Goal: Task Accomplishment & Management: Manage account settings

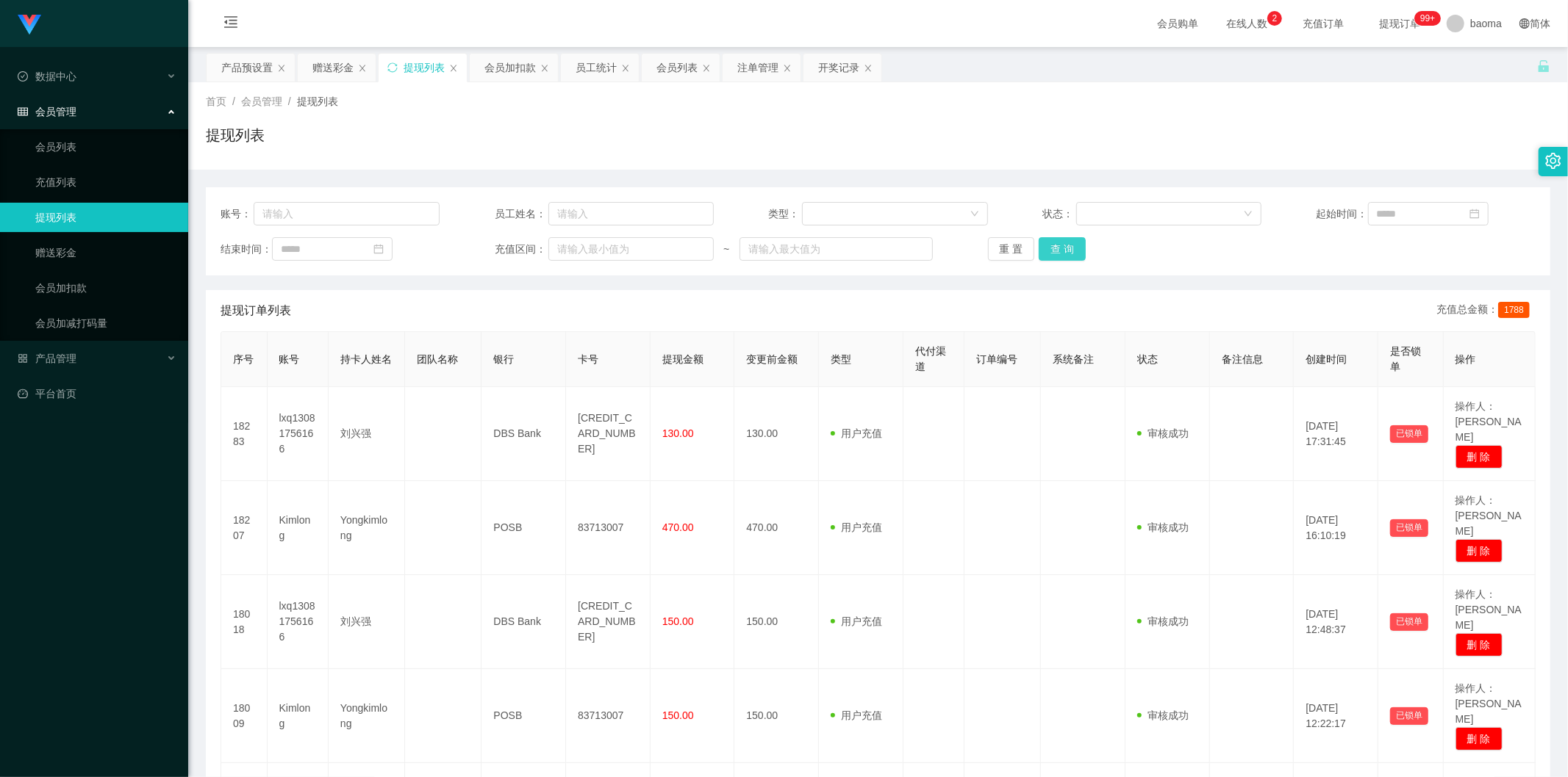
click at [1073, 254] on button "查 询" at bounding box center [1062, 249] width 47 height 23
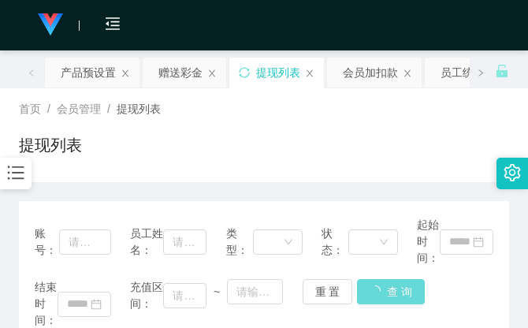
click at [442, 151] on div "提现列表" at bounding box center [264, 151] width 491 height 36
click at [310, 159] on div "提现列表" at bounding box center [264, 151] width 491 height 36
click at [99, 75] on div "产品预设置" at bounding box center [88, 73] width 55 height 30
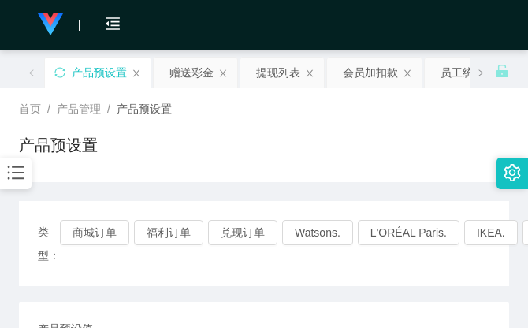
click at [470, 114] on div "首页 / 产品管理 / 产品预设置 /" at bounding box center [264, 109] width 491 height 17
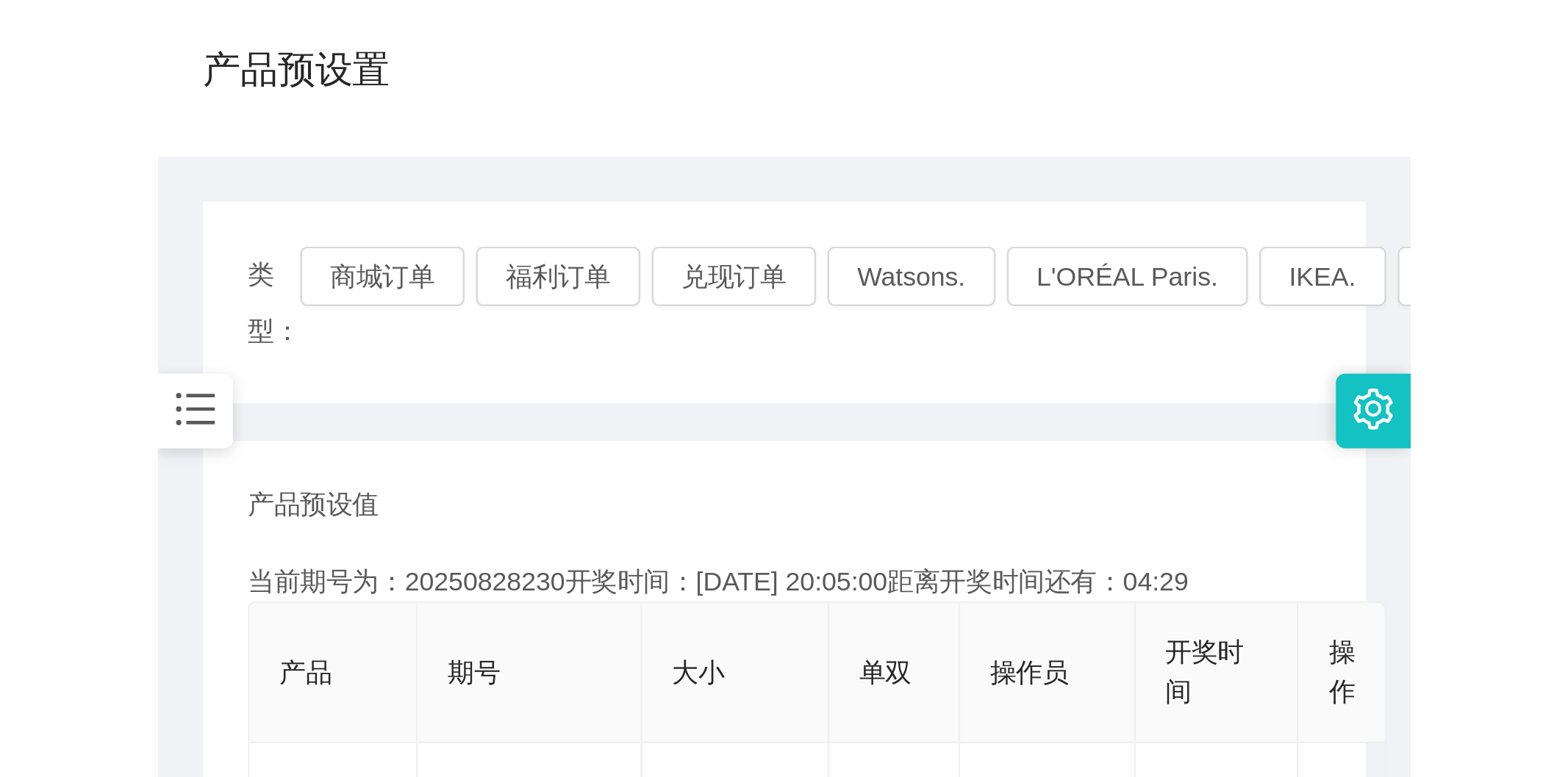
scroll to position [245, 0]
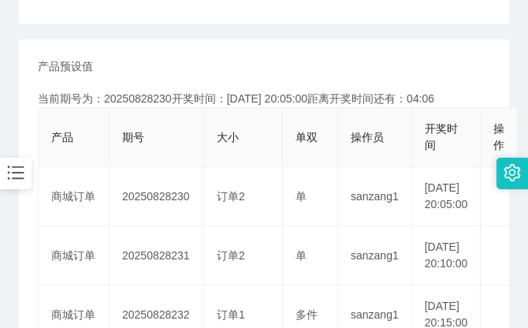
drag, startPoint x: 459, startPoint y: 50, endPoint x: 442, endPoint y: 37, distance: 21.3
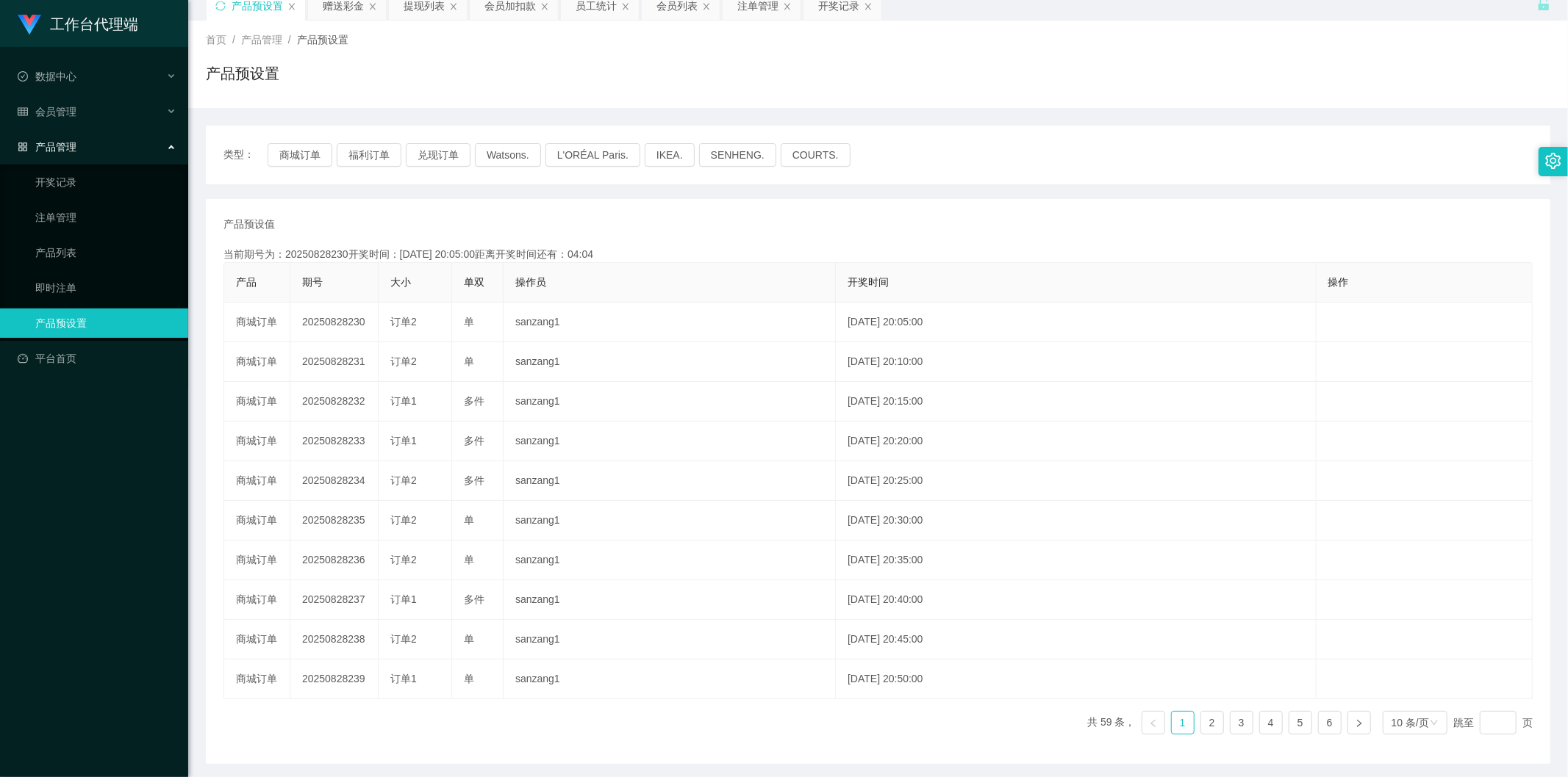
scroll to position [0, 0]
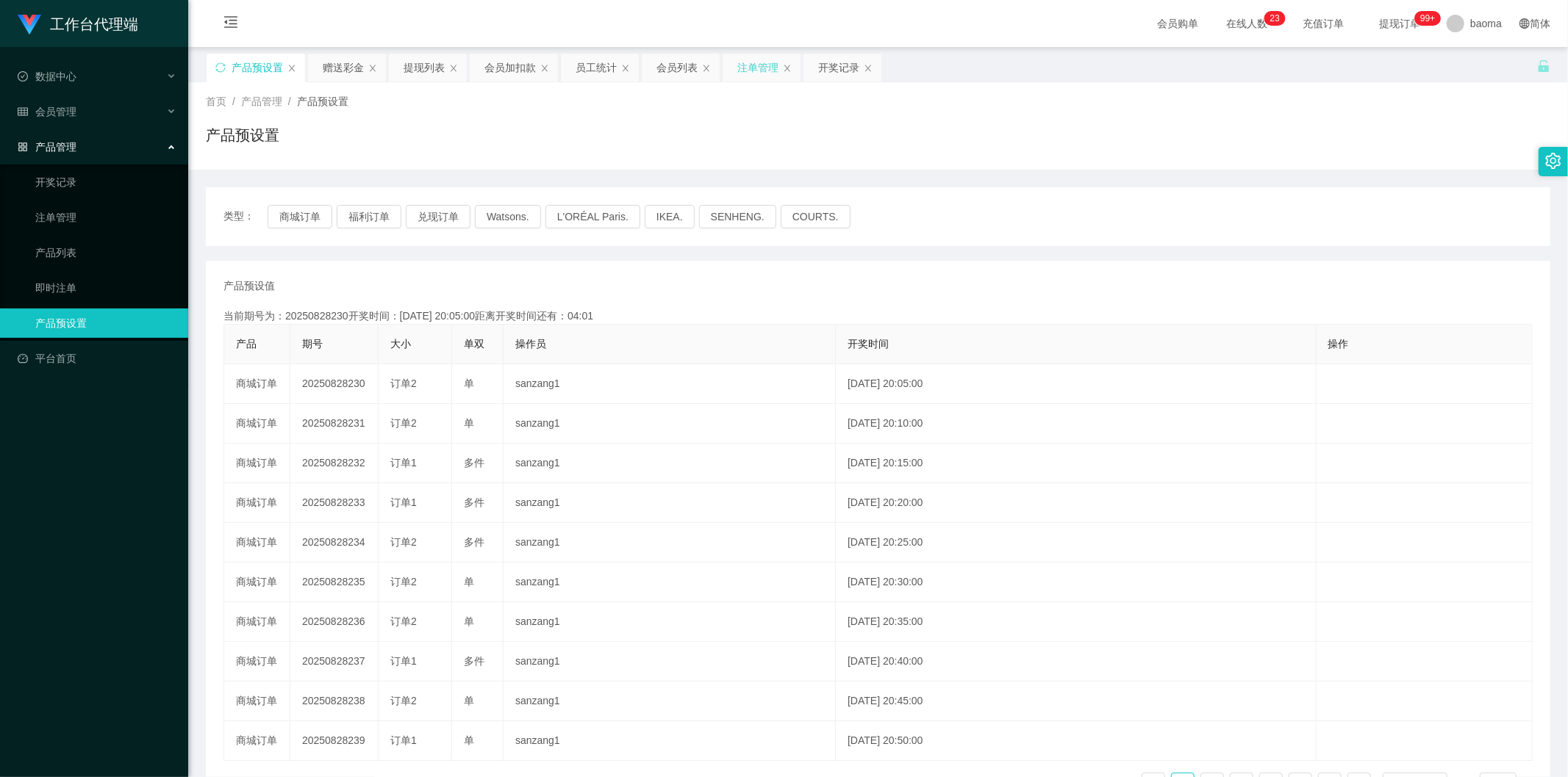
click at [753, 63] on div "注单管理" at bounding box center [758, 68] width 41 height 28
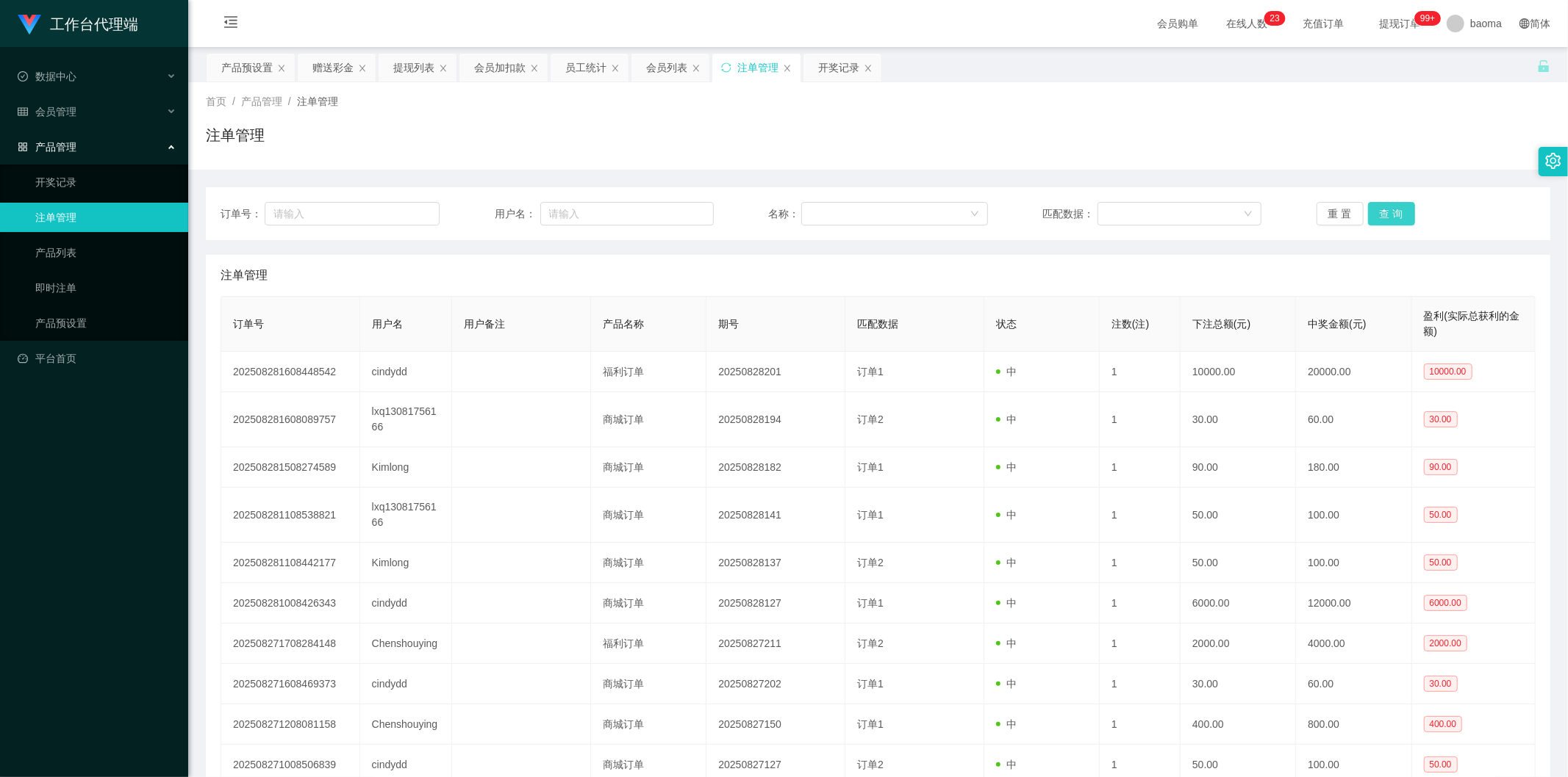
click at [1391, 207] on button "查 询" at bounding box center [1392, 213] width 47 height 23
click at [1395, 206] on button "查 询" at bounding box center [1392, 213] width 47 height 23
click at [1395, 206] on div "重 置 查 询" at bounding box center [1425, 213] width 219 height 23
click at [1395, 206] on button "查 询" at bounding box center [1392, 213] width 47 height 23
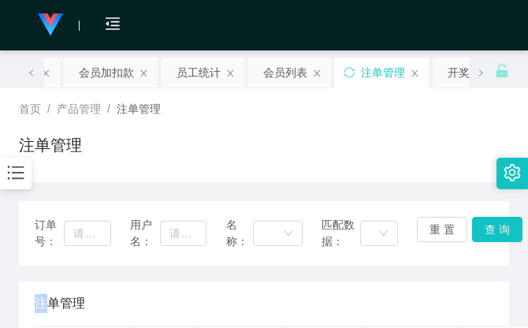
drag, startPoint x: 452, startPoint y: 121, endPoint x: 468, endPoint y: 45, distance: 77.3
click at [452, 116] on div "首页 / 产品管理 / 注单管理 / 注单管理" at bounding box center [264, 135] width 491 height 69
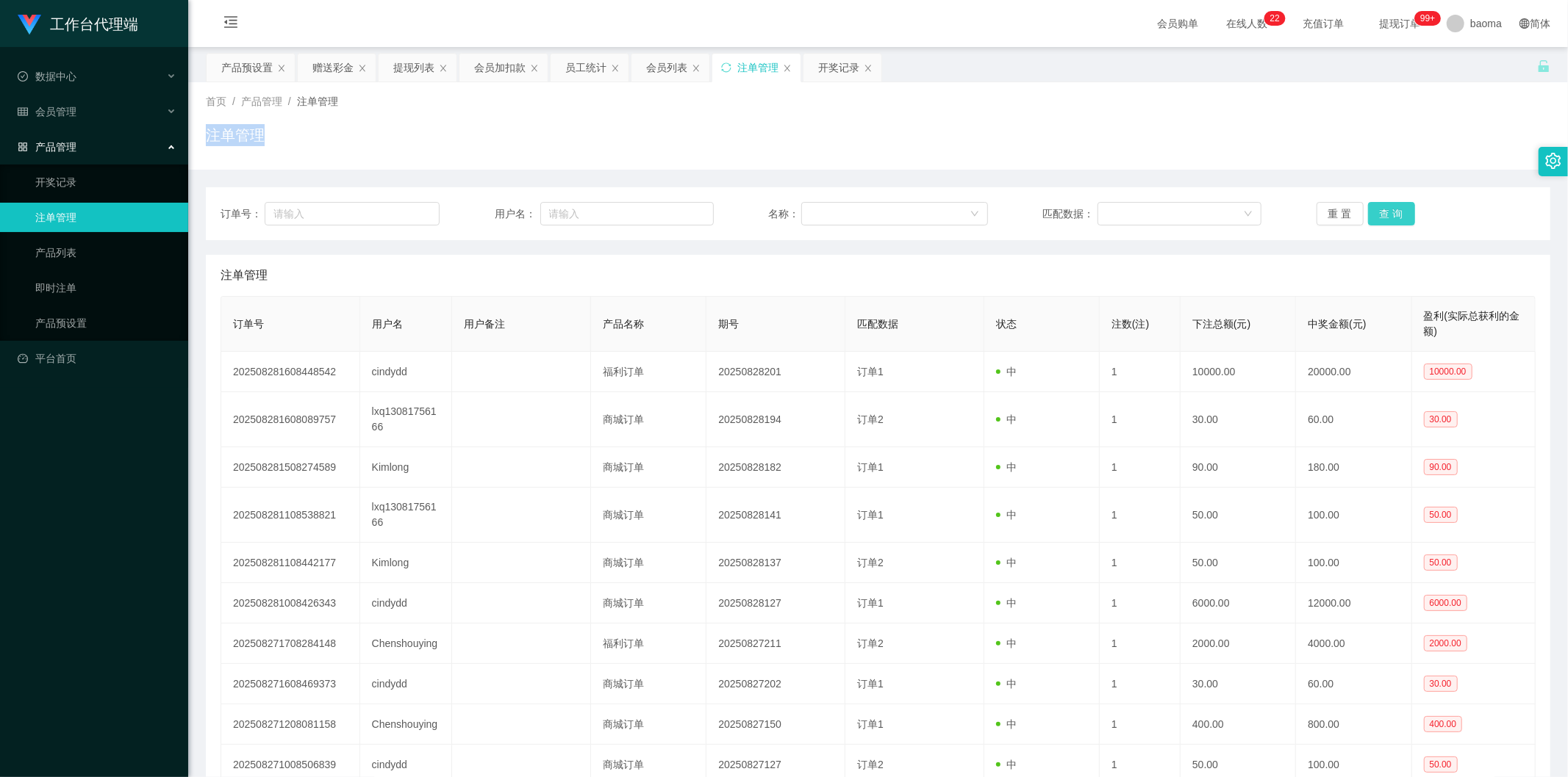
click at [1372, 214] on button "查 询" at bounding box center [1392, 213] width 47 height 23
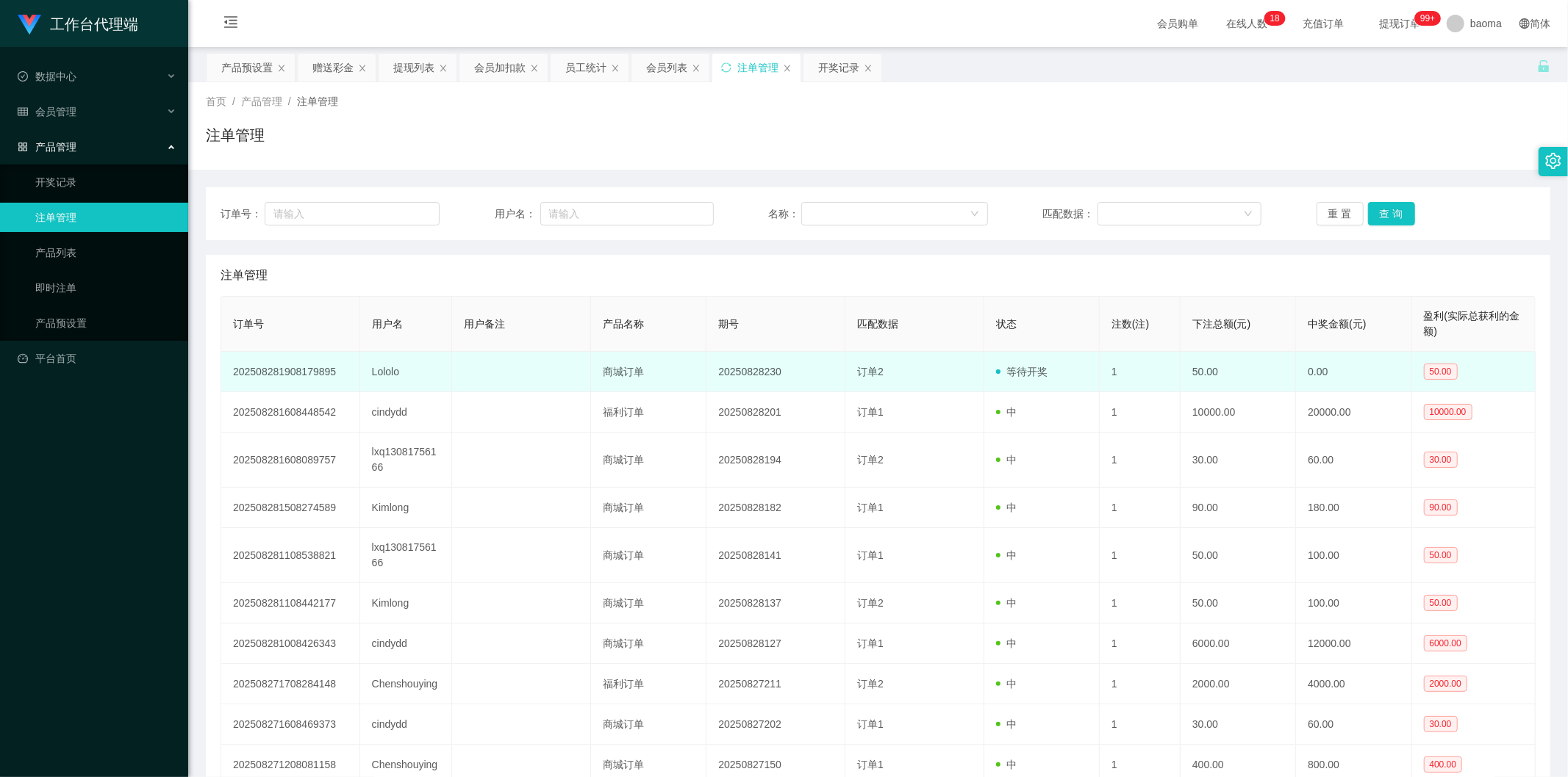
click at [387, 373] on td "Lololo" at bounding box center [406, 372] width 92 height 40
copy td "Lololo"
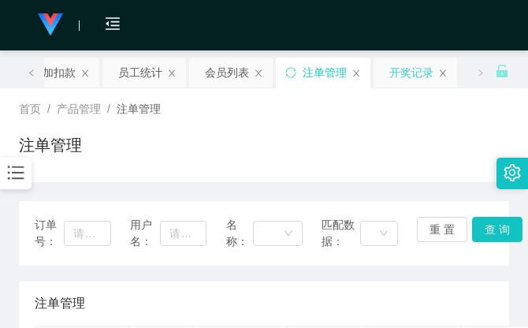
click at [383, 98] on div "首页 / 产品管理 / 注单管理 / 注单管理" at bounding box center [264, 135] width 528 height 94
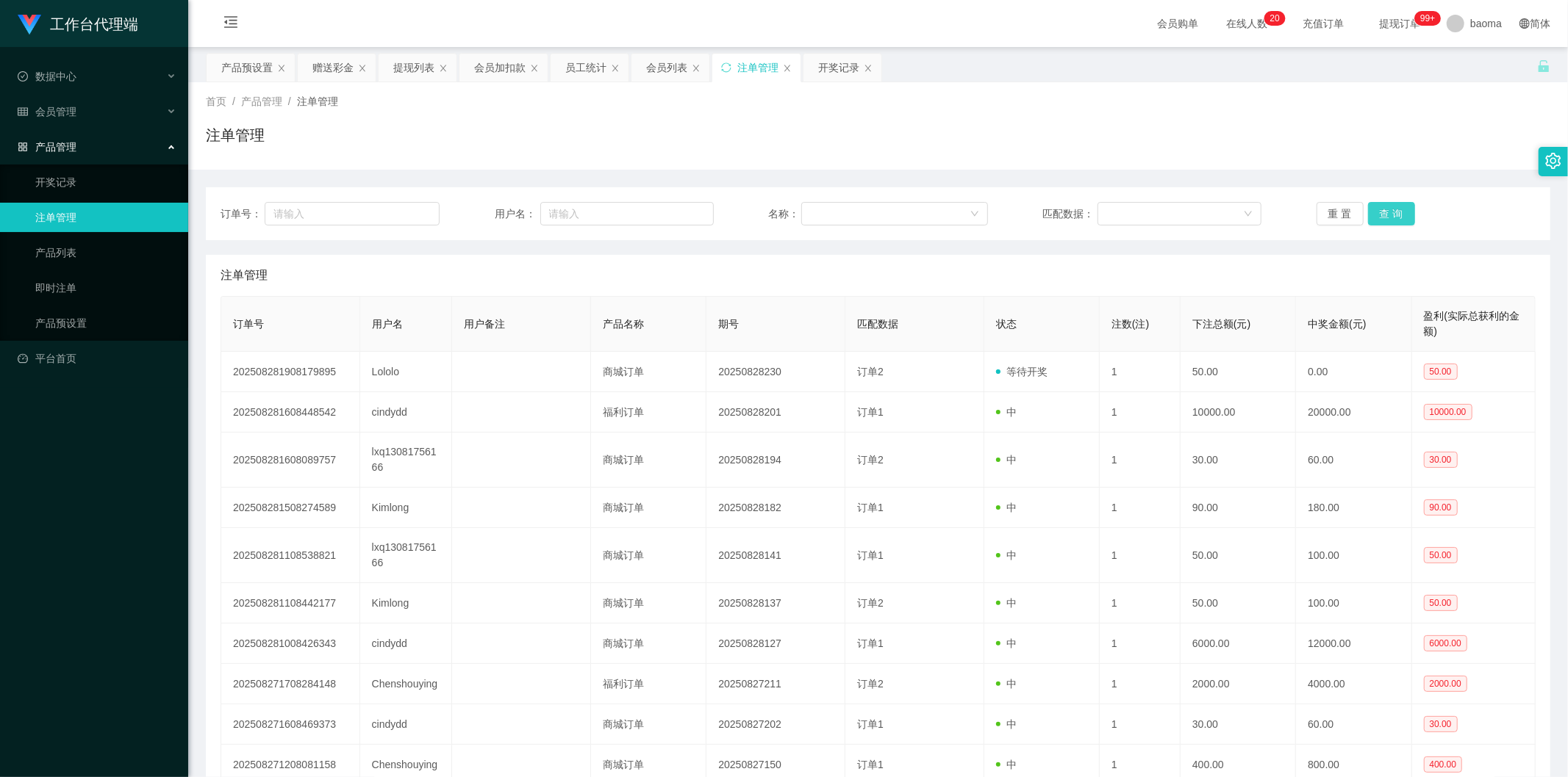
click at [1392, 206] on button "查 询" at bounding box center [1392, 213] width 47 height 23
click at [1395, 203] on button "查 询" at bounding box center [1392, 213] width 47 height 23
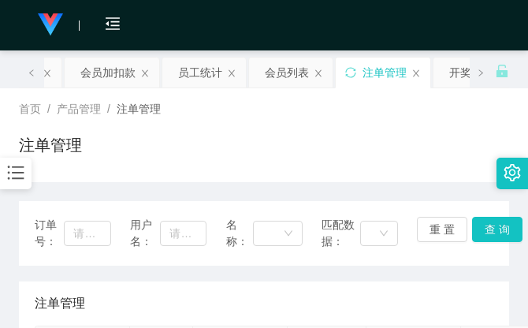
drag, startPoint x: 339, startPoint y: 99, endPoint x: 387, endPoint y: 72, distance: 55.1
click at [339, 99] on div "首页 / 产品管理 / 注单管理 / 注单管理" at bounding box center [264, 135] width 528 height 94
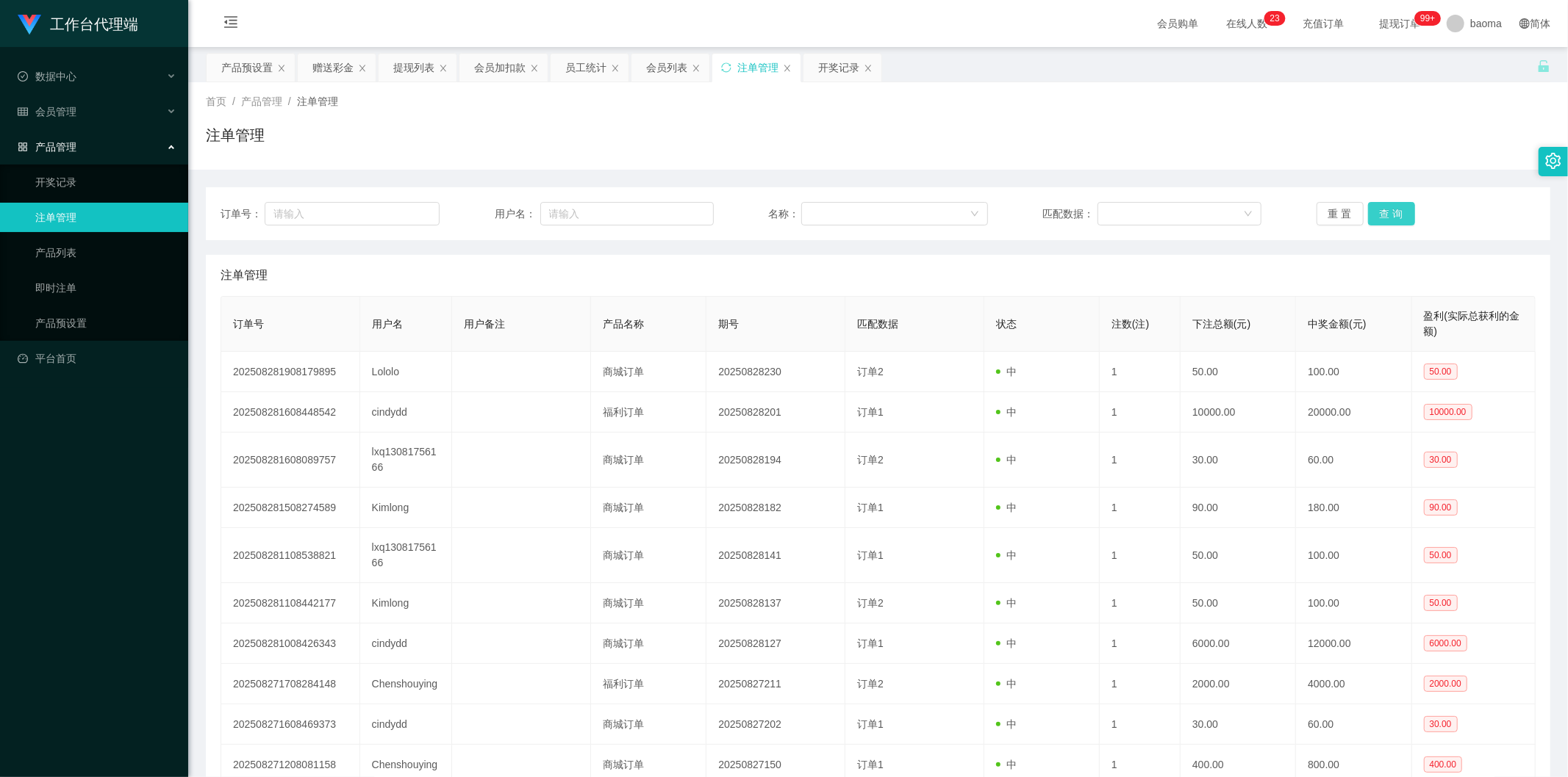
click at [1389, 215] on button "查 询" at bounding box center [1392, 213] width 47 height 23
click at [1388, 215] on button "查 询" at bounding box center [1392, 213] width 47 height 23
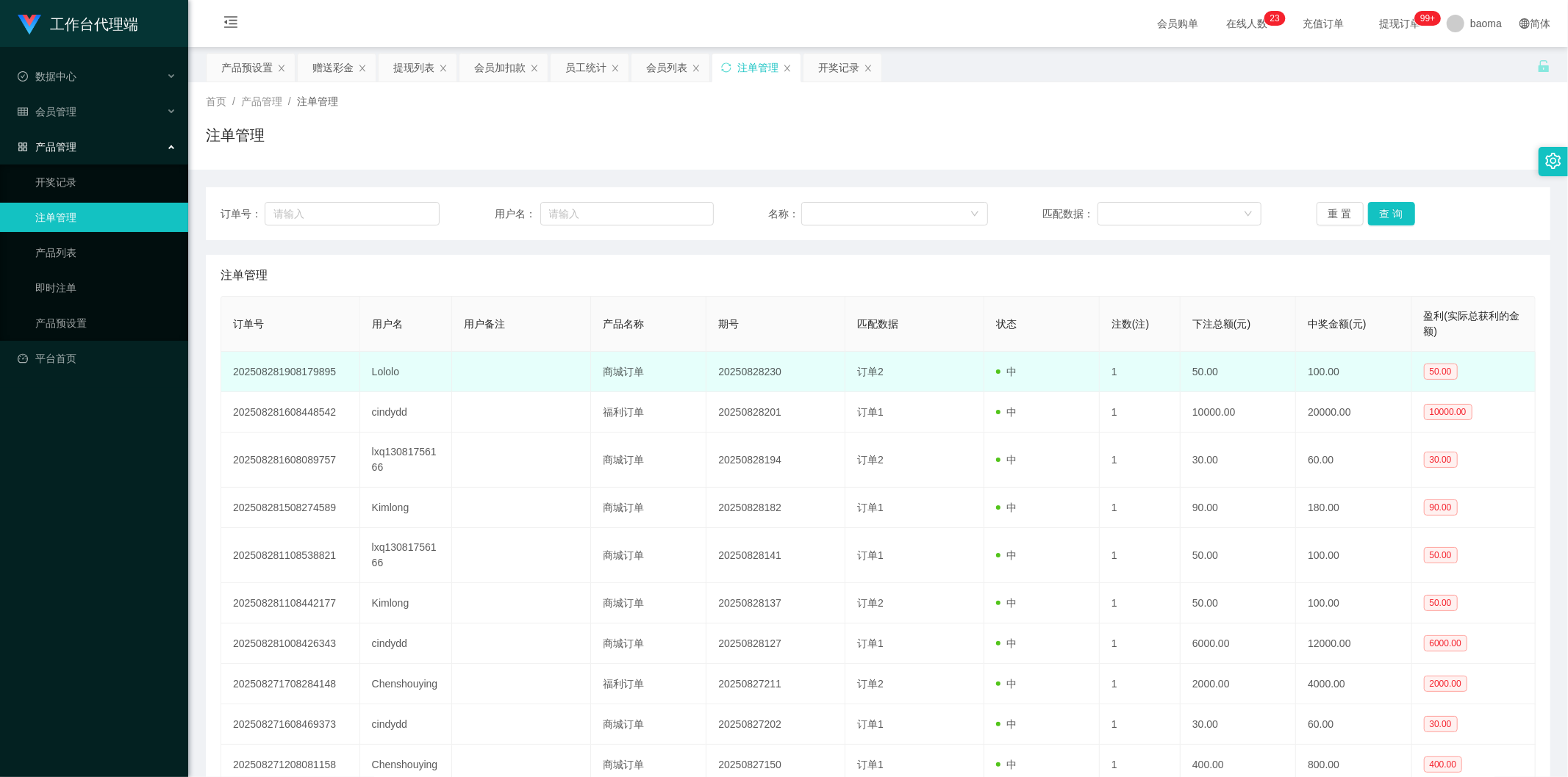
click at [383, 372] on td "Lololo" at bounding box center [406, 372] width 92 height 40
copy td "Lololo"
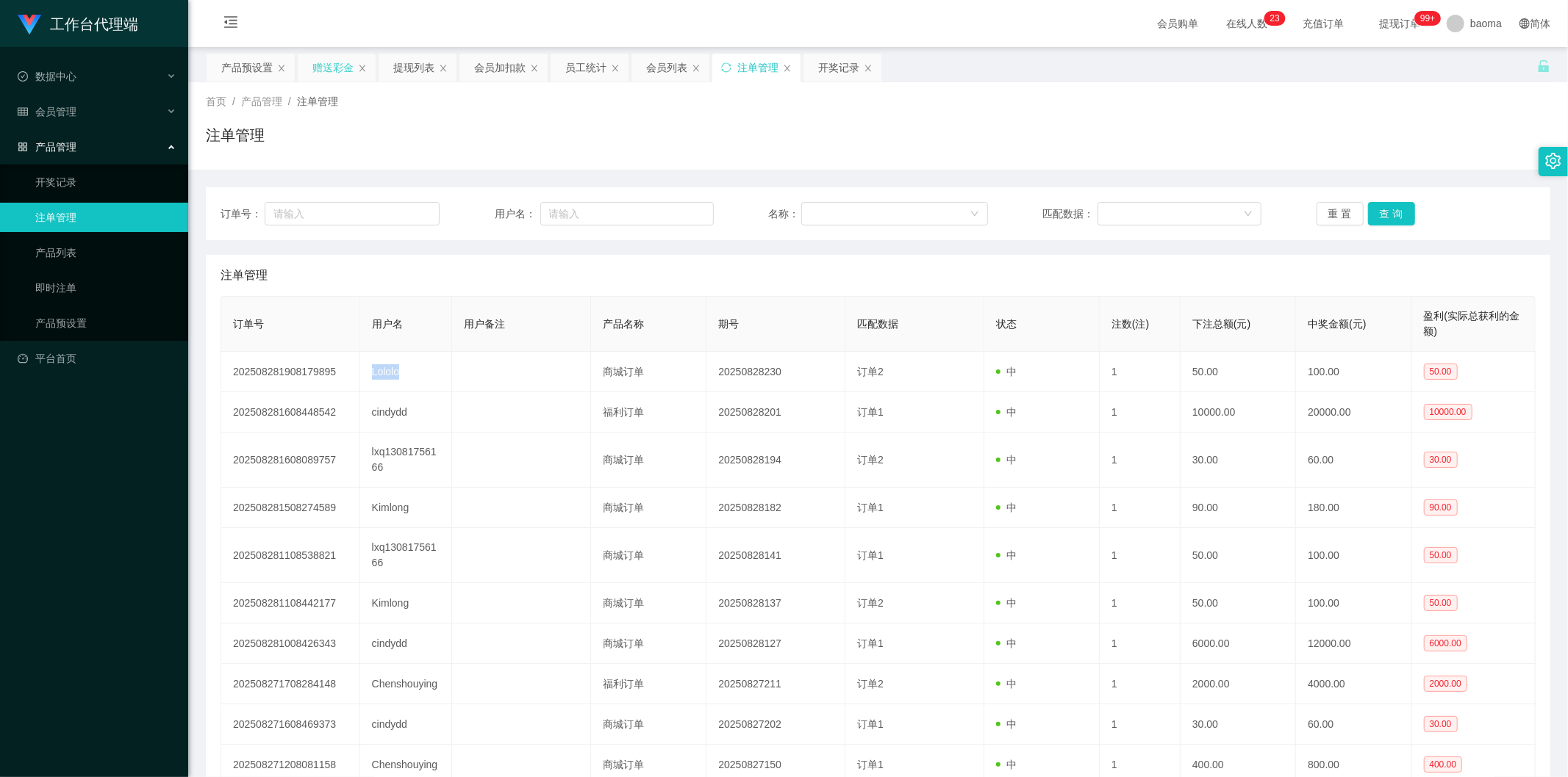
click at [335, 67] on div "赠送彩金" at bounding box center [333, 68] width 41 height 28
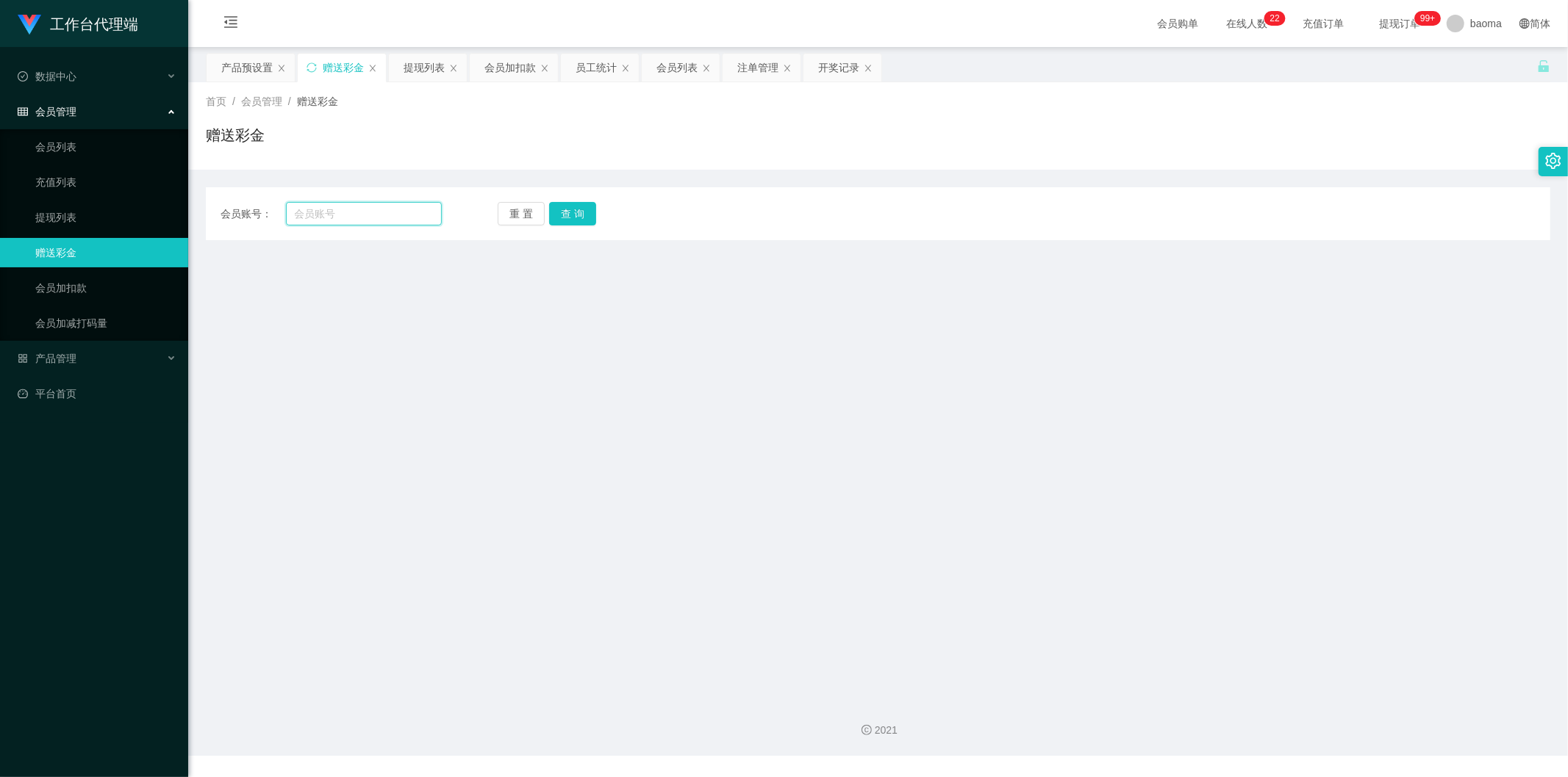
click at [336, 207] on input "text" at bounding box center [364, 213] width 157 height 23
paste input "Lololo"
type input "Lololo"
click at [560, 211] on button "查 询" at bounding box center [572, 213] width 47 height 23
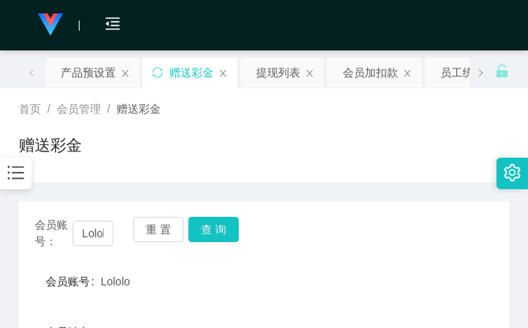
drag, startPoint x: 456, startPoint y: 135, endPoint x: 464, endPoint y: 118, distance: 18.3
click at [463, 120] on div "首页 / 会员管理 / 赠送彩金 / 赠送彩金" at bounding box center [264, 135] width 491 height 69
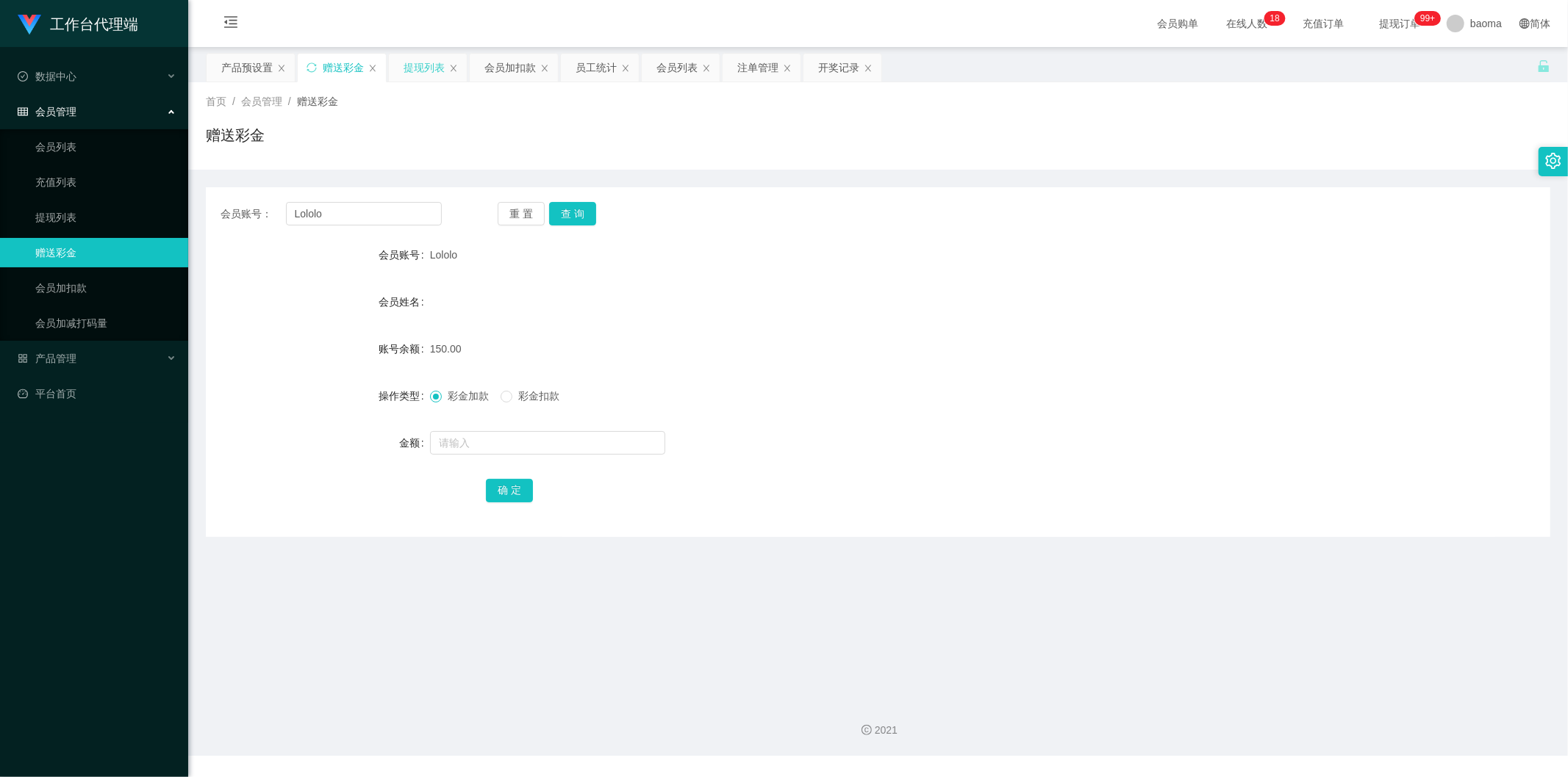
click at [431, 67] on div "提现列表" at bounding box center [424, 68] width 41 height 28
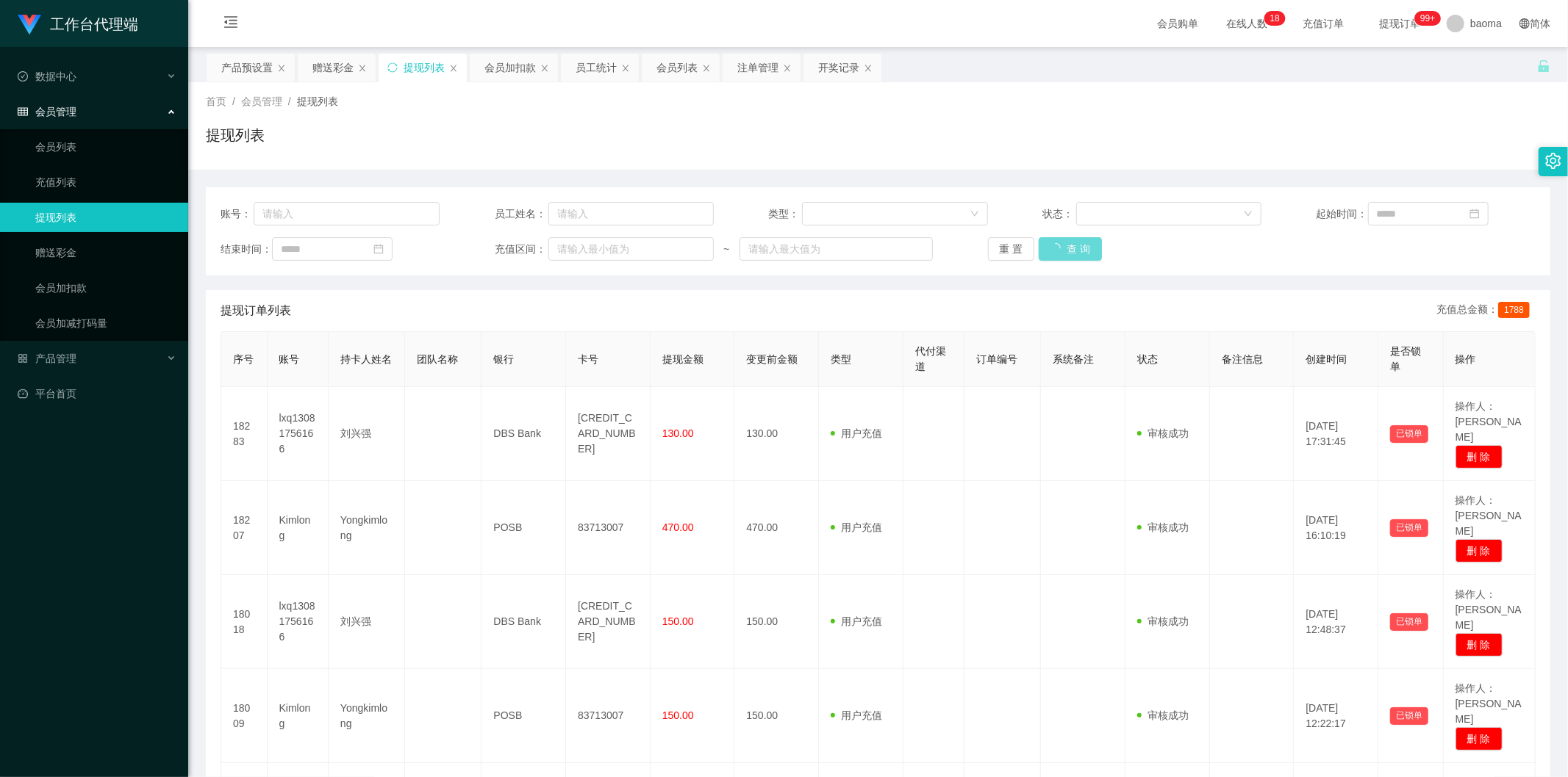
click at [1064, 236] on div "账号： 员工姓名： 类型： 状态： 起始时间： 结束时间： 充值区间： ~ 重 置 查 询" at bounding box center [878, 231] width 1344 height 89
click at [1068, 248] on div "重 置 查 询" at bounding box center [1097, 249] width 219 height 23
click at [356, 63] on div "赠送彩金" at bounding box center [337, 68] width 78 height 28
click at [338, 75] on div "赠送彩金" at bounding box center [333, 68] width 41 height 28
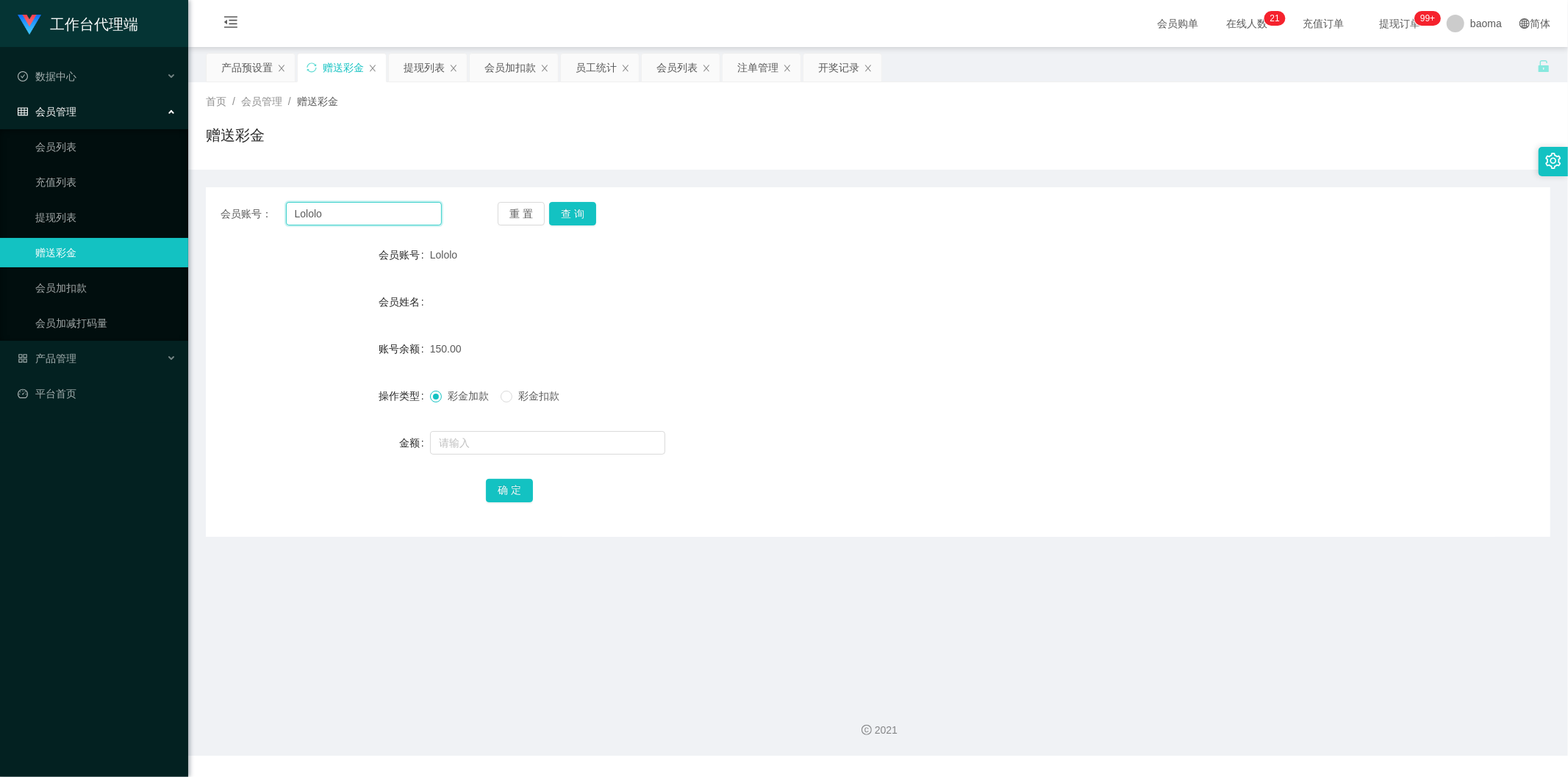
drag, startPoint x: 362, startPoint y: 214, endPoint x: 186, endPoint y: 164, distance: 183.0
click at [206, 165] on div "首页 / 会员管理 / 赠送彩金 / 赠送彩金 会员账号： Lololo 重 置 查 询 会员账号 Lololo 会员姓名 账号余额 150.00 操作类型 …" at bounding box center [878, 309] width 1344 height 455
click at [569, 217] on button "查 询" at bounding box center [572, 213] width 47 height 23
click at [488, 438] on input "text" at bounding box center [547, 443] width 235 height 23
type input "100"
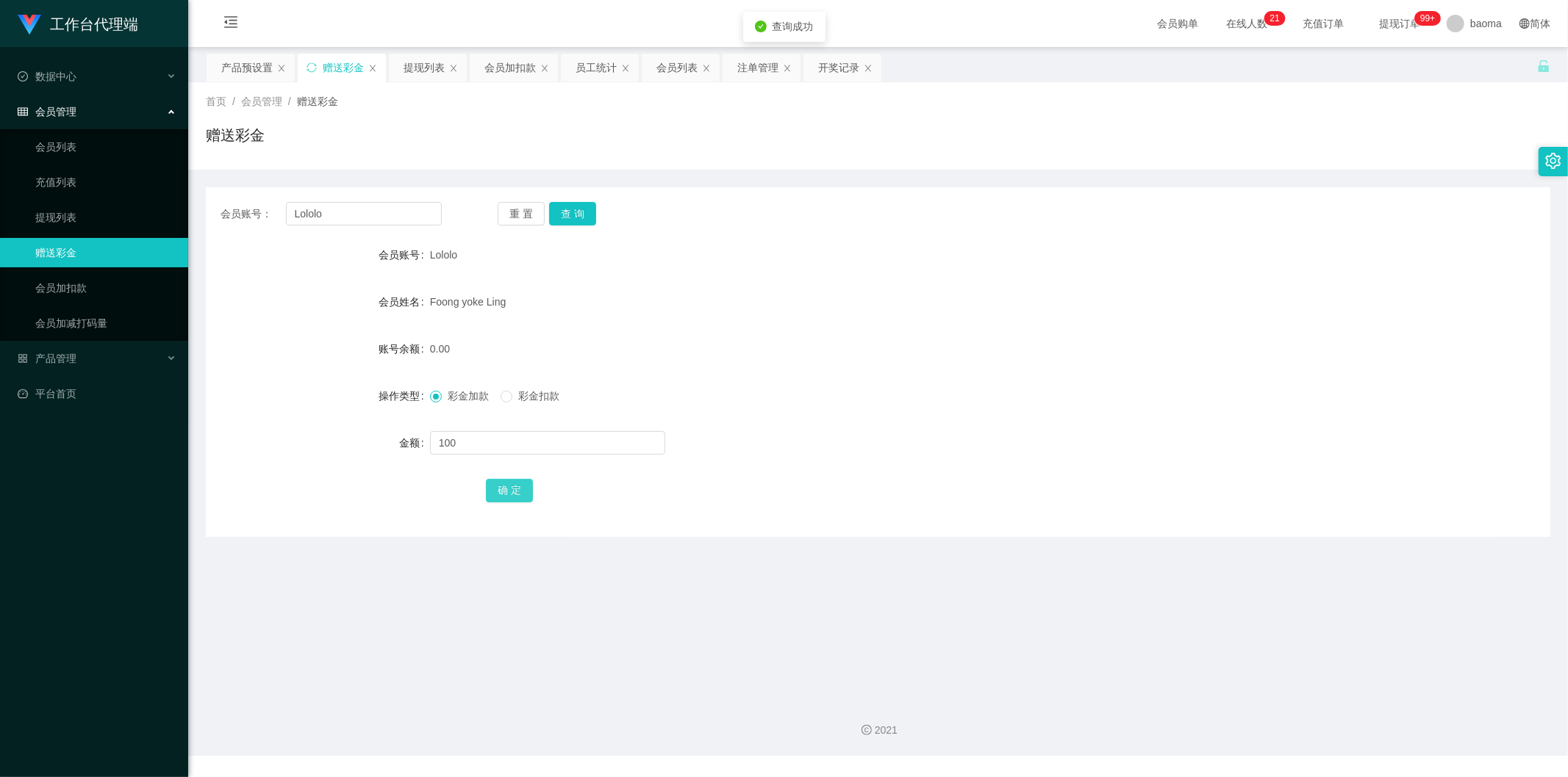
drag, startPoint x: 502, startPoint y: 484, endPoint x: 502, endPoint y: 474, distance: 10.0
click at [502, 483] on button "确 定" at bounding box center [509, 490] width 47 height 23
click at [693, 75] on div "会员列表" at bounding box center [677, 68] width 41 height 28
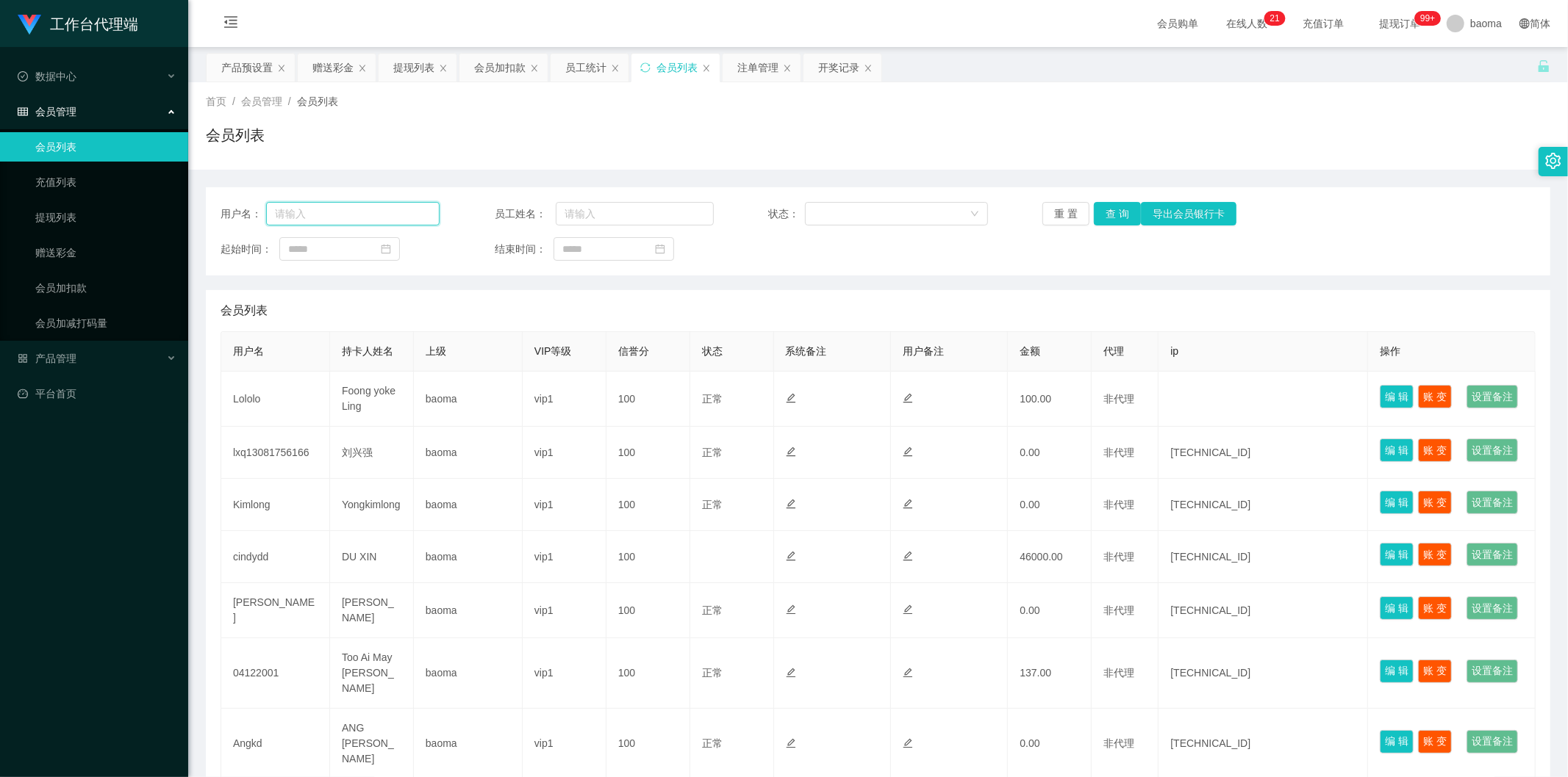
click at [364, 219] on input "text" at bounding box center [352, 213] width 173 height 23
paste input "Lololo"
type input "Lololo"
click at [1115, 208] on button "查 询" at bounding box center [1117, 213] width 47 height 23
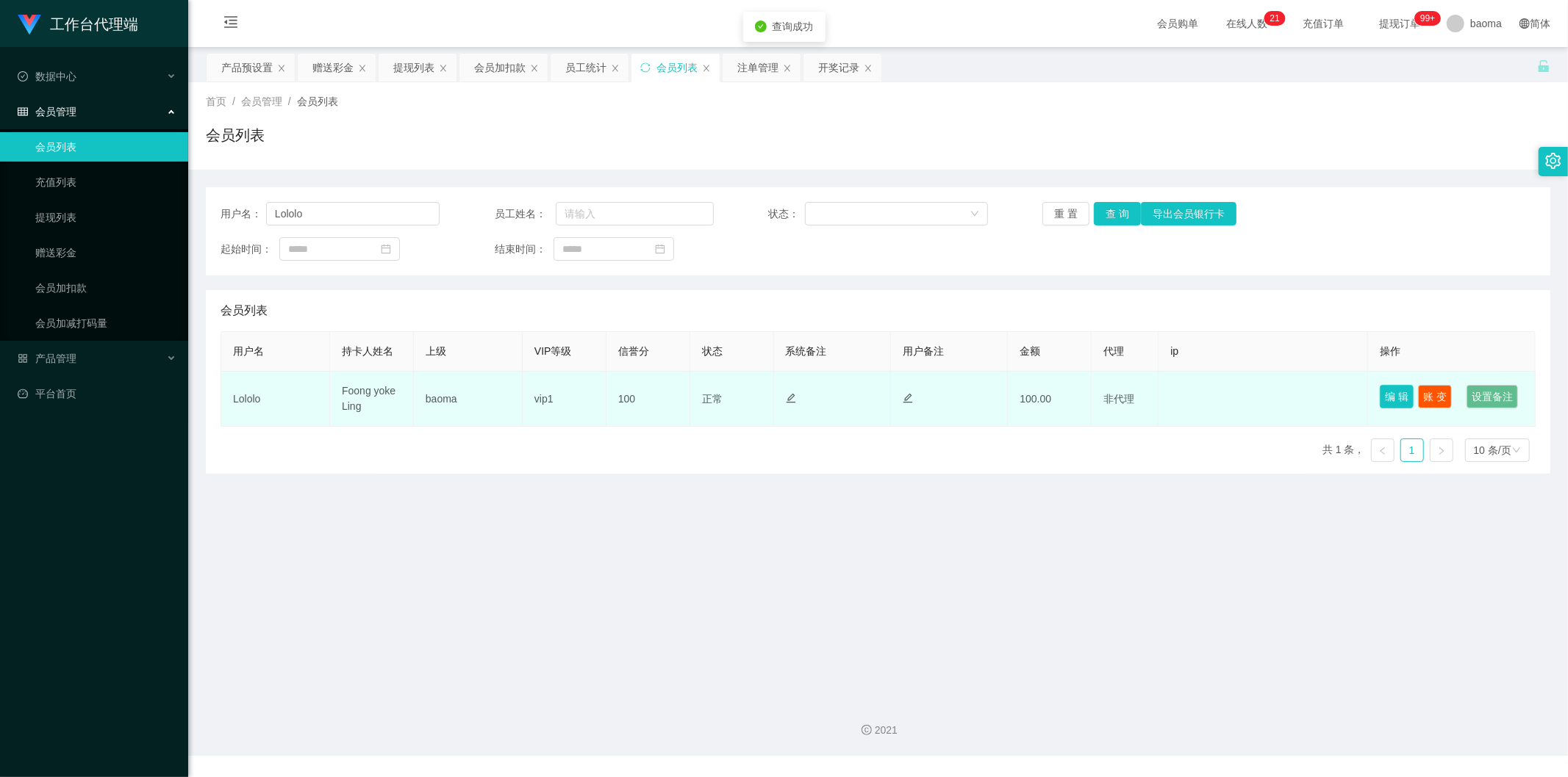
click at [1393, 388] on button "编 辑" at bounding box center [1396, 396] width 34 height 23
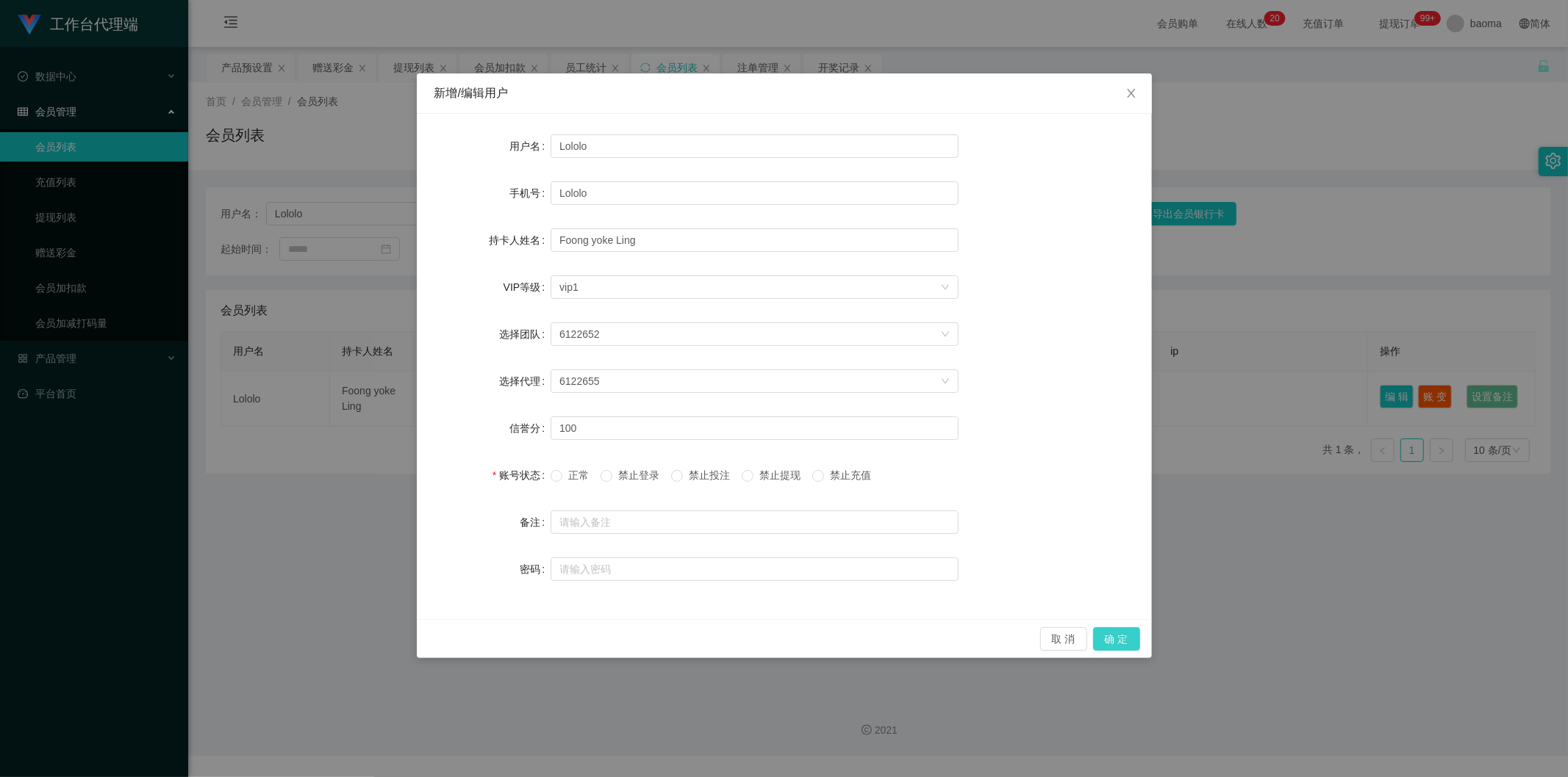
click at [1121, 635] on button "确 定" at bounding box center [1117, 638] width 47 height 23
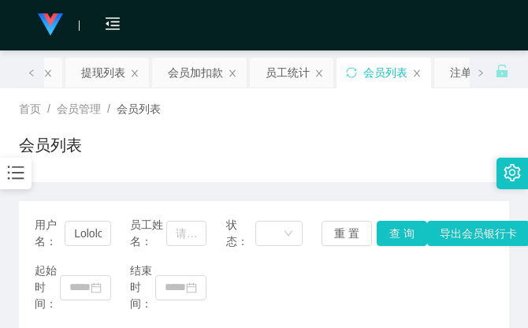
click at [487, 17] on div "会员购单 在线人数 0 1 2 3 4 5 6 7 8 9 0 1 2 3 4 5 6 7 8 9 0 1 2 3 4 5 6 7 8 9 0 1 2 3 4…" at bounding box center [264, 25] width 528 height 51
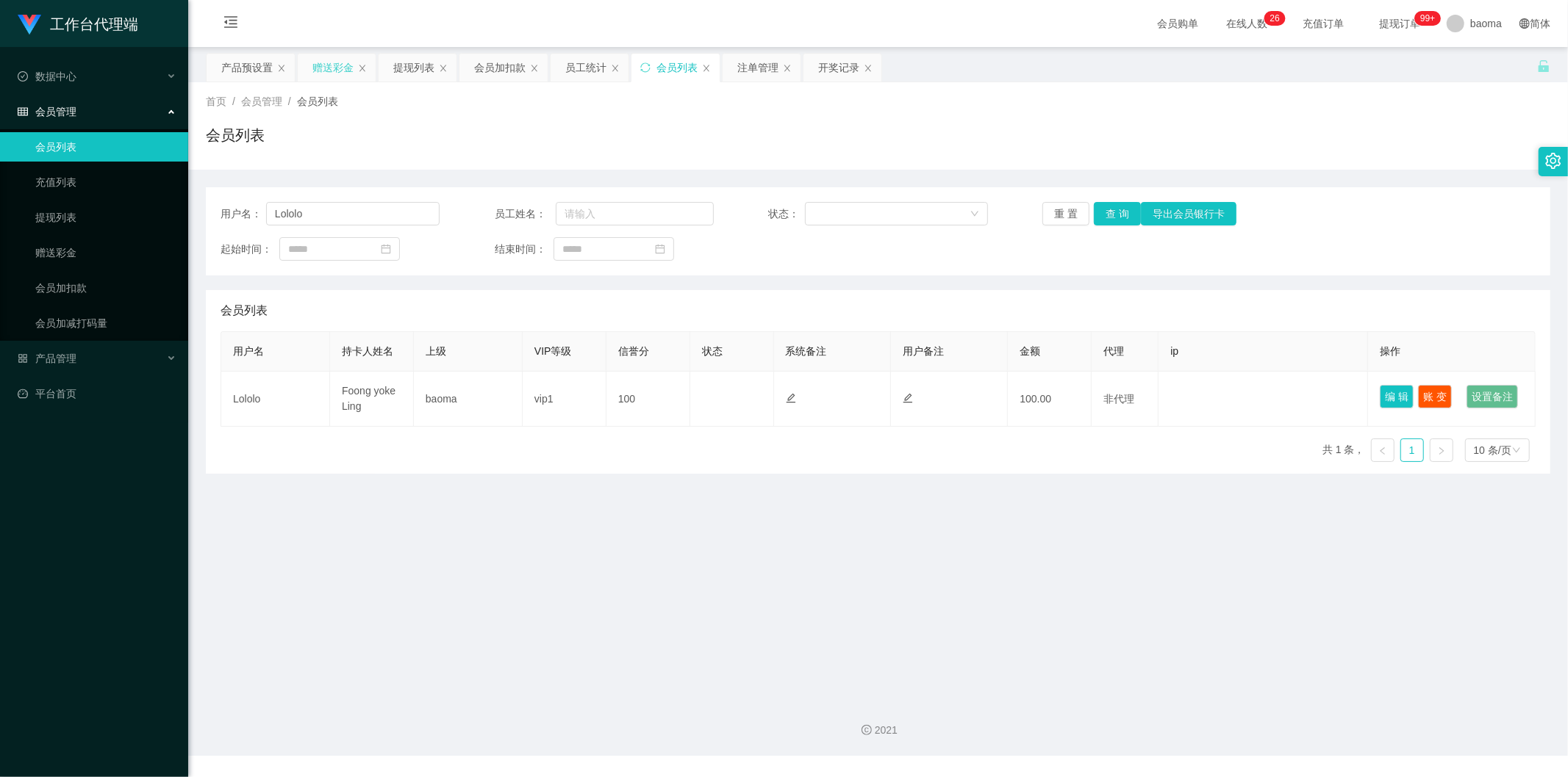
click at [328, 64] on div "赠送彩金" at bounding box center [333, 68] width 41 height 28
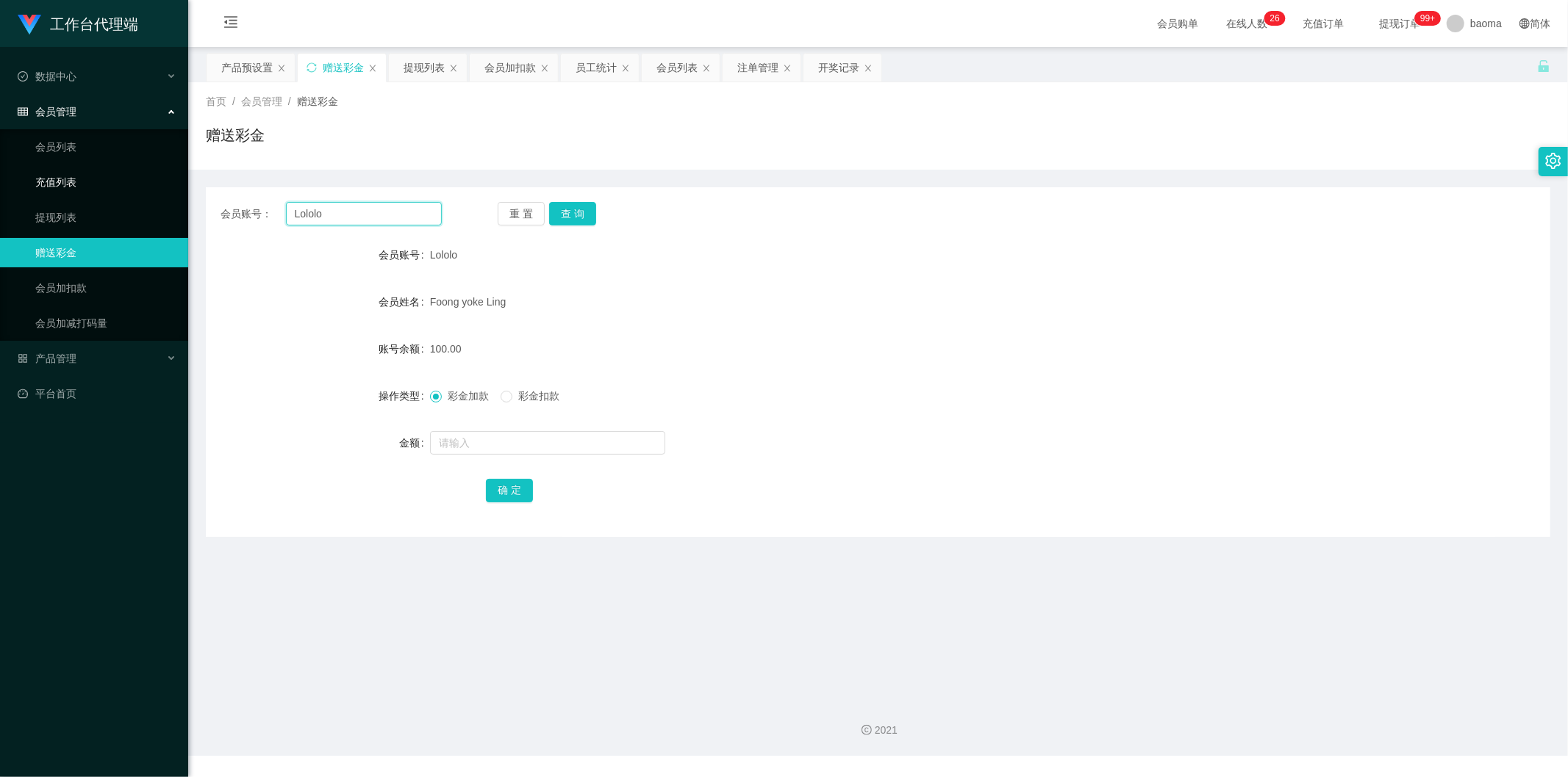
drag, startPoint x: 346, startPoint y: 210, endPoint x: 180, endPoint y: 170, distance: 170.8
click at [181, 170] on section "工作台代理端 数据中心 会员管理 会员列表 充值列表 提现列表 赠送彩金 会员加扣款 会员加减打码量 产品管理 平台首页 保存配置 重置配置 整体风格设置 主…" at bounding box center [784, 377] width 1568 height 756
paste input "Kimlong"
type input "Kimlong"
click at [579, 207] on button "查 询" at bounding box center [572, 213] width 47 height 23
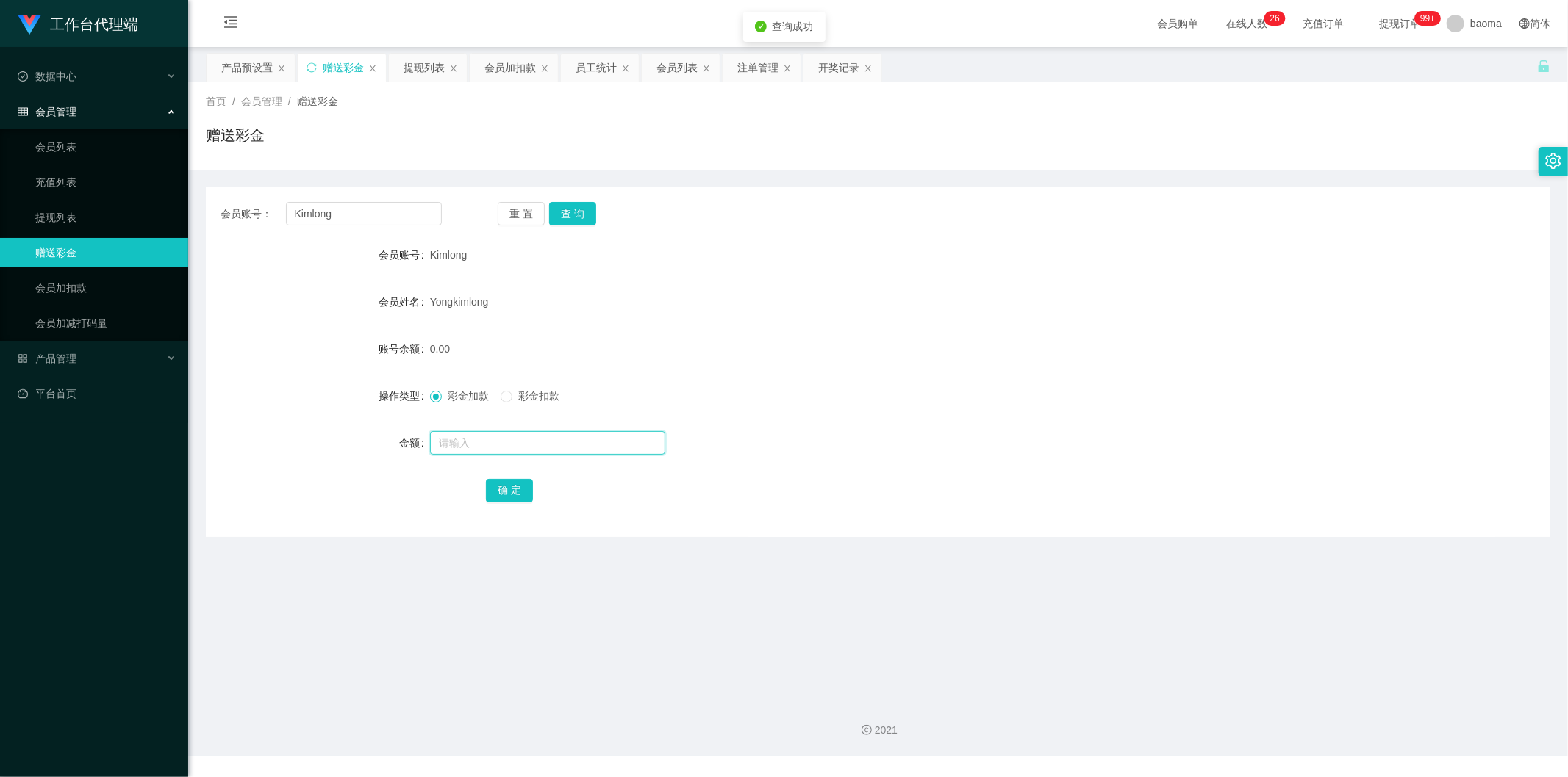
click at [502, 450] on input "text" at bounding box center [547, 443] width 235 height 23
type input "88"
click at [523, 484] on button "确 定" at bounding box center [509, 490] width 47 height 23
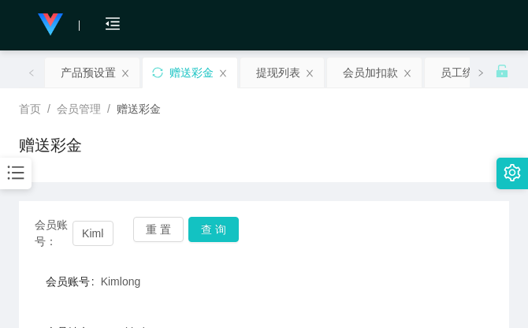
drag, startPoint x: 468, startPoint y: 107, endPoint x: 457, endPoint y: 0, distance: 107.8
click at [467, 103] on div "首页 / 会员管理 / 赠送彩金 /" at bounding box center [264, 109] width 491 height 17
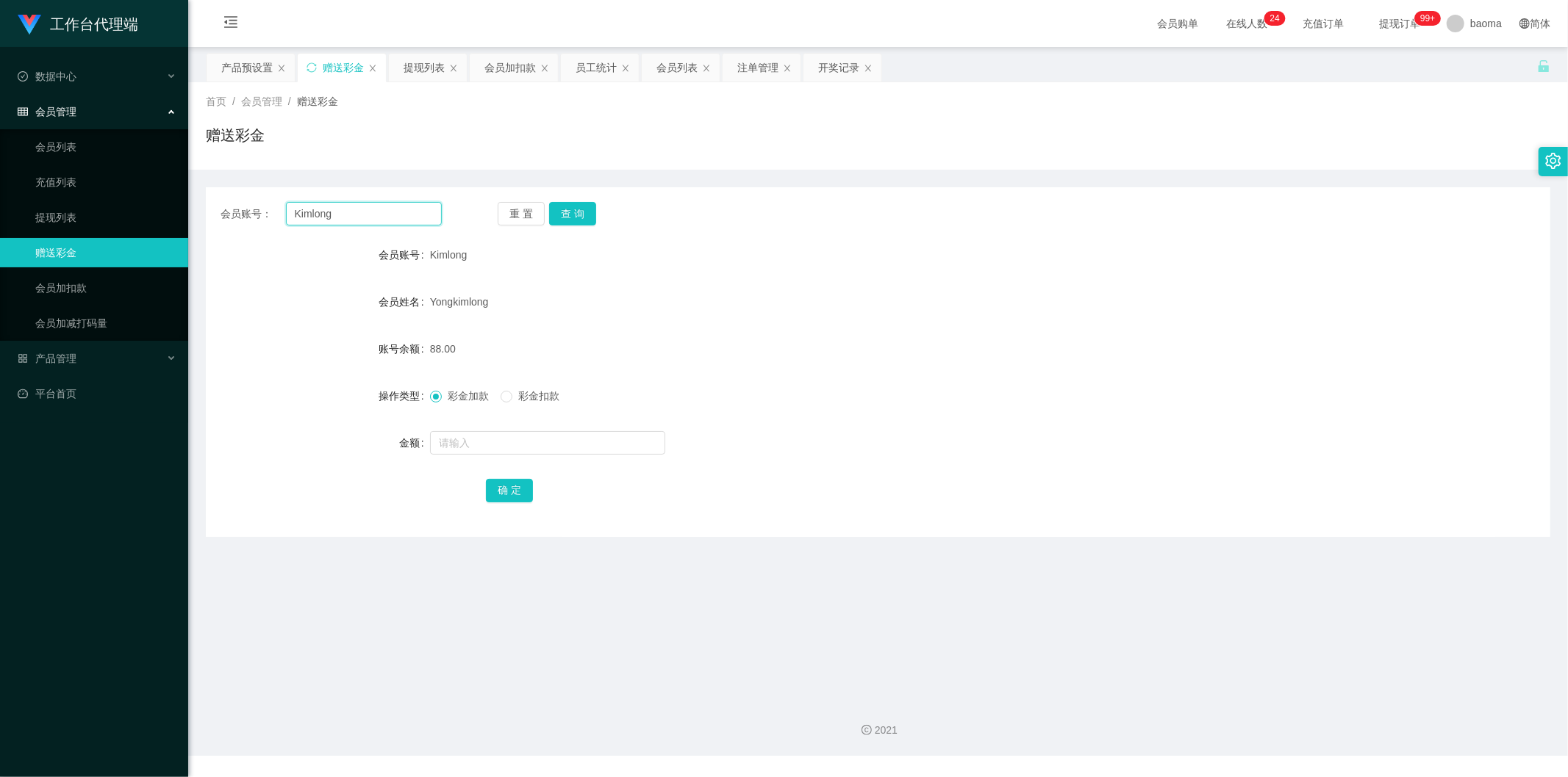
drag, startPoint x: 341, startPoint y: 221, endPoint x: 148, endPoint y: 201, distance: 194.0
click at [128, 186] on section "工作台代理端 数据中心 会员管理 会员列表 充值列表 提现列表 赠送彩金 会员加扣款 会员加减打码量 产品管理 平台首页 保存配置 重置配置 整体风格设置 主…" at bounding box center [784, 377] width 1568 height 756
paste input "lxq13081756166"
type input "lxq13081756166"
drag, startPoint x: 579, startPoint y: 211, endPoint x: 568, endPoint y: 207, distance: 11.7
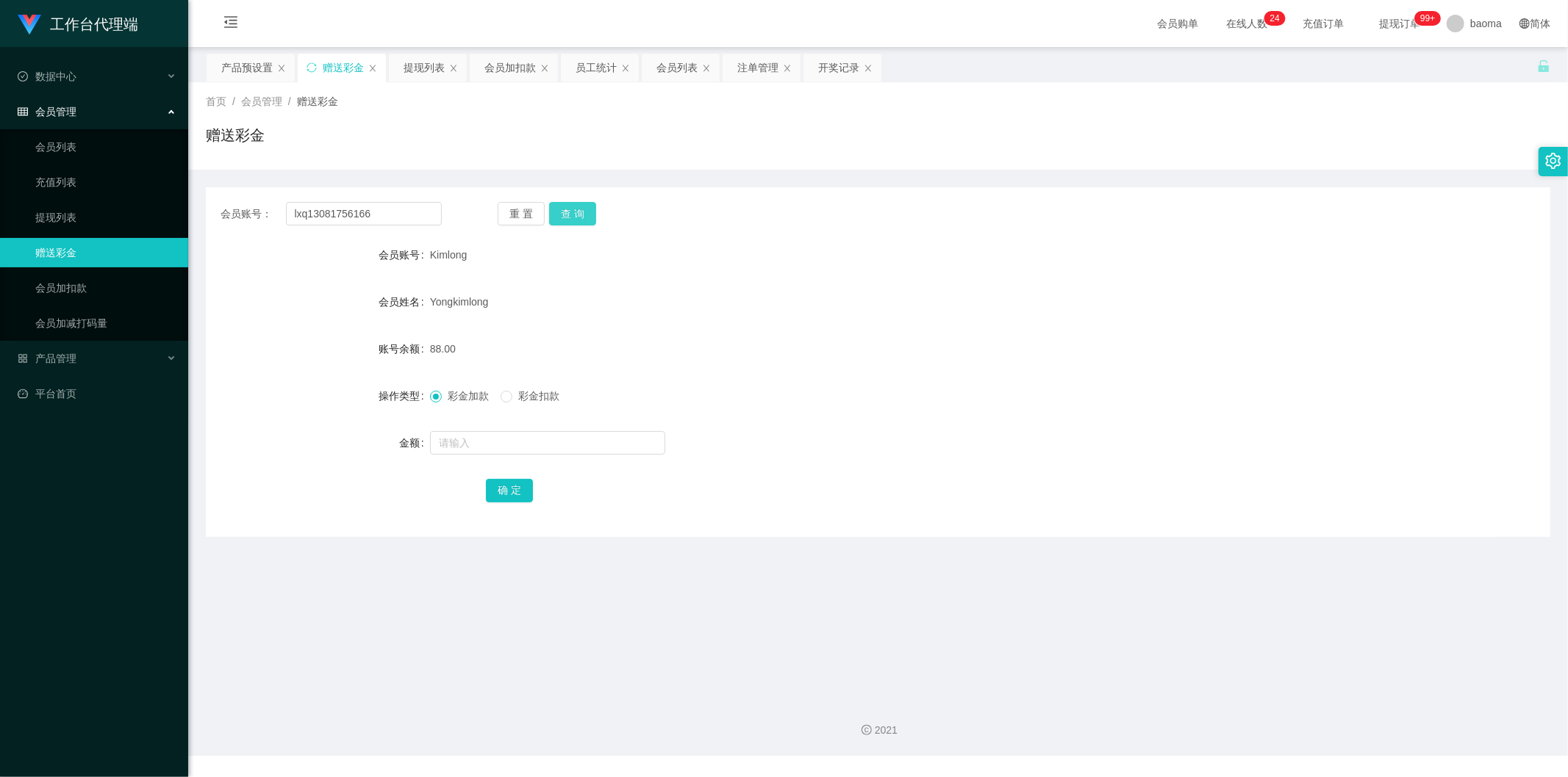
click at [579, 211] on button "查 询" at bounding box center [572, 213] width 47 height 23
click at [499, 435] on input "text" at bounding box center [547, 443] width 235 height 23
type input "224"
click at [509, 484] on button "确 定" at bounding box center [509, 490] width 47 height 23
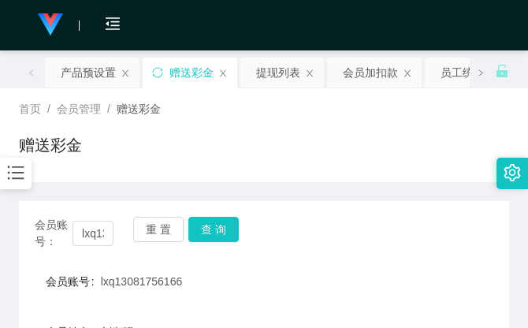
click at [483, 128] on div "首页 / 会员管理 / 赠送彩金 / 赠送彩金" at bounding box center [264, 135] width 491 height 69
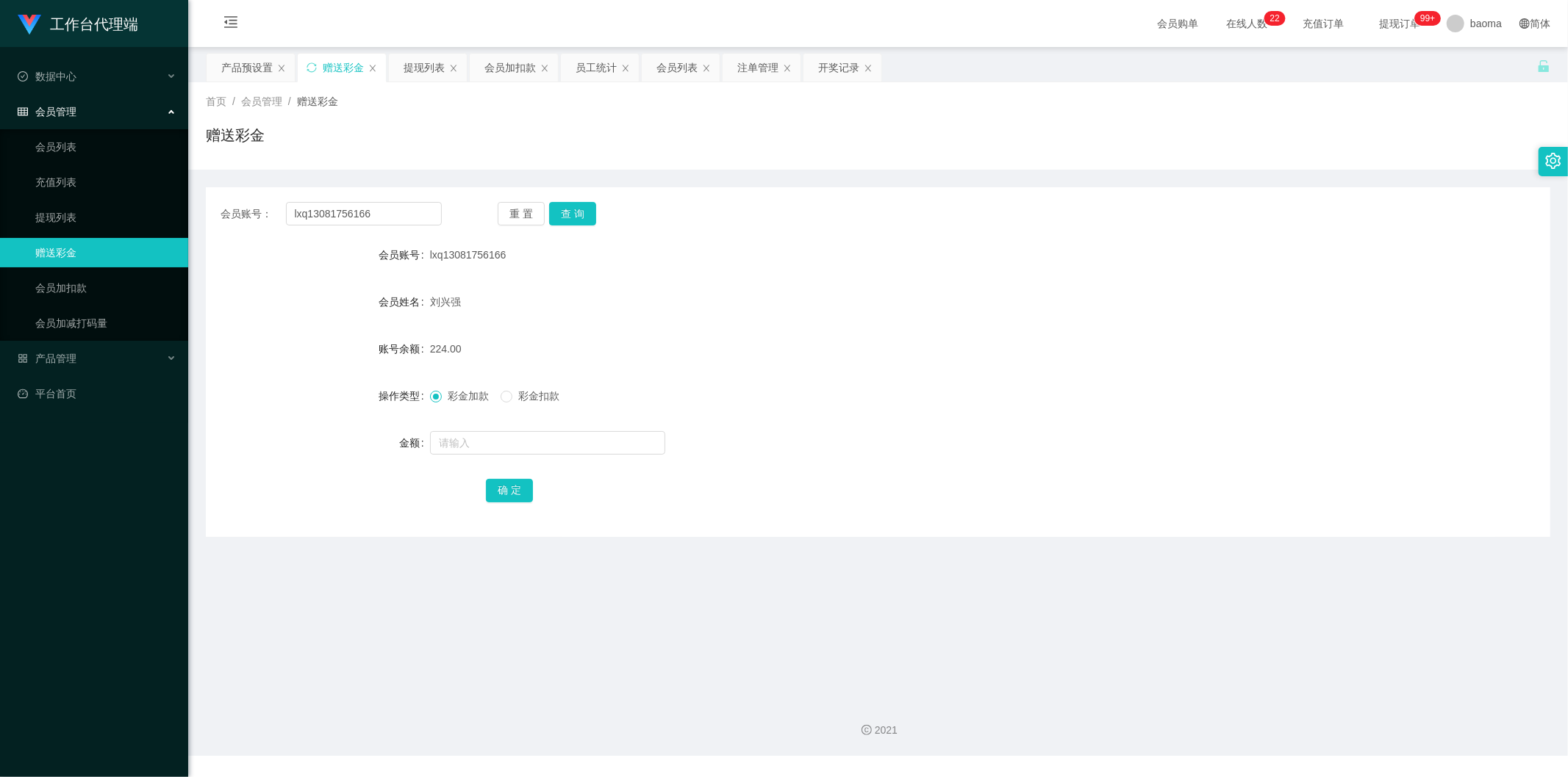
drag, startPoint x: 413, startPoint y: 63, endPoint x: 451, endPoint y: 106, distance: 57.4
click at [414, 63] on div "提现列表" at bounding box center [424, 68] width 41 height 28
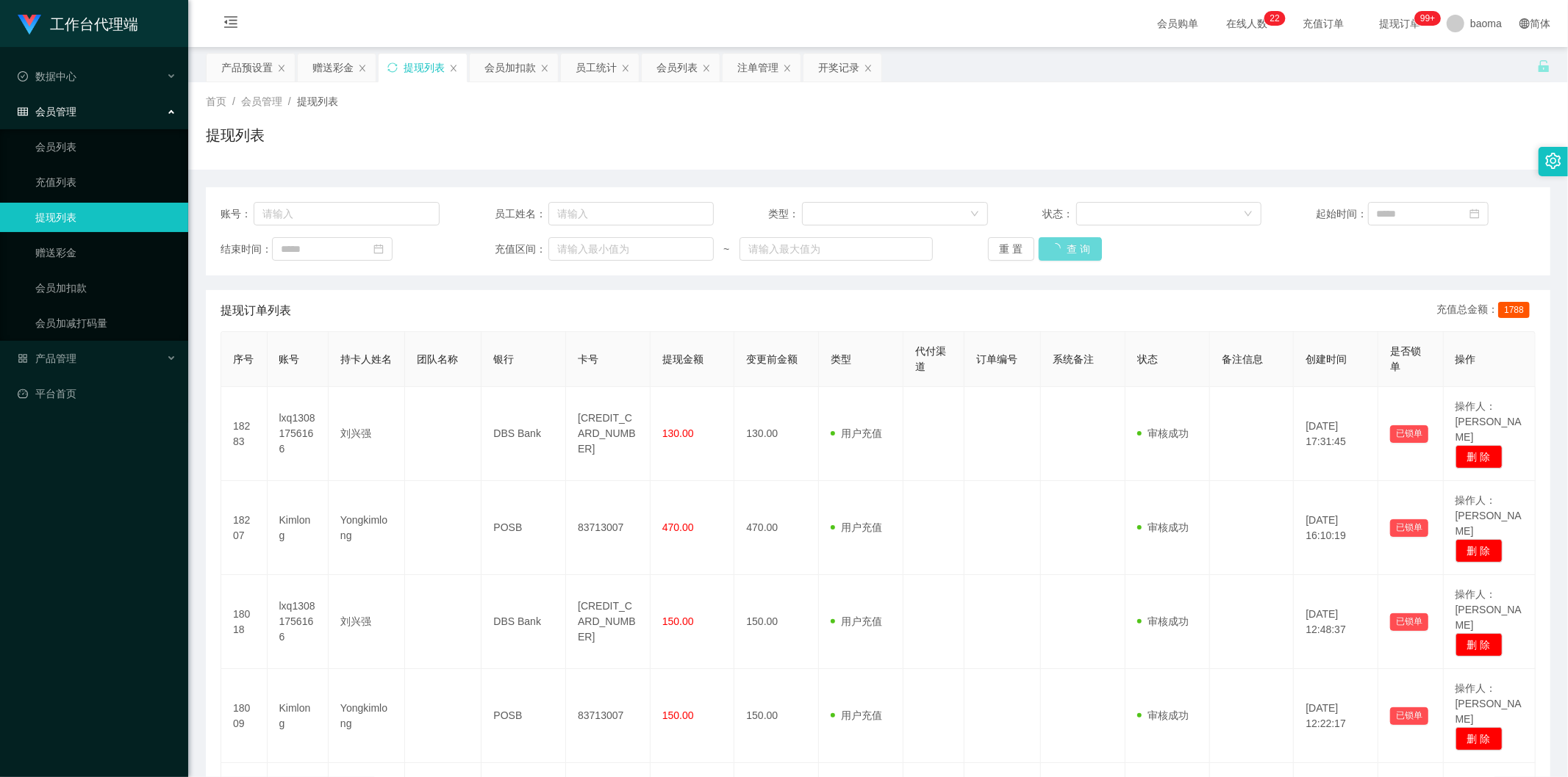
click at [1082, 244] on div "重 置 查 询" at bounding box center [1097, 249] width 219 height 23
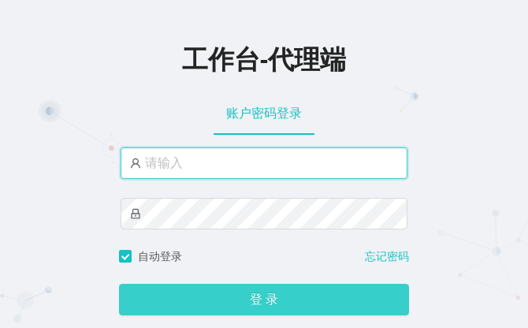
type input "baoma"
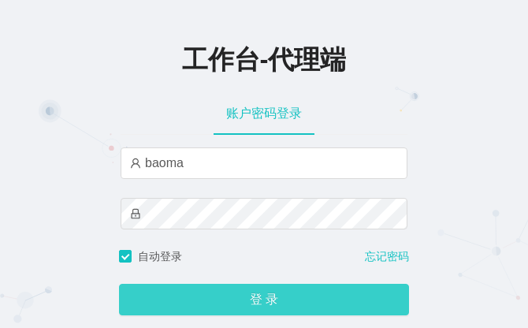
click at [272, 296] on button "登 录" at bounding box center [264, 300] width 290 height 32
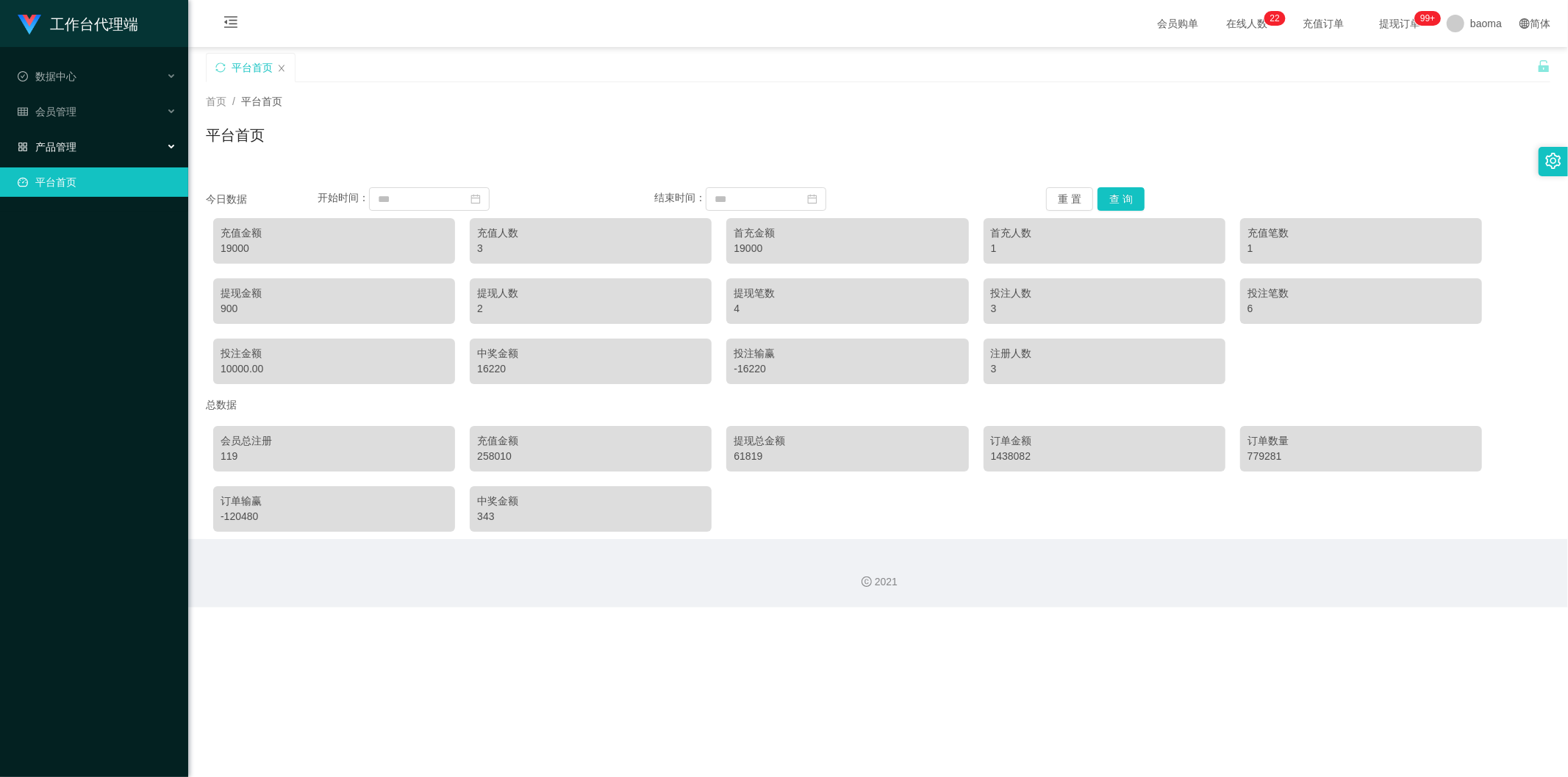
click at [62, 142] on span "产品管理" at bounding box center [47, 146] width 59 height 12
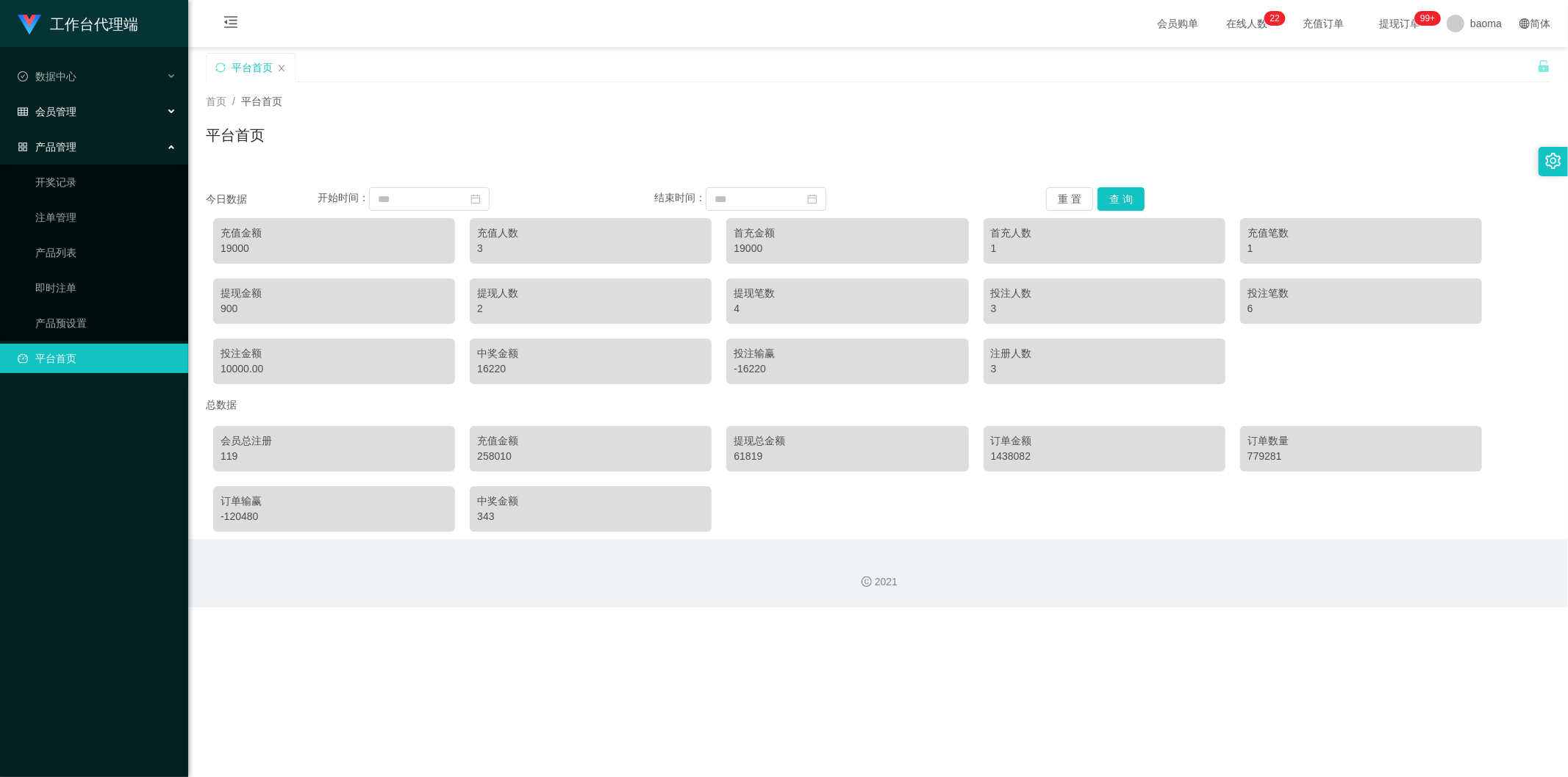
click at [62, 110] on span "会员管理" at bounding box center [47, 112] width 59 height 12
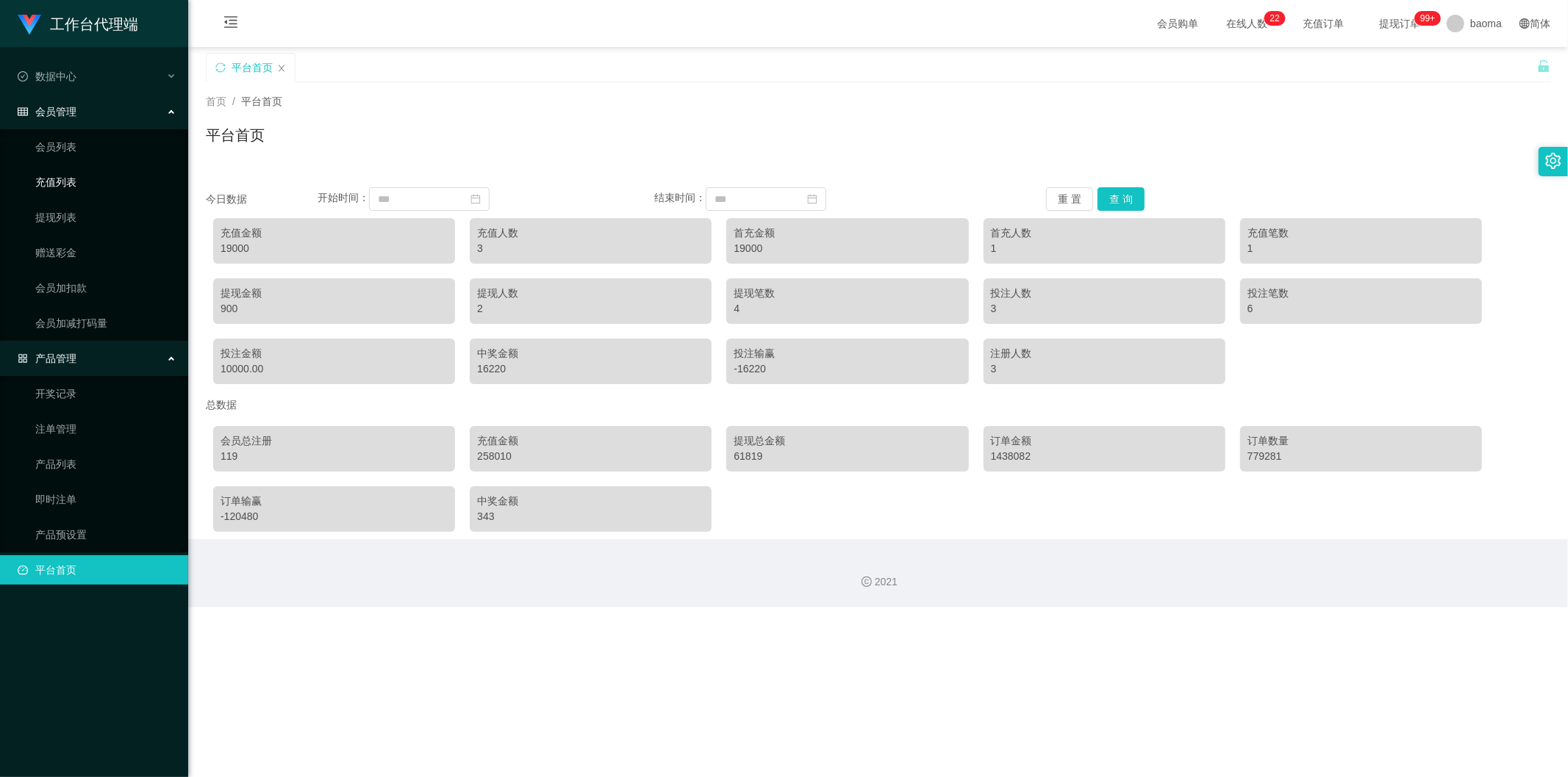
click at [63, 182] on link "充值列表" at bounding box center [105, 183] width 141 height 30
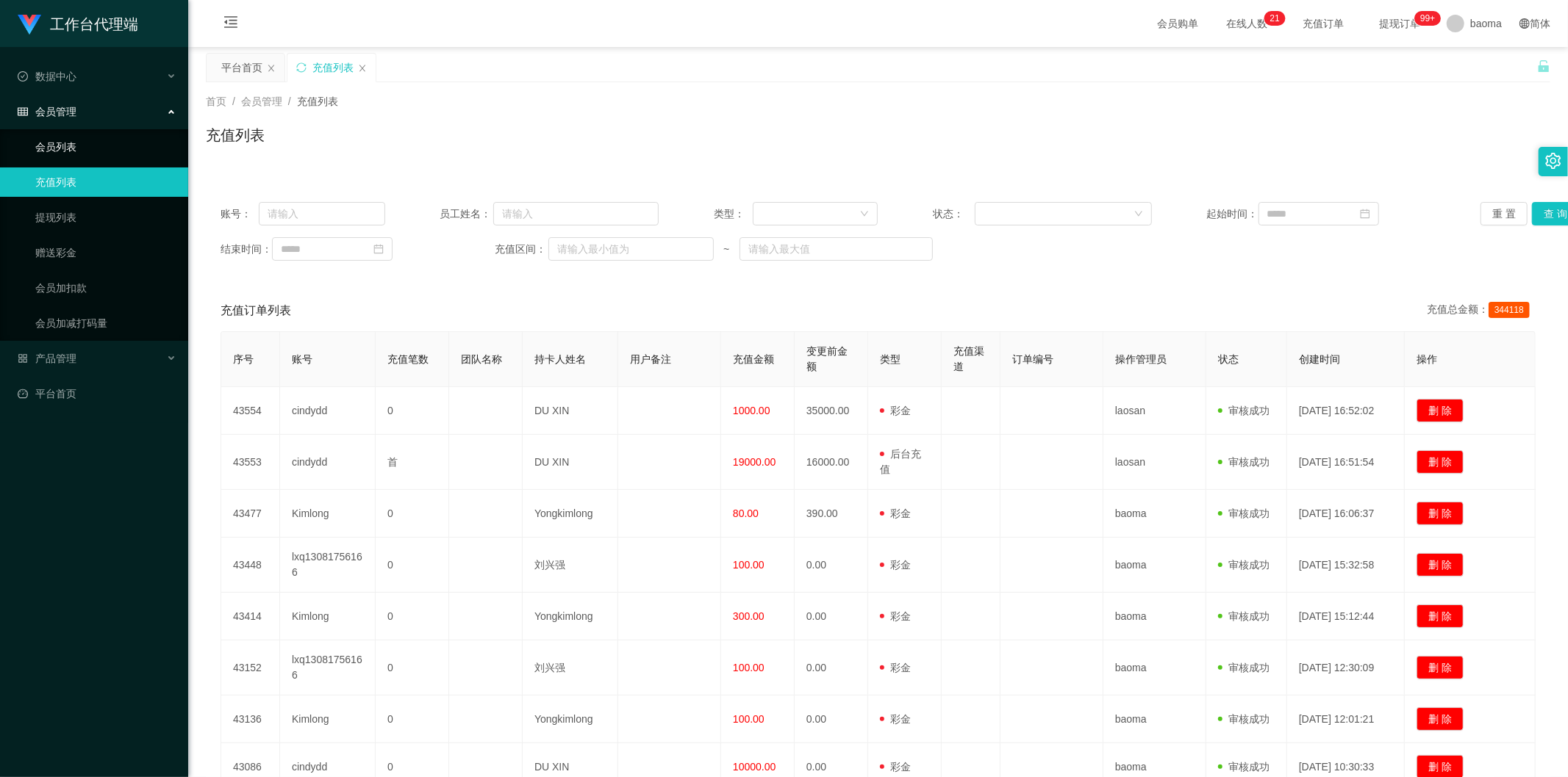
click at [60, 143] on link "会员列表" at bounding box center [105, 147] width 141 height 30
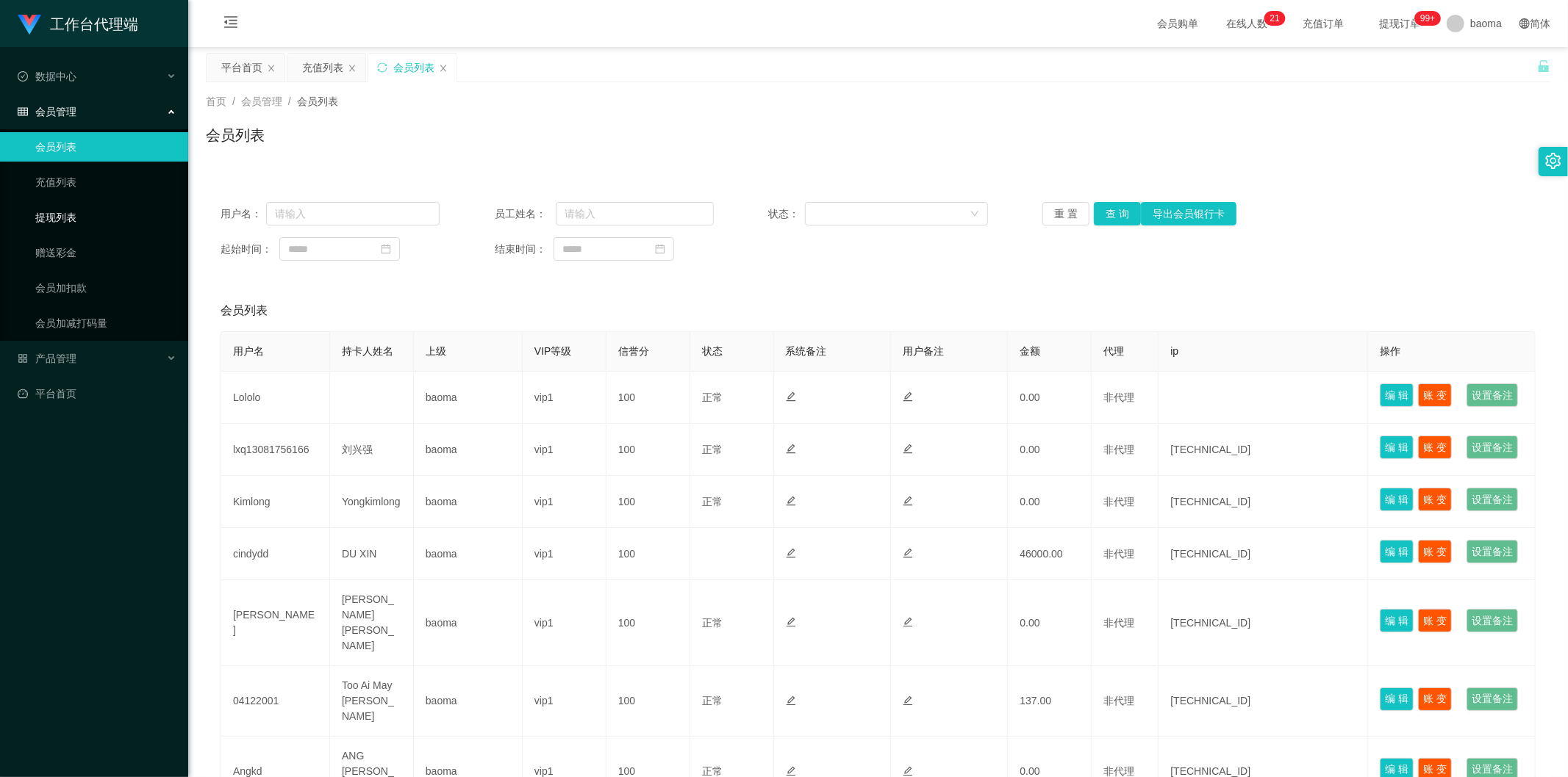
click at [68, 215] on link "提现列表" at bounding box center [105, 218] width 141 height 30
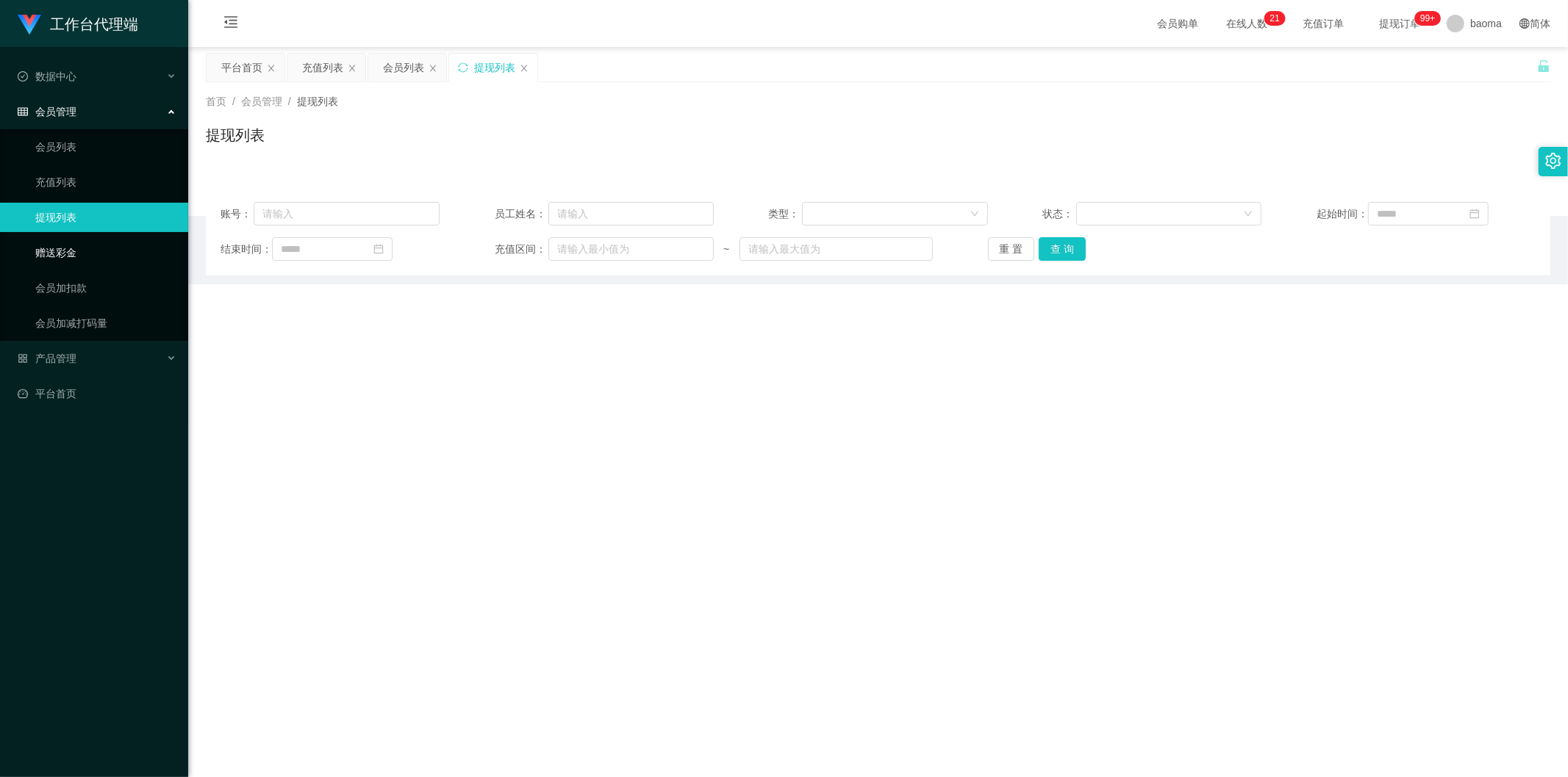
click at [57, 249] on link "赠送彩金" at bounding box center [105, 253] width 141 height 30
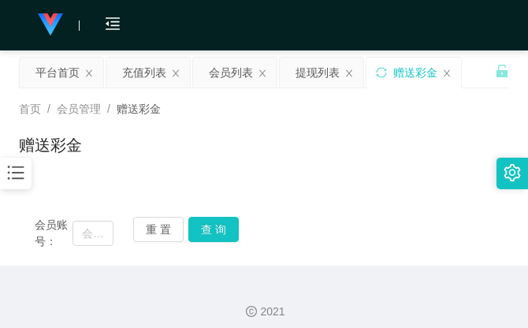
click at [444, 134] on div "赠送彩金" at bounding box center [264, 151] width 491 height 36
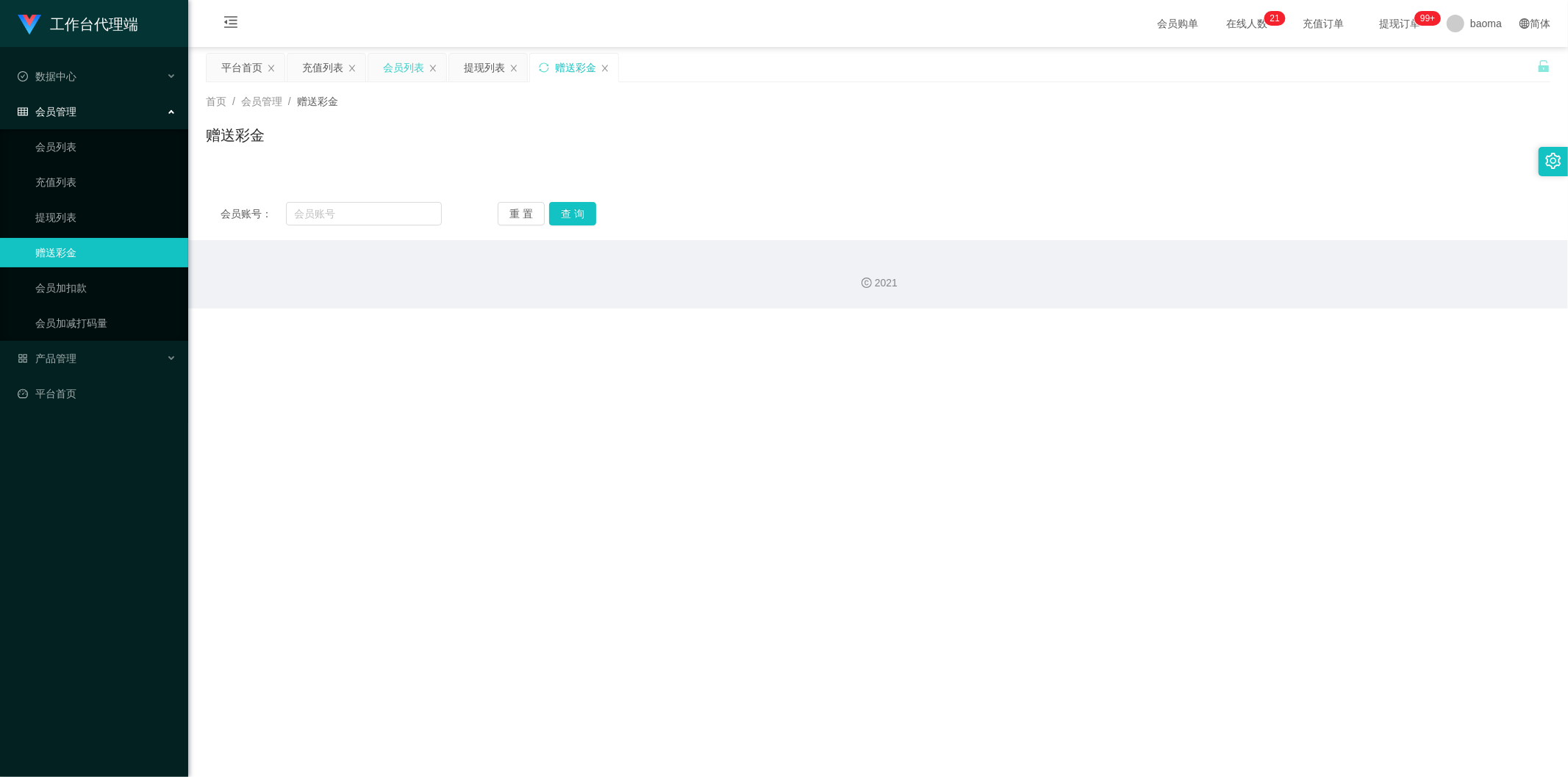
click at [408, 71] on div "会员列表" at bounding box center [404, 68] width 41 height 28
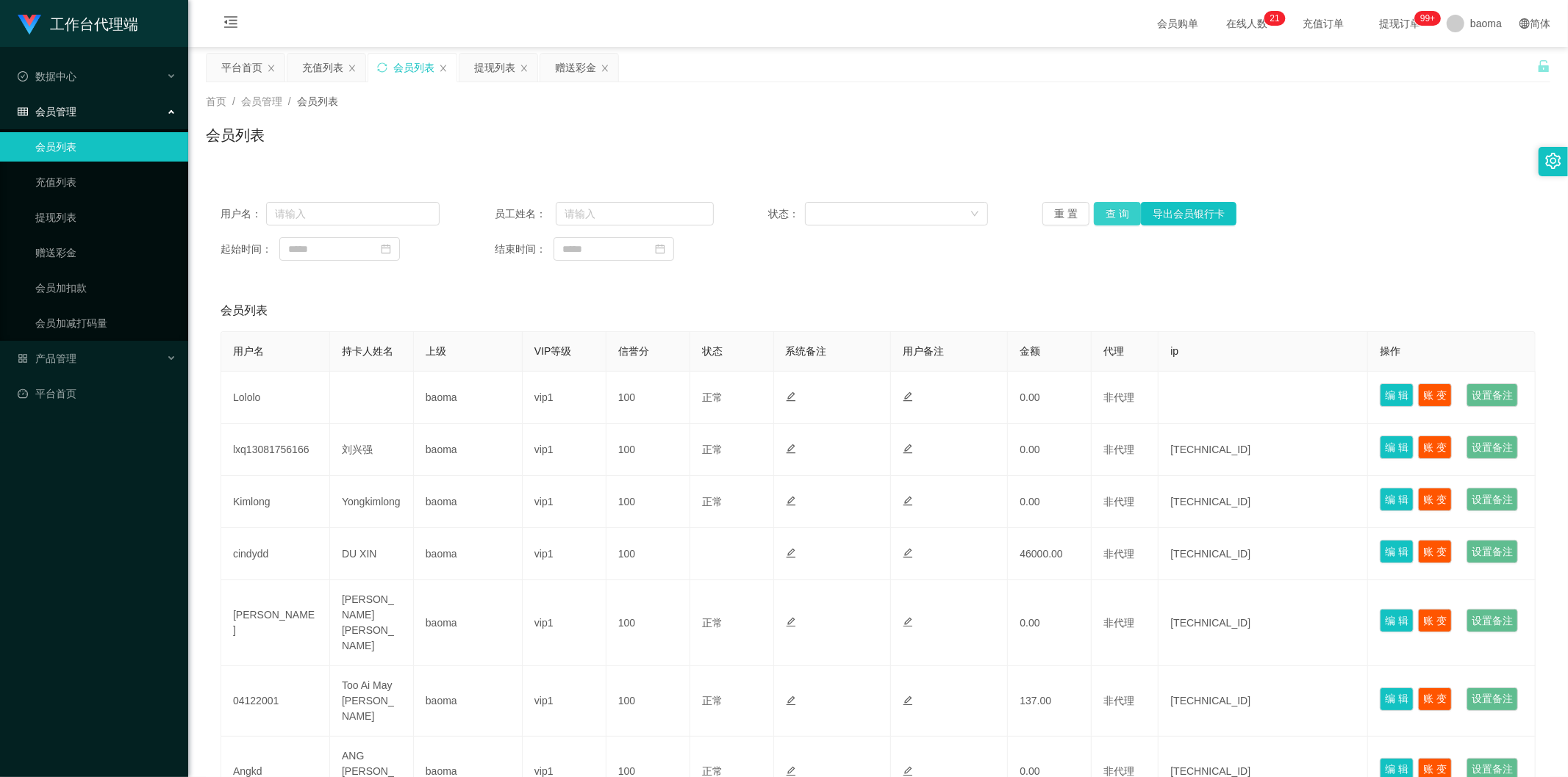
drag, startPoint x: 1115, startPoint y: 210, endPoint x: 1091, endPoint y: 211, distance: 24.0
click at [492, 210] on button "查 询" at bounding box center [1117, 213] width 47 height 23
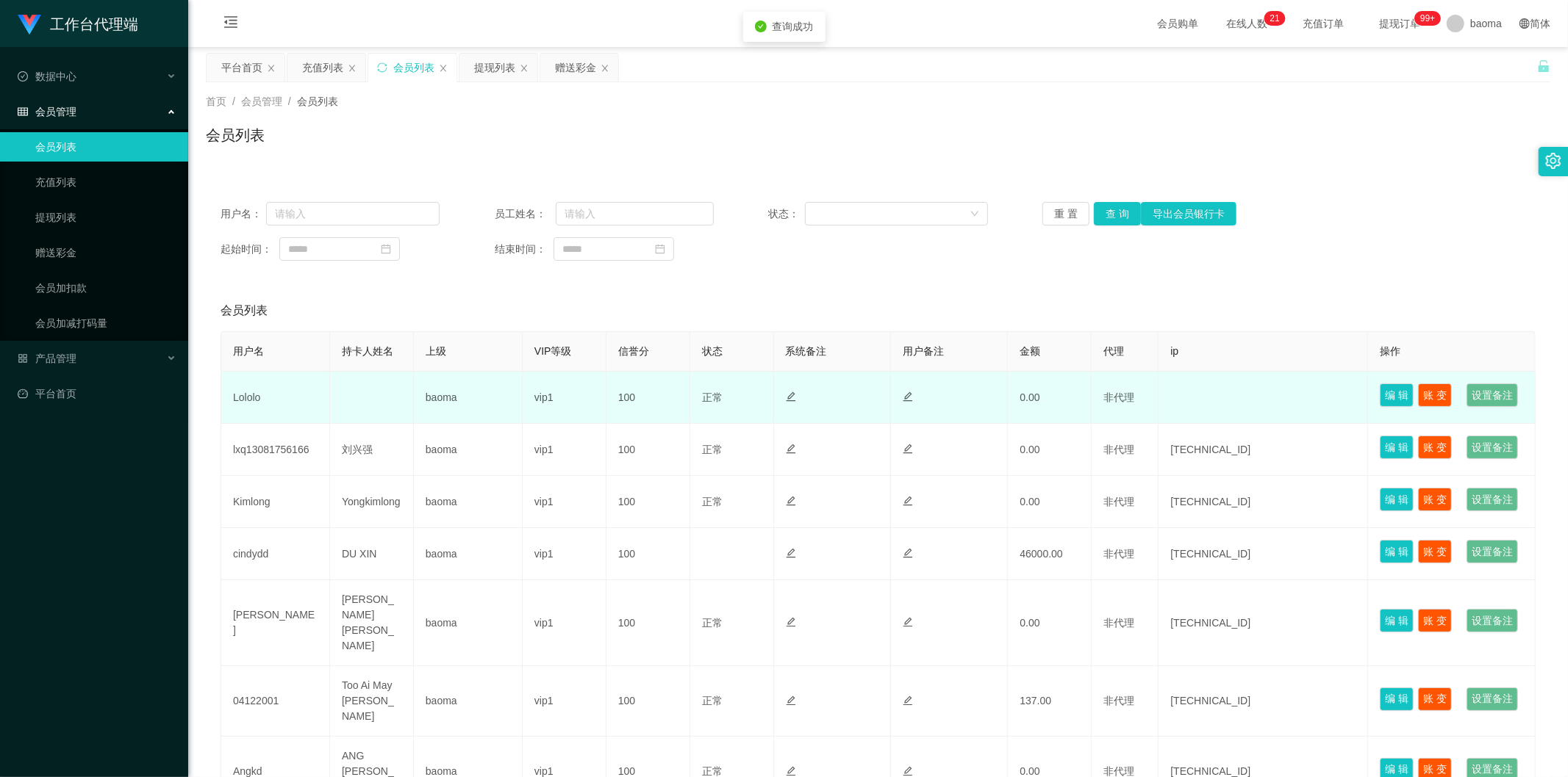
click at [248, 305] on td "Lololo" at bounding box center [275, 398] width 109 height 52
click at [249, 305] on td "Lololo" at bounding box center [275, 398] width 109 height 52
copy td "Lololo"
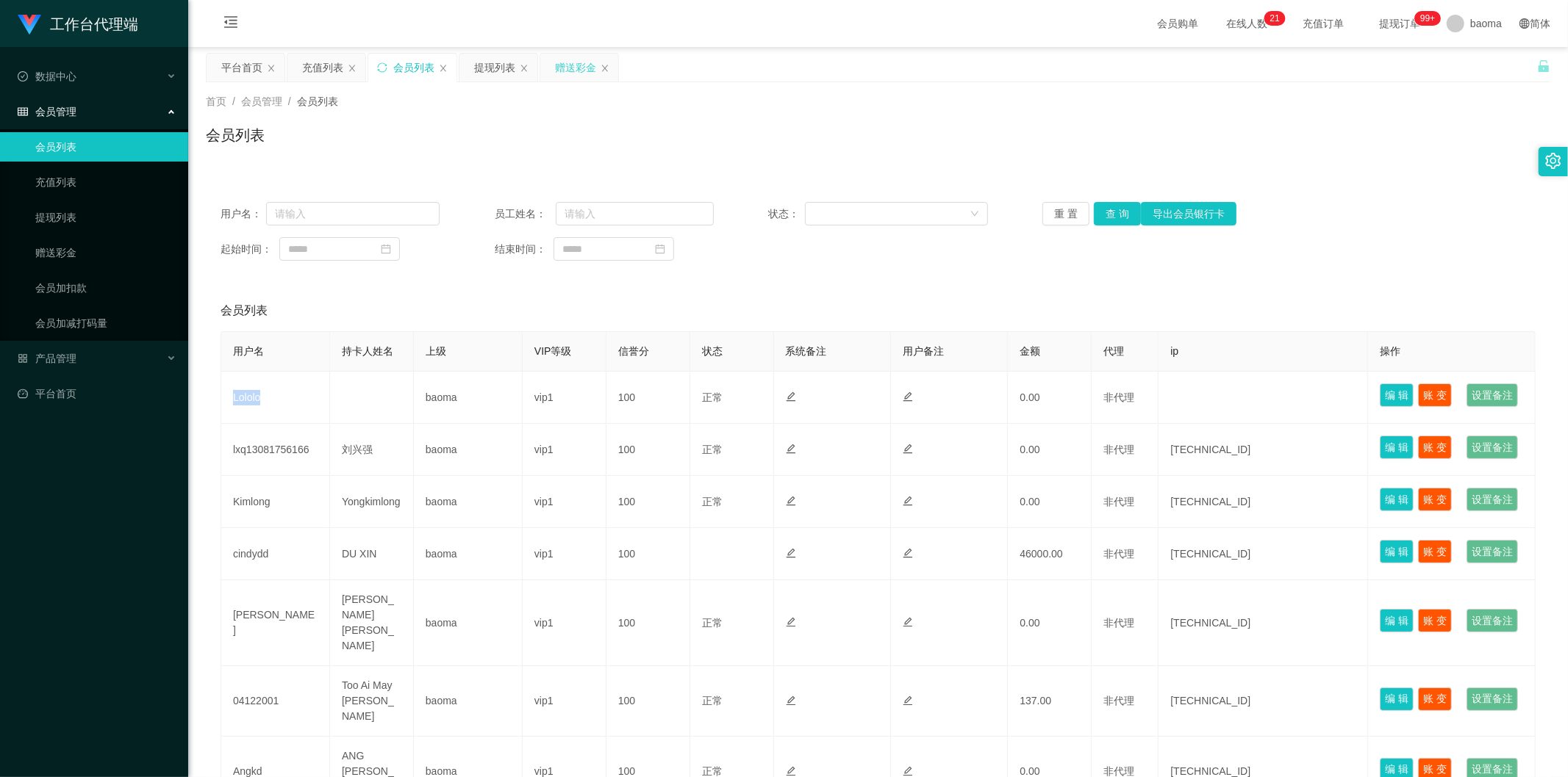
click at [492, 63] on div "赠送彩金" at bounding box center [575, 68] width 41 height 28
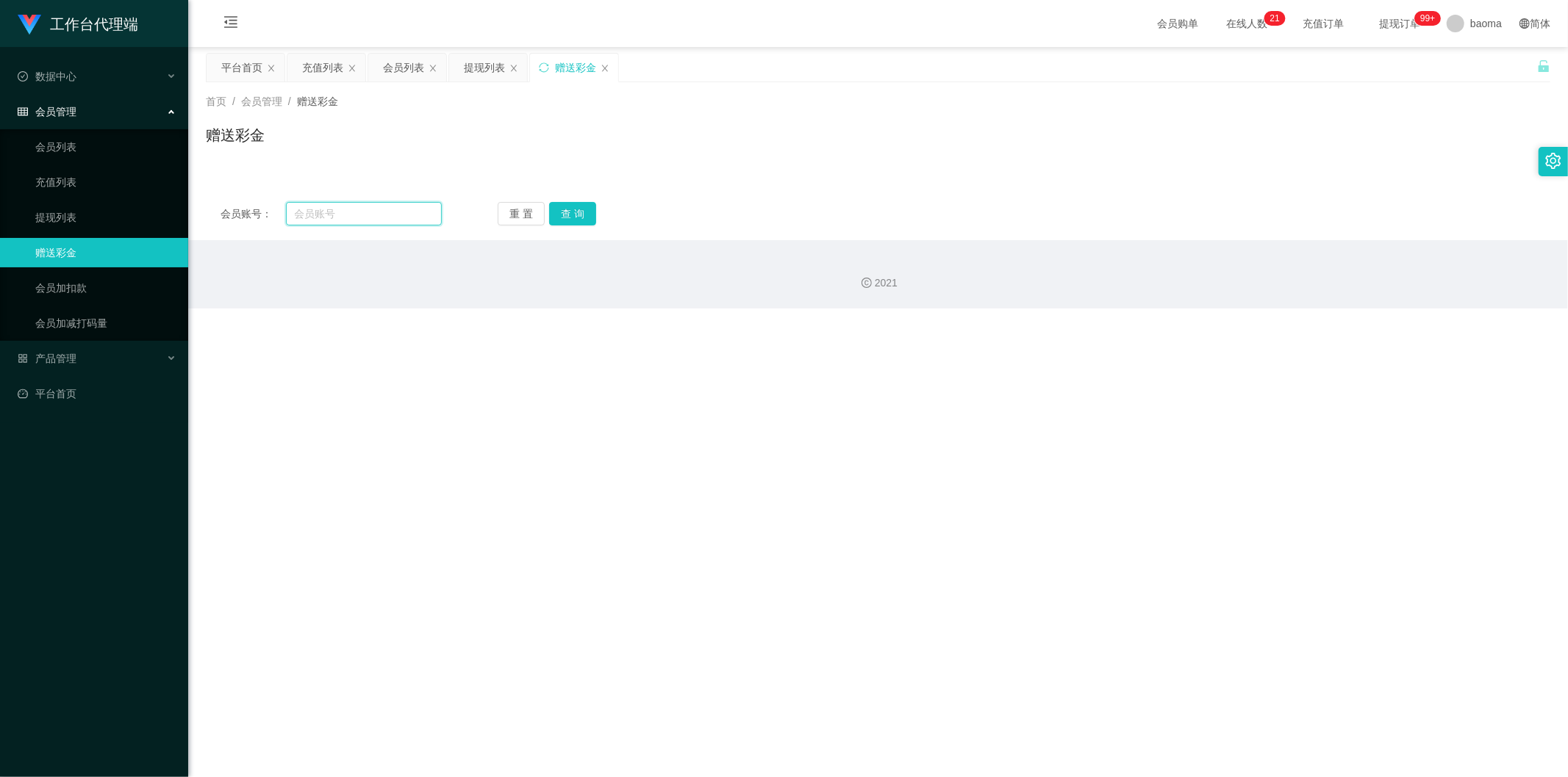
click at [351, 217] on input "text" at bounding box center [364, 213] width 157 height 23
paste input "Lololo"
type input "Lololo"
click at [492, 217] on button "查 询" at bounding box center [572, 213] width 47 height 23
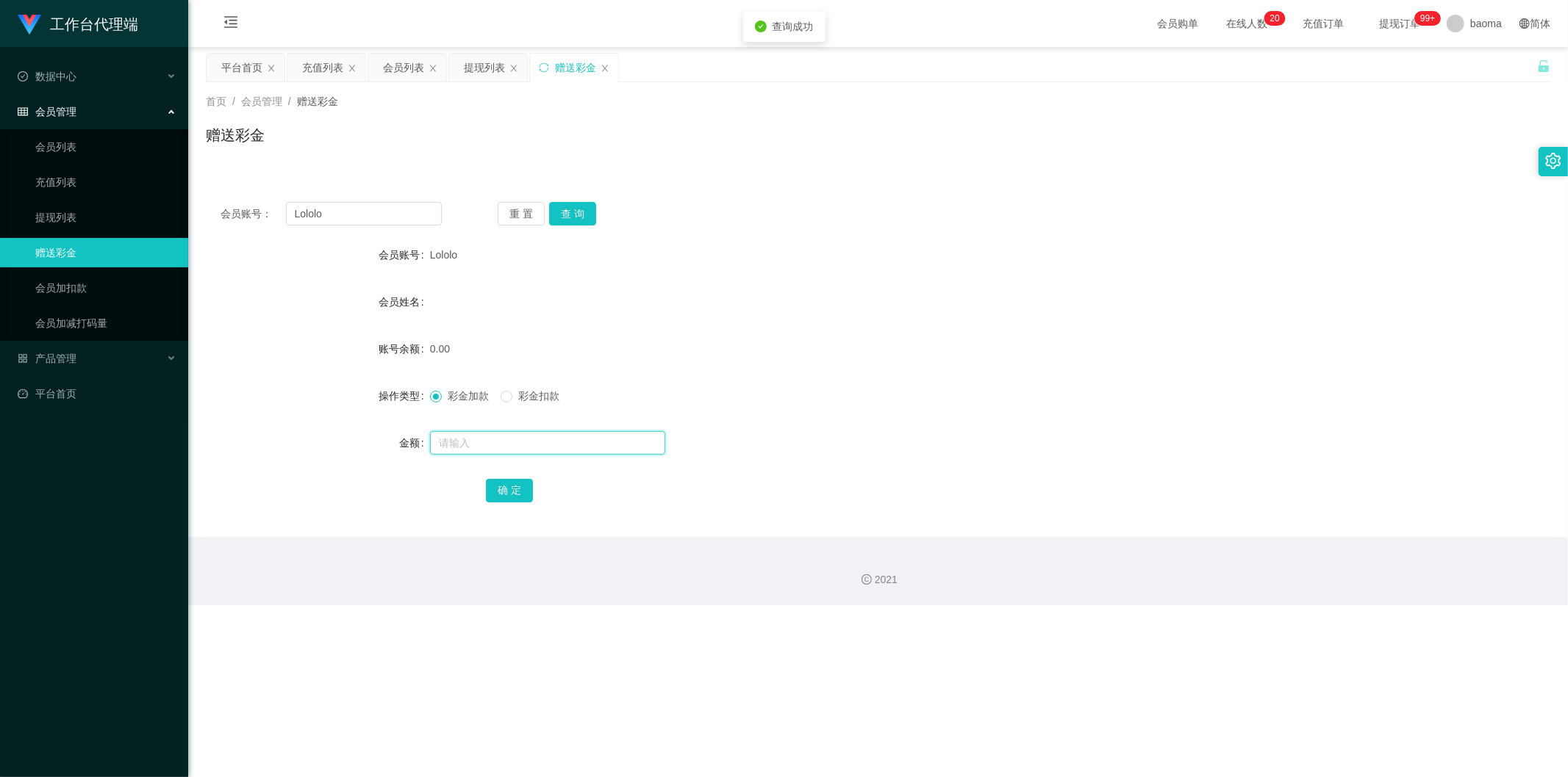
drag, startPoint x: 476, startPoint y: 443, endPoint x: 468, endPoint y: 439, distance: 8.9
click at [475, 305] on input "text" at bounding box center [547, 443] width 235 height 23
type input "100"
click at [492, 305] on button "确 定" at bounding box center [509, 490] width 47 height 23
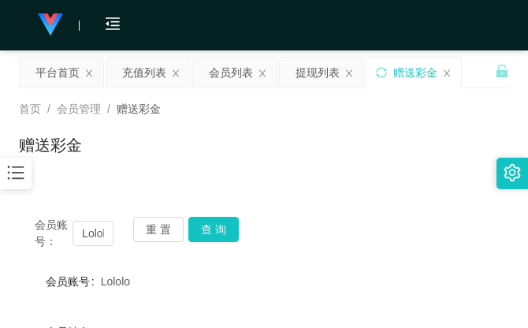
click at [326, 170] on div "首页 / 会员管理 / 赠送彩金 / 赠送彩金" at bounding box center [264, 135] width 528 height 94
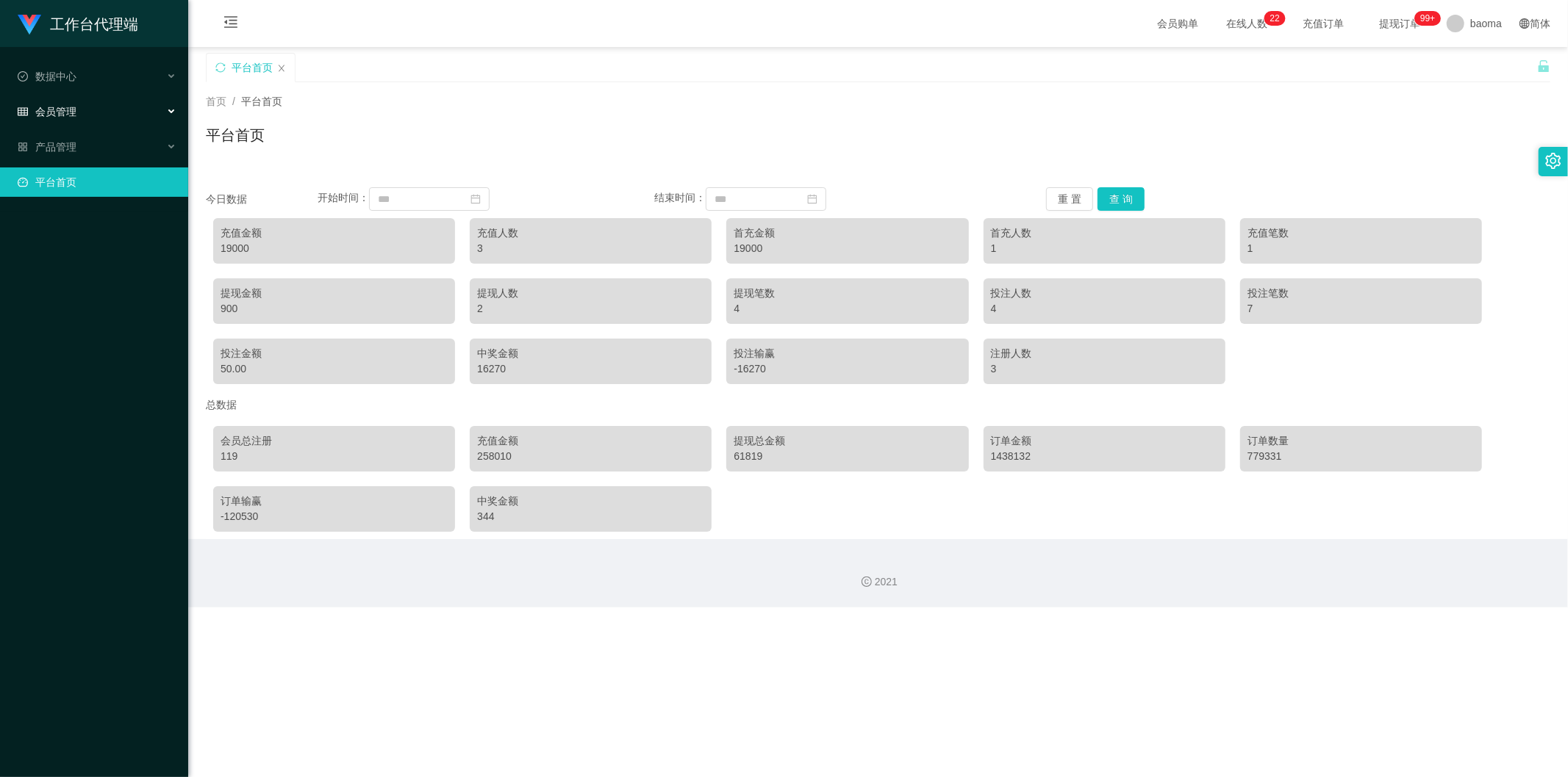
click at [68, 110] on span "会员管理" at bounding box center [47, 112] width 59 height 12
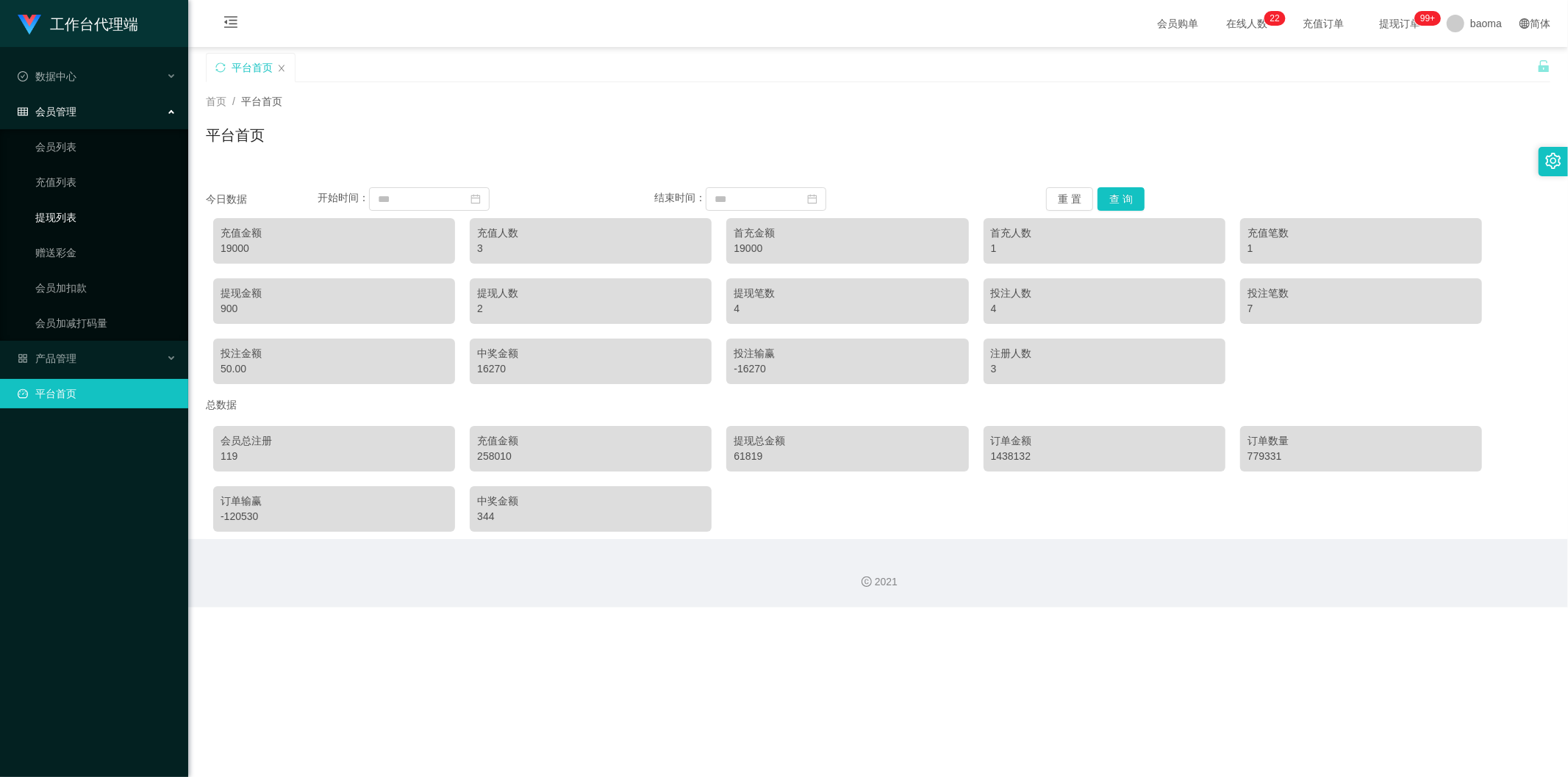
click at [68, 214] on link "提现列表" at bounding box center [105, 218] width 141 height 30
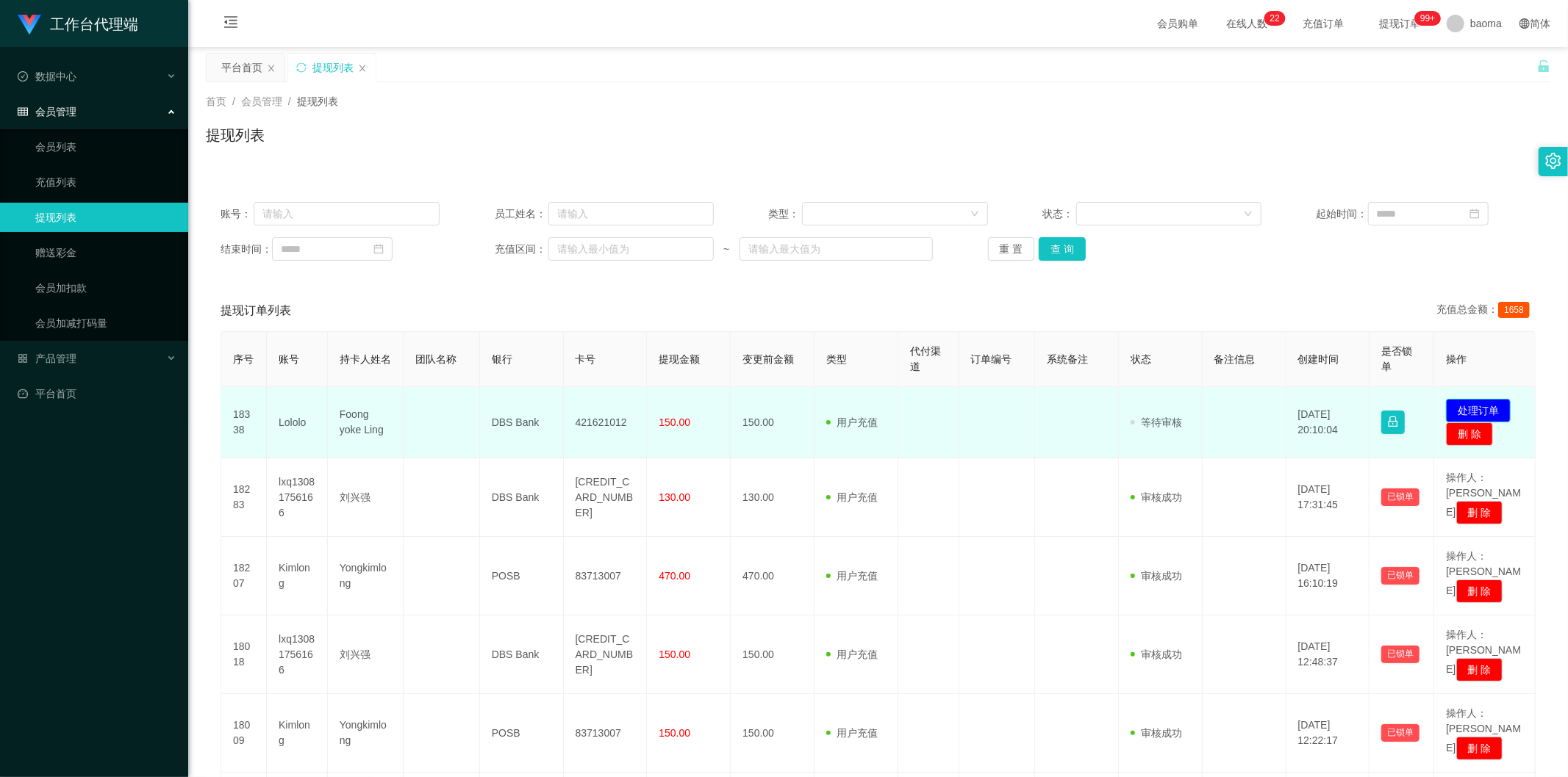
click at [492, 305] on button "处理订单" at bounding box center [1478, 410] width 64 height 23
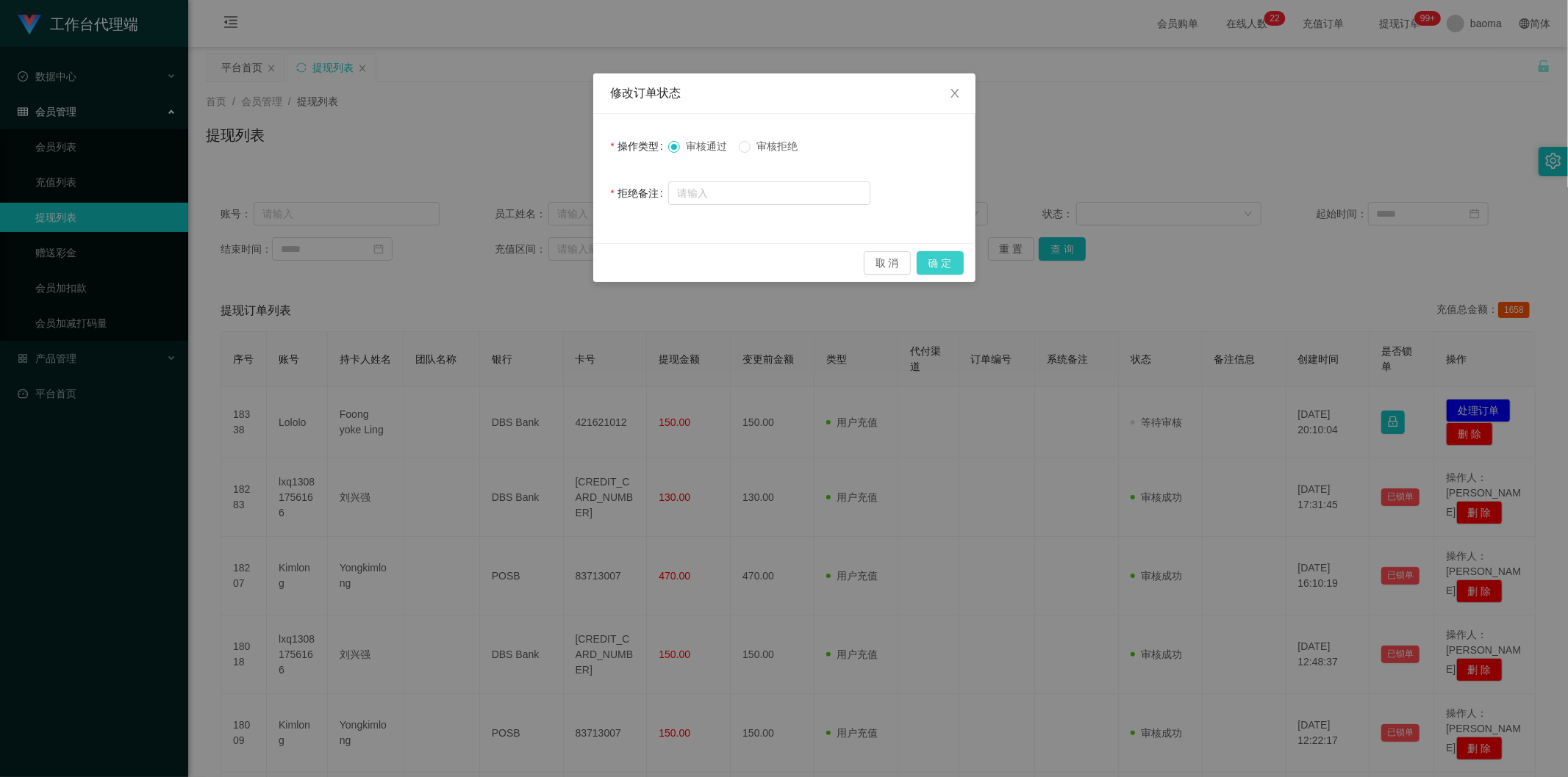
click at [492, 259] on button "确 定" at bounding box center [940, 263] width 47 height 23
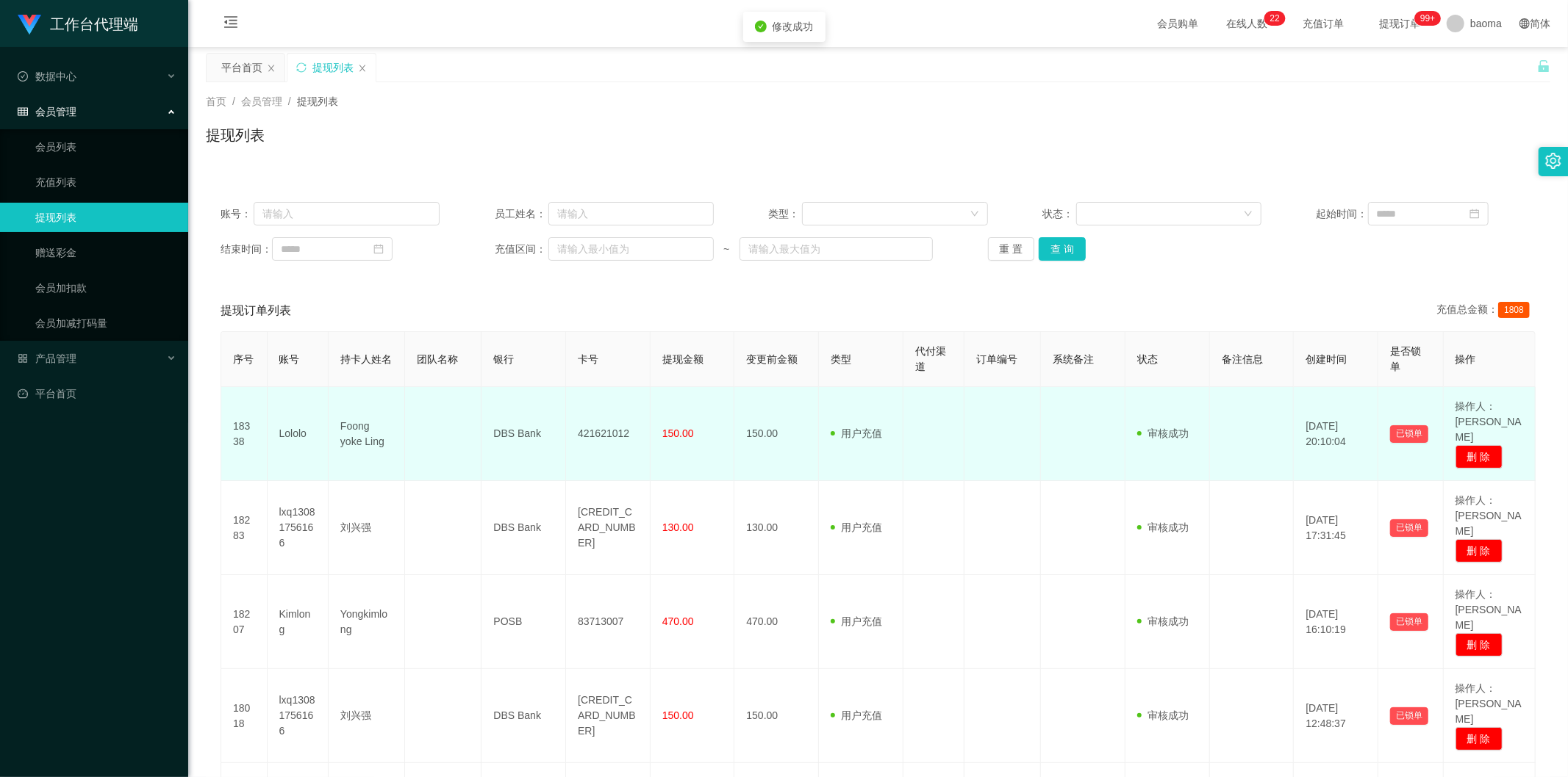
click at [492, 305] on td "421621012" at bounding box center [608, 434] width 85 height 94
copy td "421621012"
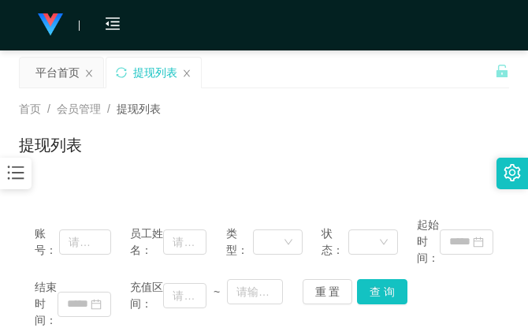
click at [446, 90] on div "首页 / 会员管理 / 提现列表 / 提现列表" at bounding box center [264, 135] width 528 height 94
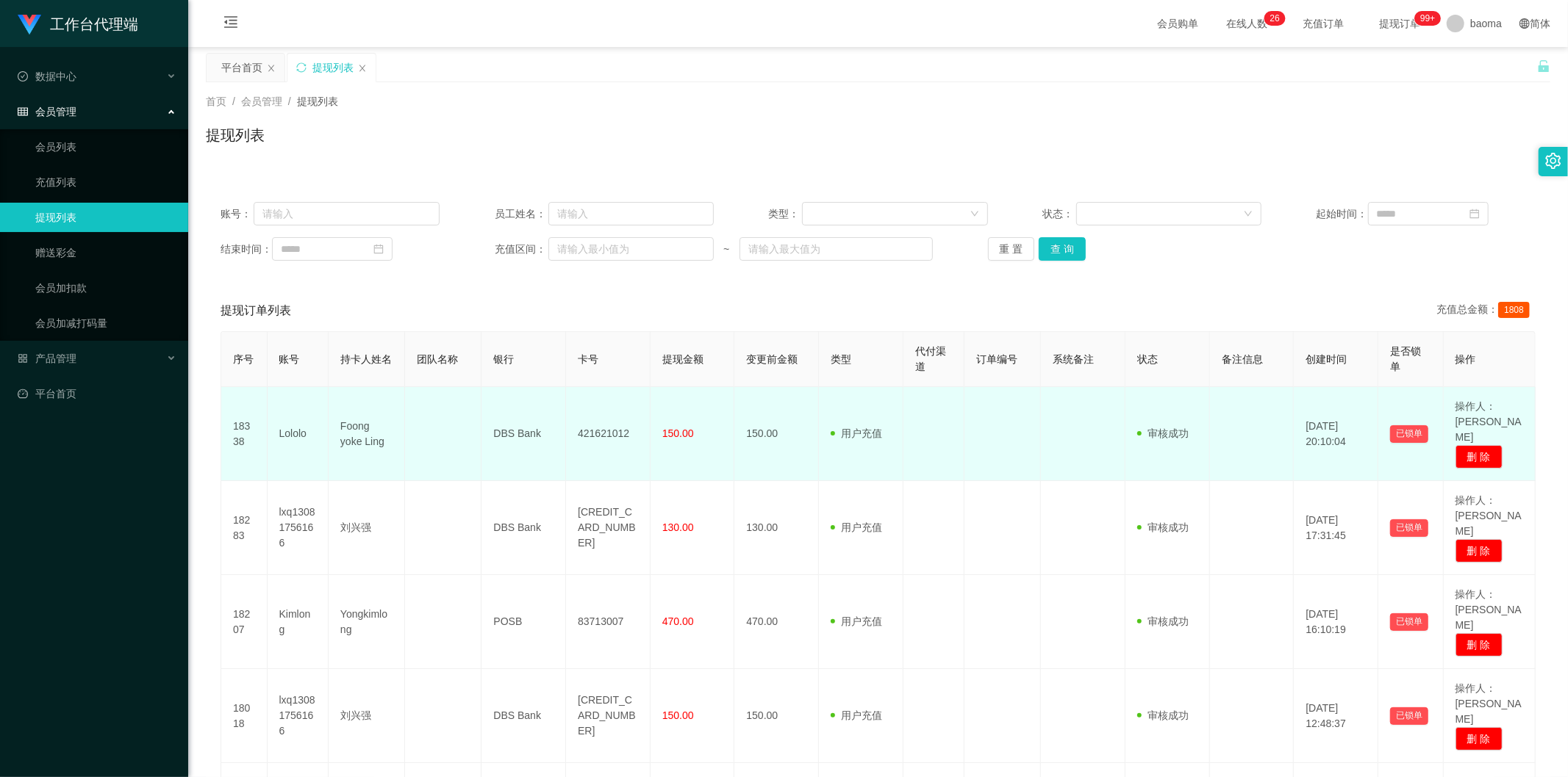
click at [492, 305] on td "421621012" at bounding box center [608, 434] width 85 height 94
copy td "421621012"
click at [357, 305] on td "Foong yoke Ling" at bounding box center [367, 434] width 76 height 94
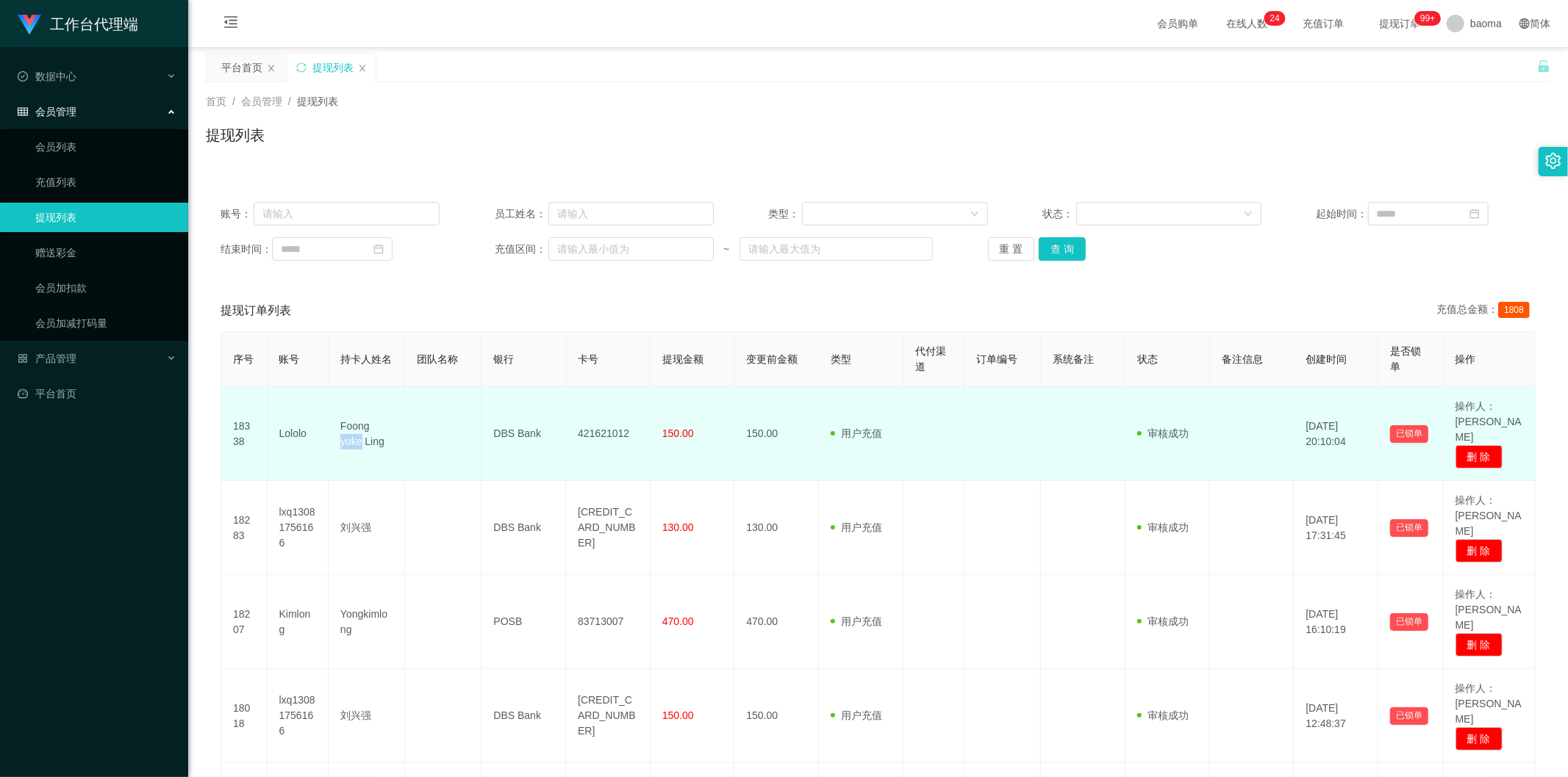
click at [357, 305] on td "Foong yoke Ling" at bounding box center [367, 434] width 76 height 94
click at [359, 305] on td "Foong yoke Ling" at bounding box center [367, 434] width 76 height 94
copy td "Foong yoke Ling"
click at [492, 305] on td "DBS Bank" at bounding box center [524, 434] width 85 height 94
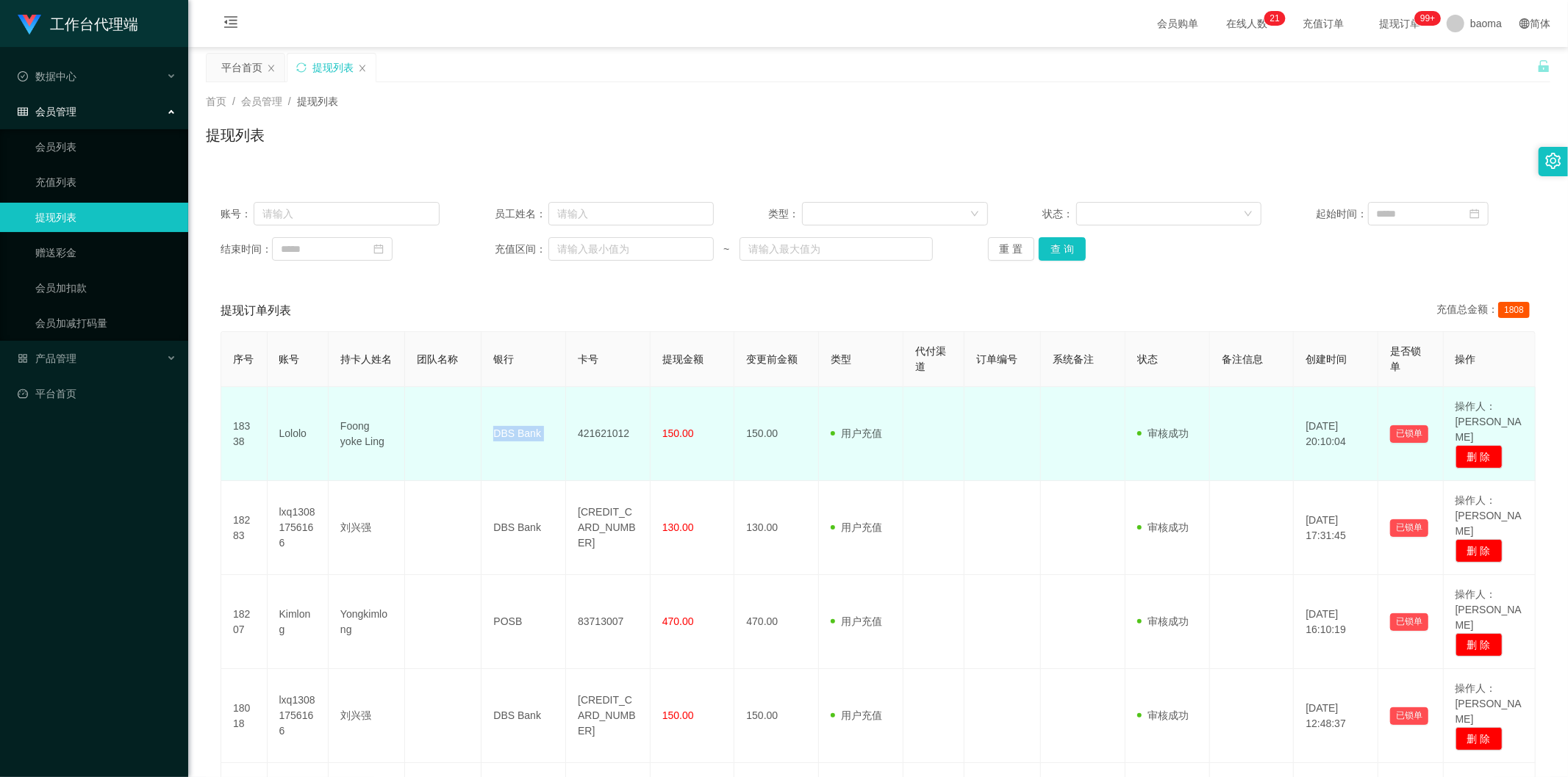
click at [492, 305] on td "DBS Bank" at bounding box center [524, 434] width 85 height 94
copy td "DBS Bank"
click at [492, 305] on td "421621012" at bounding box center [608, 434] width 85 height 94
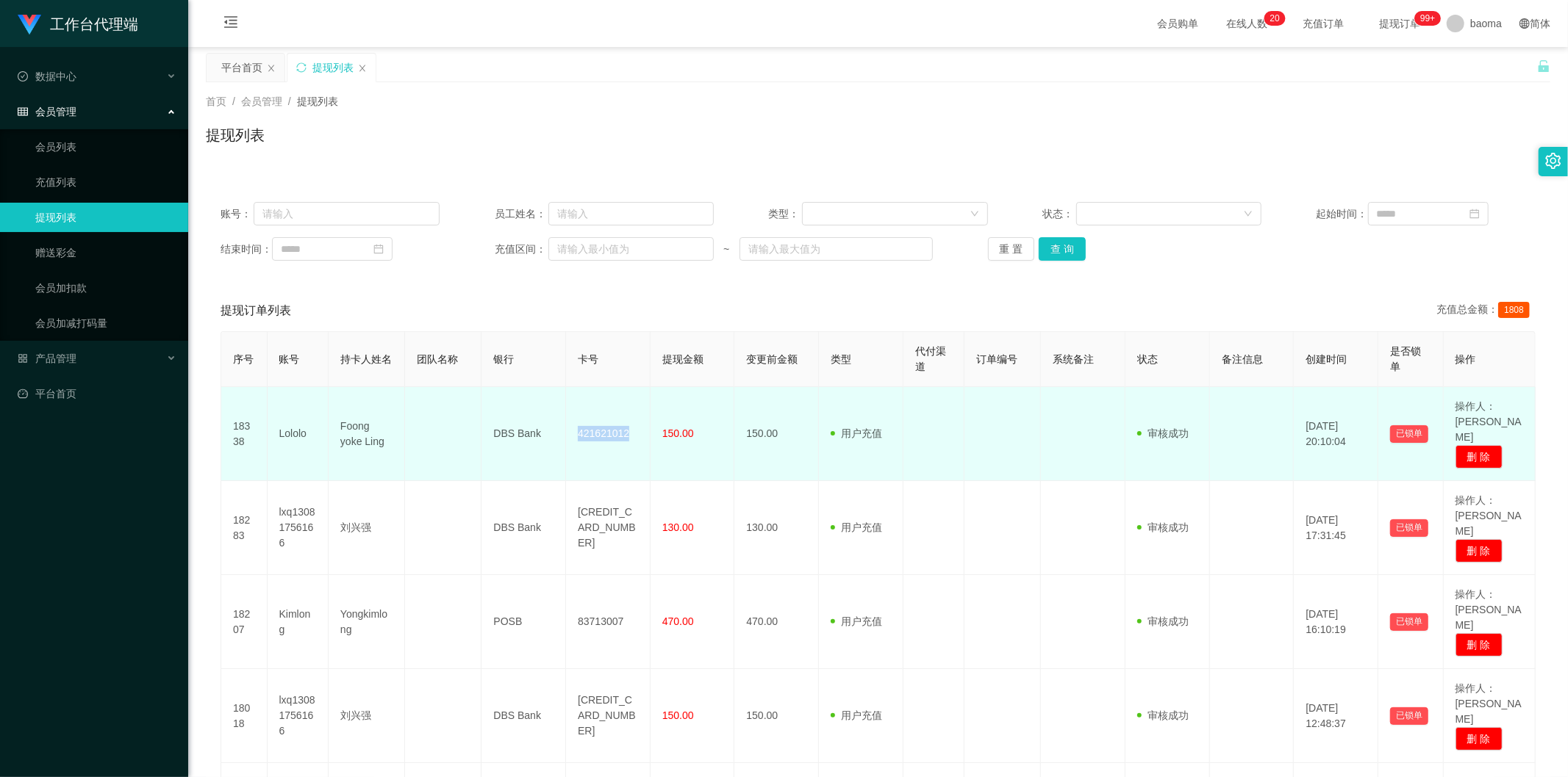
click at [492, 305] on td "421621012" at bounding box center [608, 434] width 85 height 94
copy td "421621012"
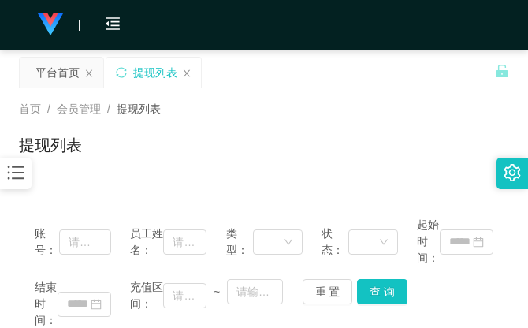
drag, startPoint x: 473, startPoint y: 118, endPoint x: 431, endPoint y: 103, distance: 45.4
click at [473, 116] on div "首页 / 会员管理 / 提现列表 / 提现列表" at bounding box center [264, 135] width 491 height 69
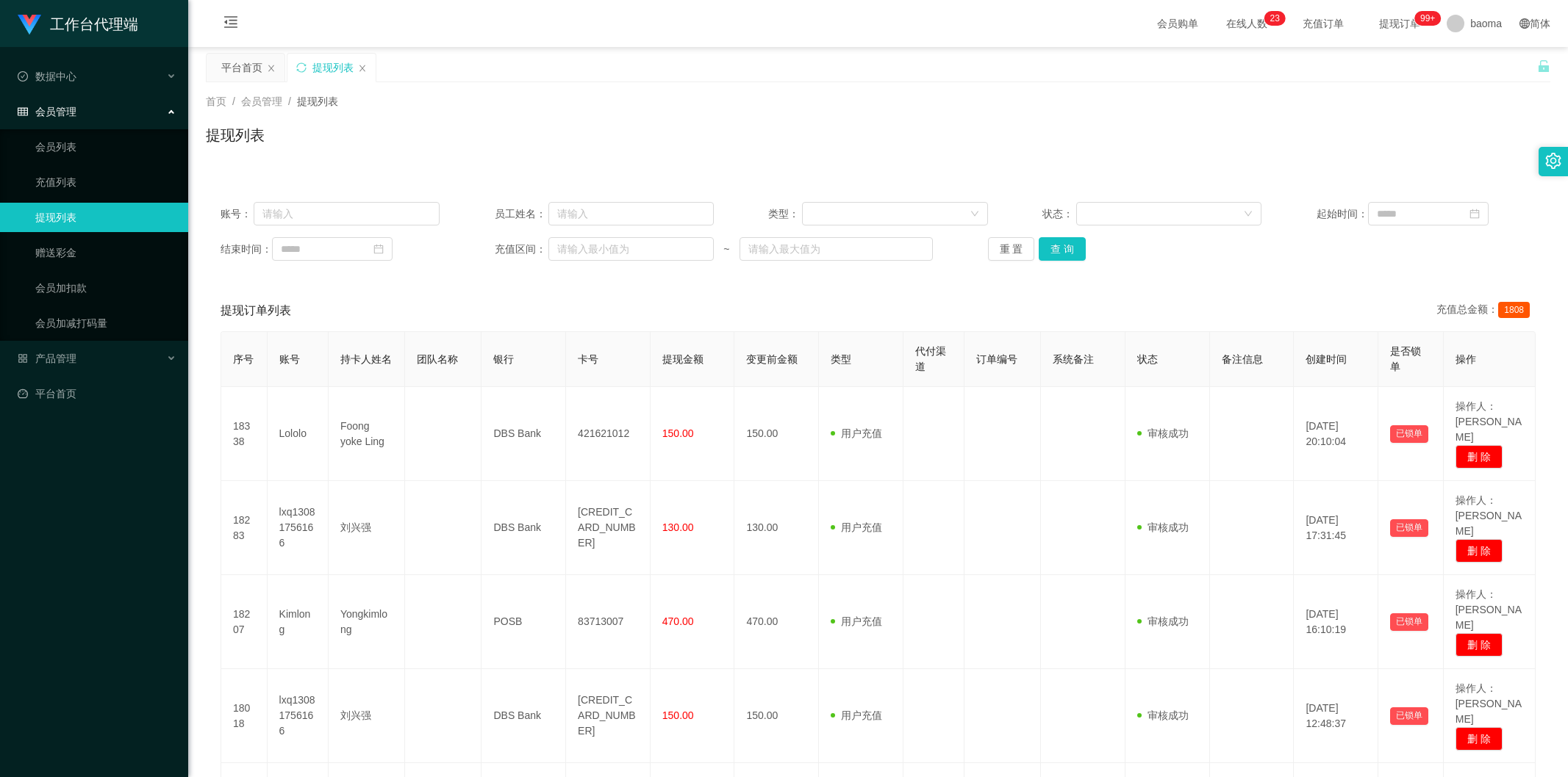
click at [1080, 241] on button "查 询" at bounding box center [1062, 249] width 47 height 23
click at [312, 63] on div "提现列表" at bounding box center [333, 68] width 41 height 28
click at [314, 63] on div "提现列表" at bounding box center [333, 68] width 41 height 28
click at [315, 63] on div "提现列表" at bounding box center [333, 68] width 41 height 28
click at [75, 246] on link "赠送彩金" at bounding box center [105, 253] width 141 height 30
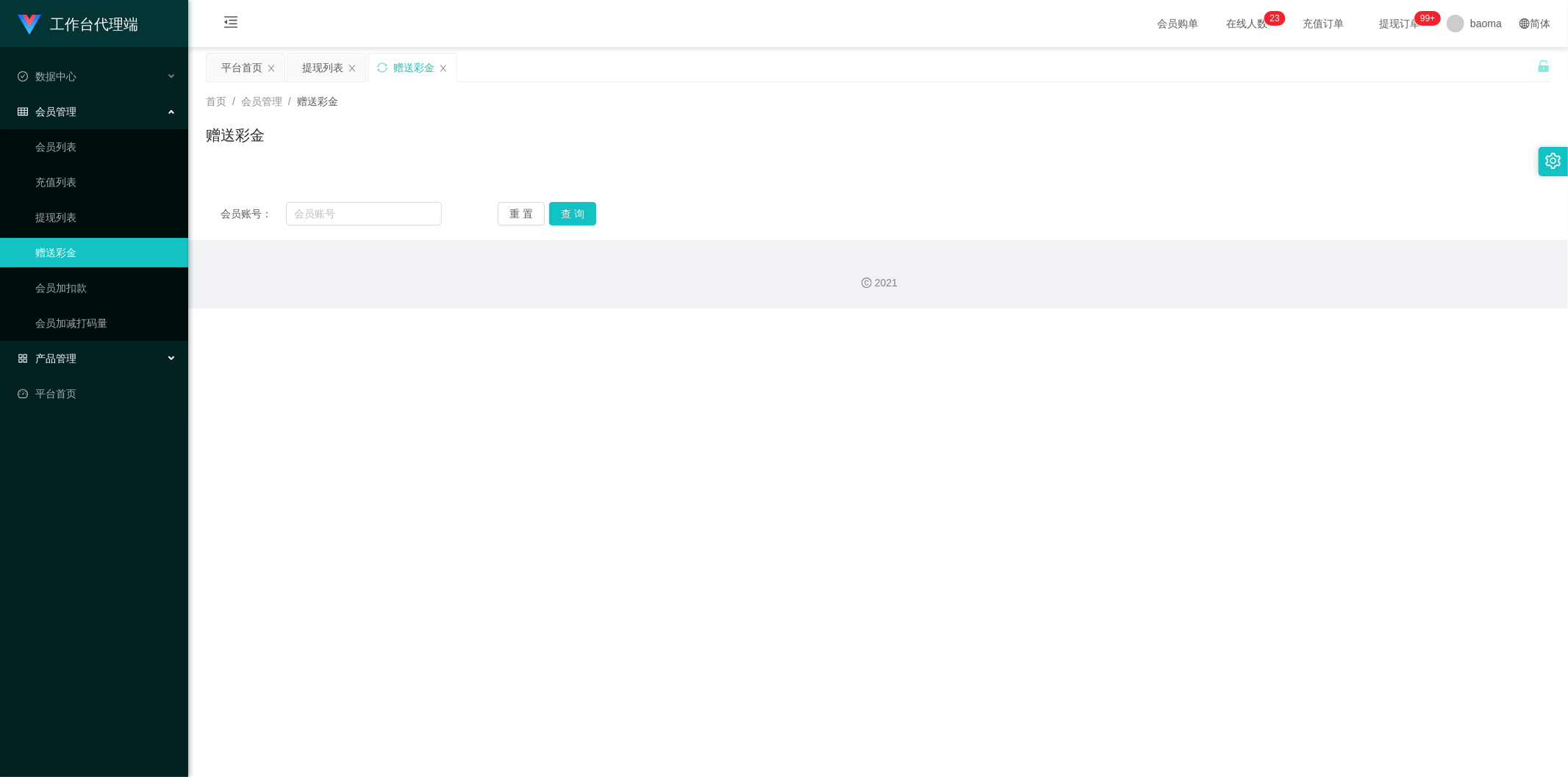
click at [72, 355] on span "产品管理" at bounding box center [47, 359] width 59 height 12
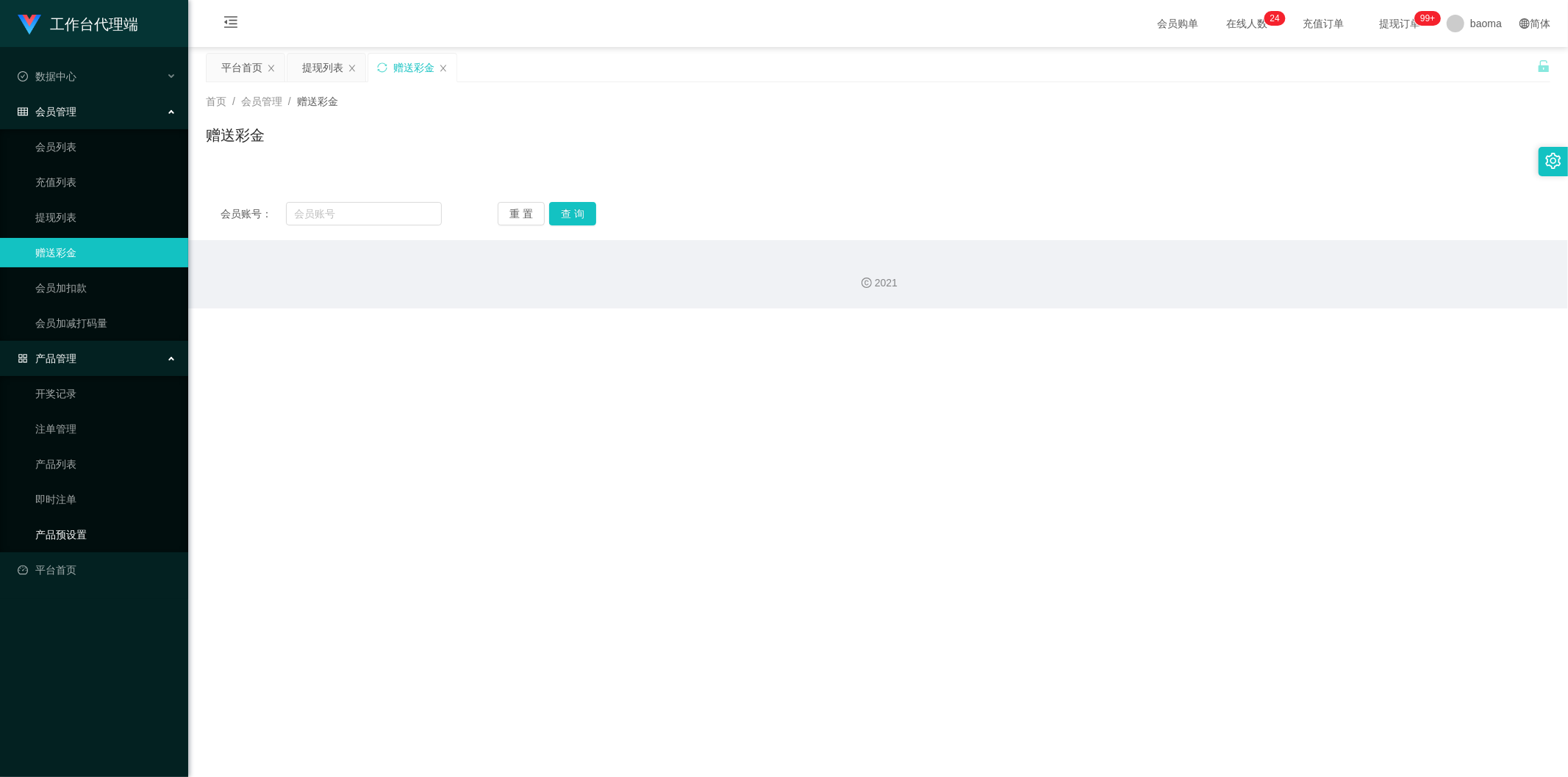
click at [96, 526] on link "产品预设置" at bounding box center [105, 535] width 141 height 30
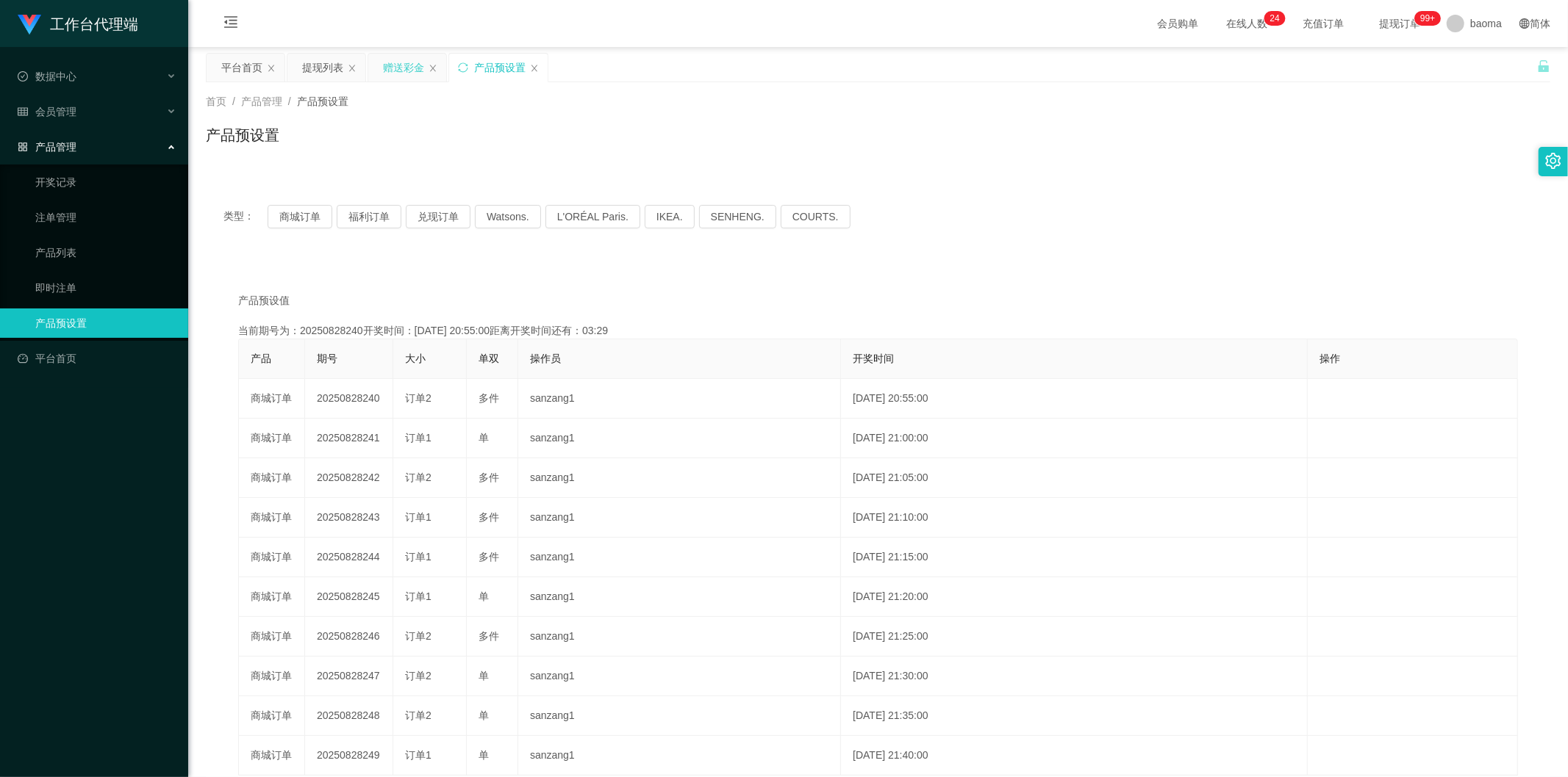
click at [395, 67] on div "赠送彩金" at bounding box center [404, 68] width 41 height 28
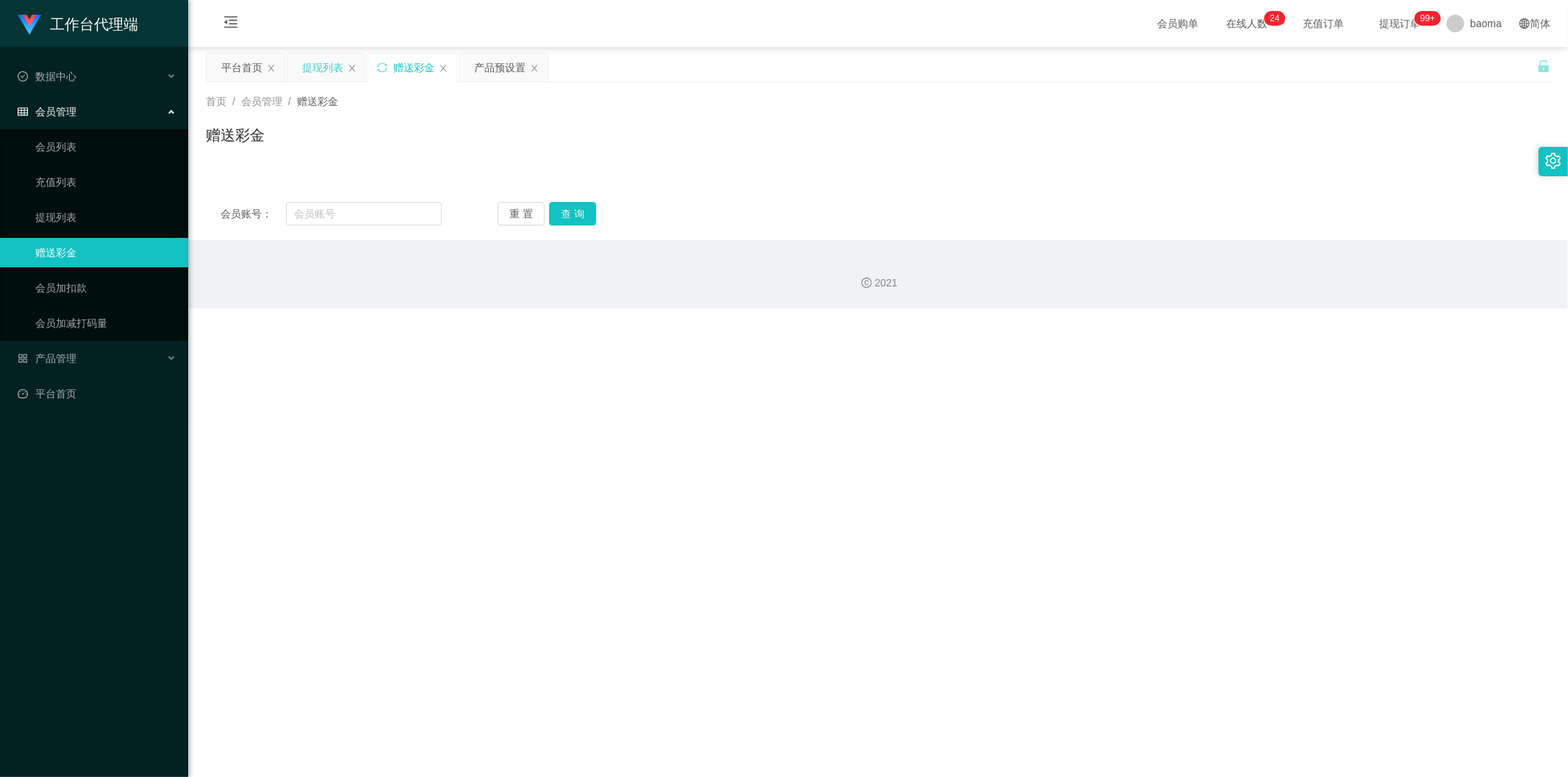
click at [329, 75] on div "提现列表" at bounding box center [323, 68] width 41 height 28
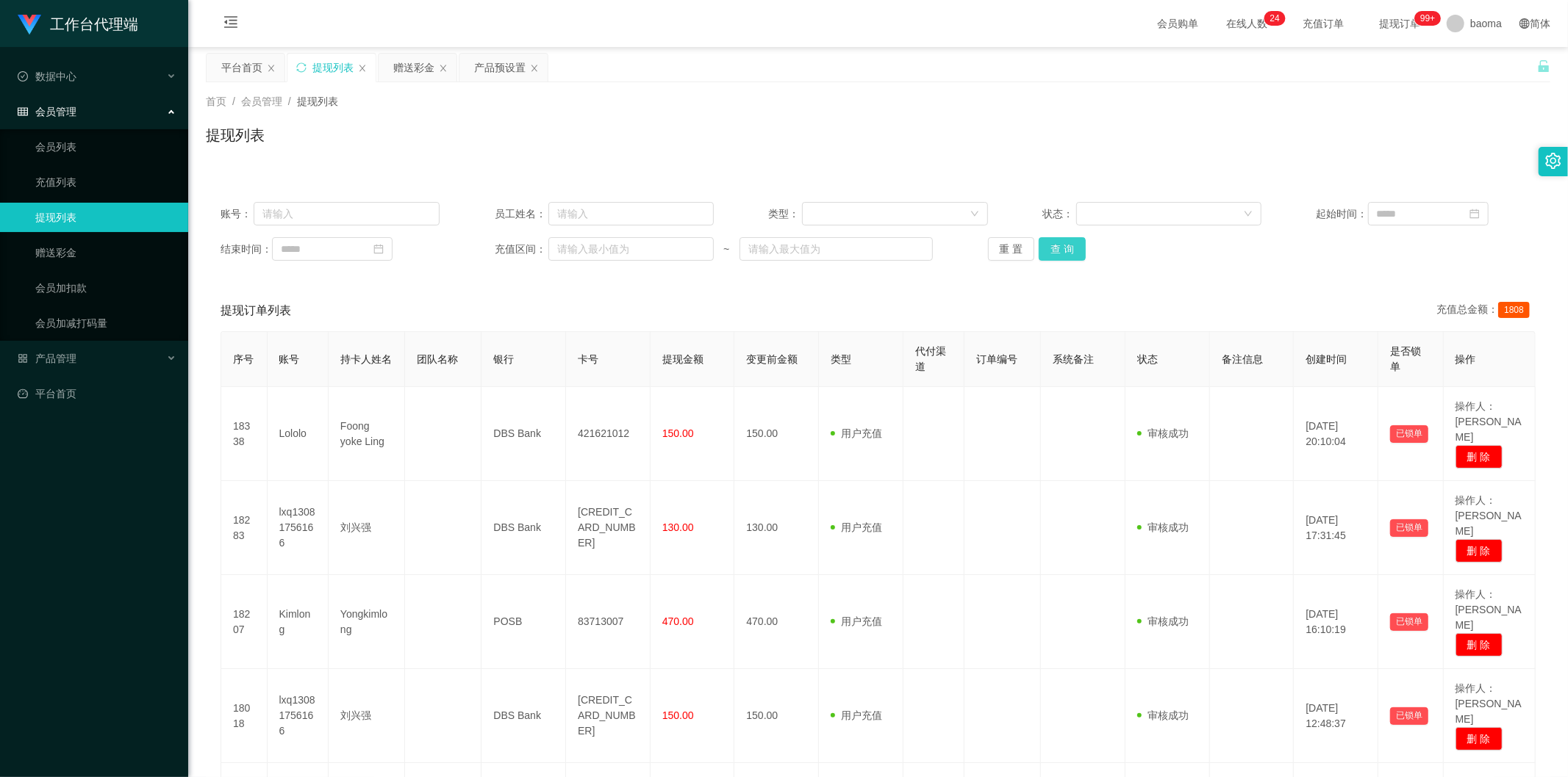
click at [1063, 245] on button "查 询" at bounding box center [1062, 249] width 47 height 23
click at [1063, 245] on div "重 置 查 询" at bounding box center [1097, 249] width 219 height 23
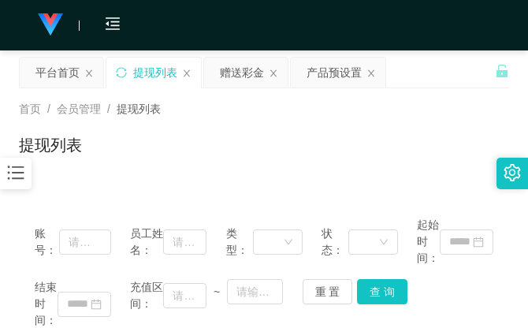
drag, startPoint x: 369, startPoint y: 129, endPoint x: 338, endPoint y: 132, distance: 31.8
click at [368, 129] on div "首页 / 会员管理 / 提现列表 / 提现列表" at bounding box center [264, 135] width 491 height 69
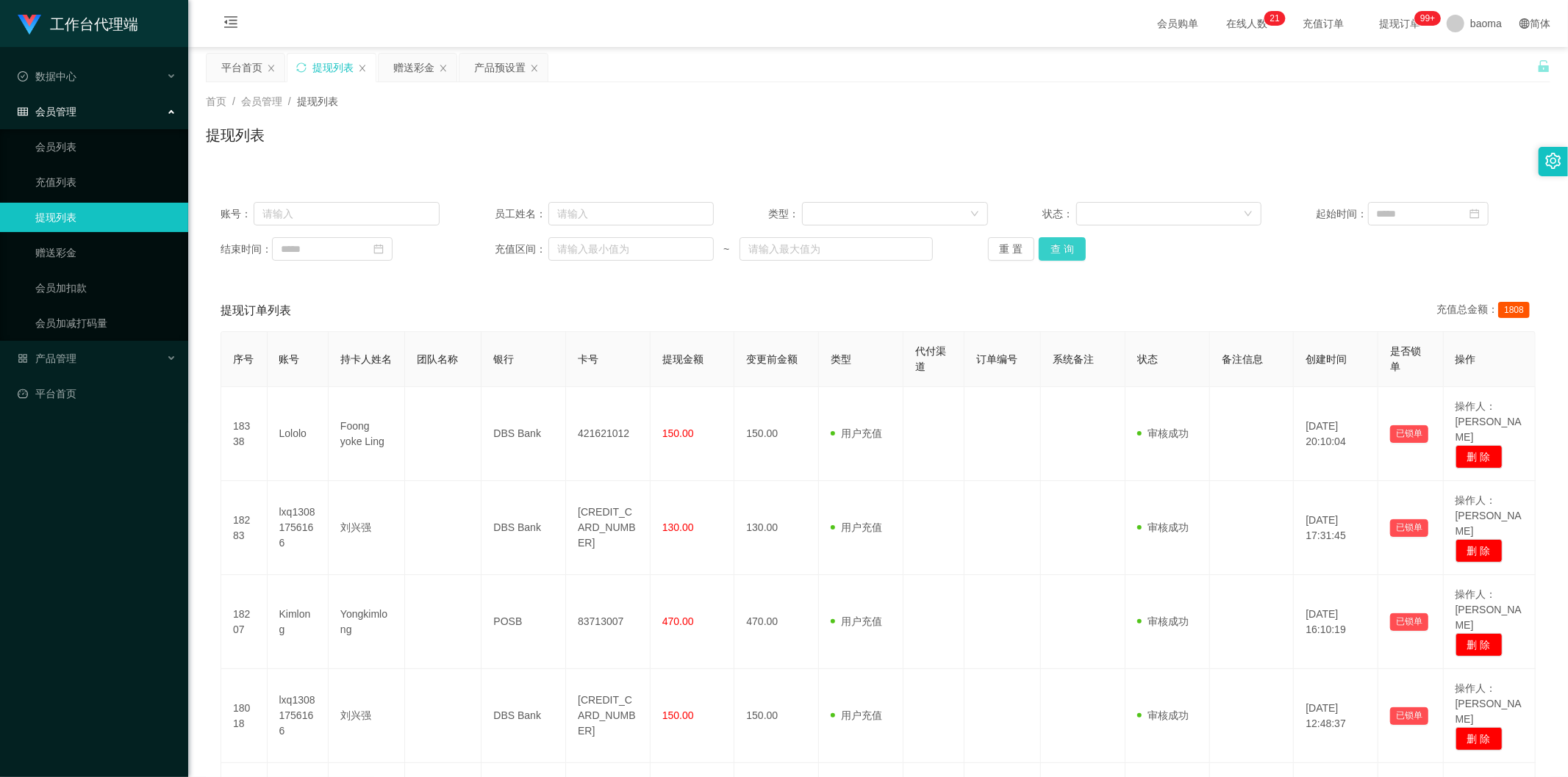
drag, startPoint x: 1062, startPoint y: 250, endPoint x: 1042, endPoint y: 258, distance: 21.5
click at [1060, 250] on button "查 询" at bounding box center [1062, 249] width 47 height 23
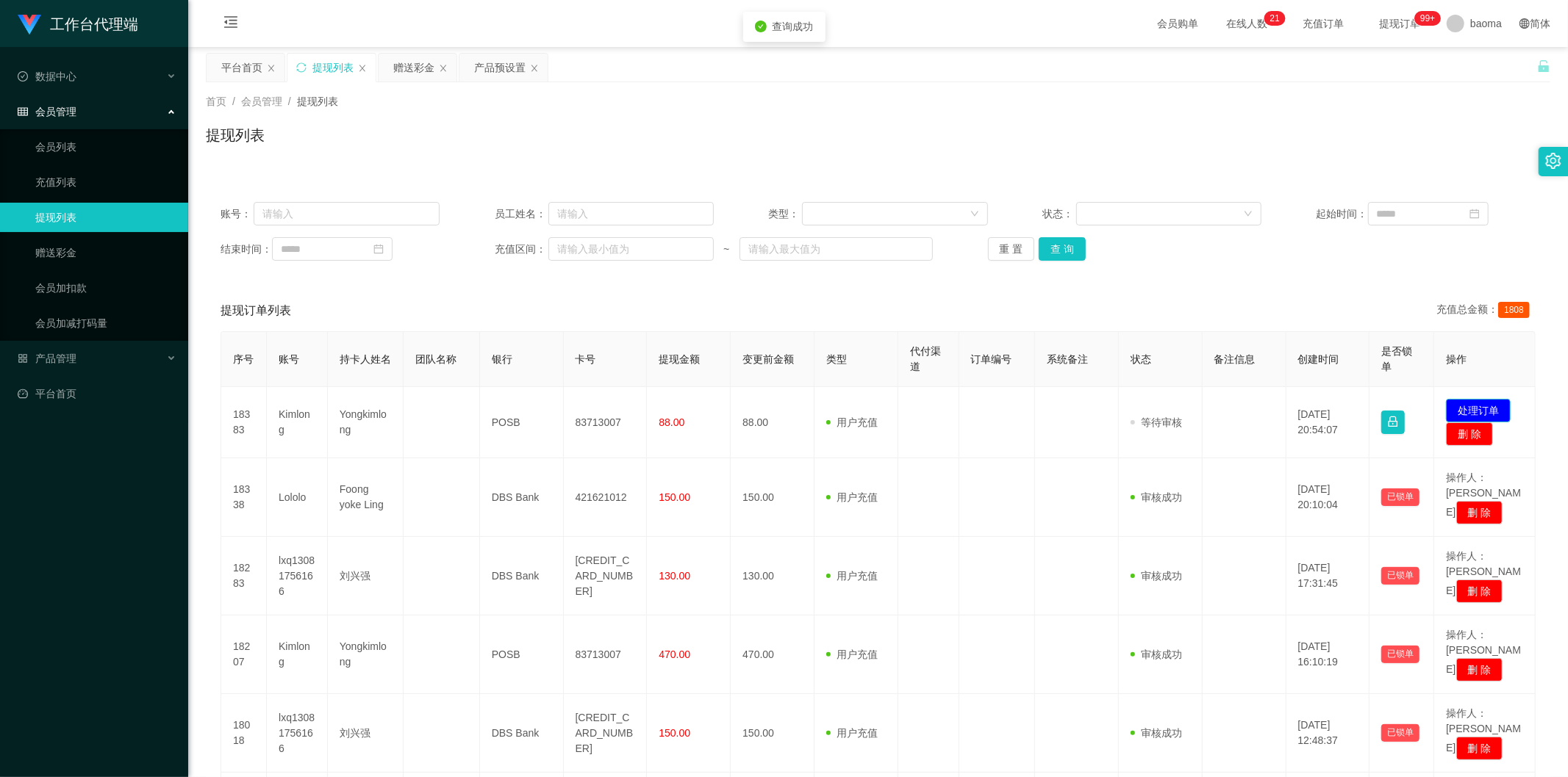
click at [1457, 404] on button "处理订单" at bounding box center [1478, 410] width 64 height 23
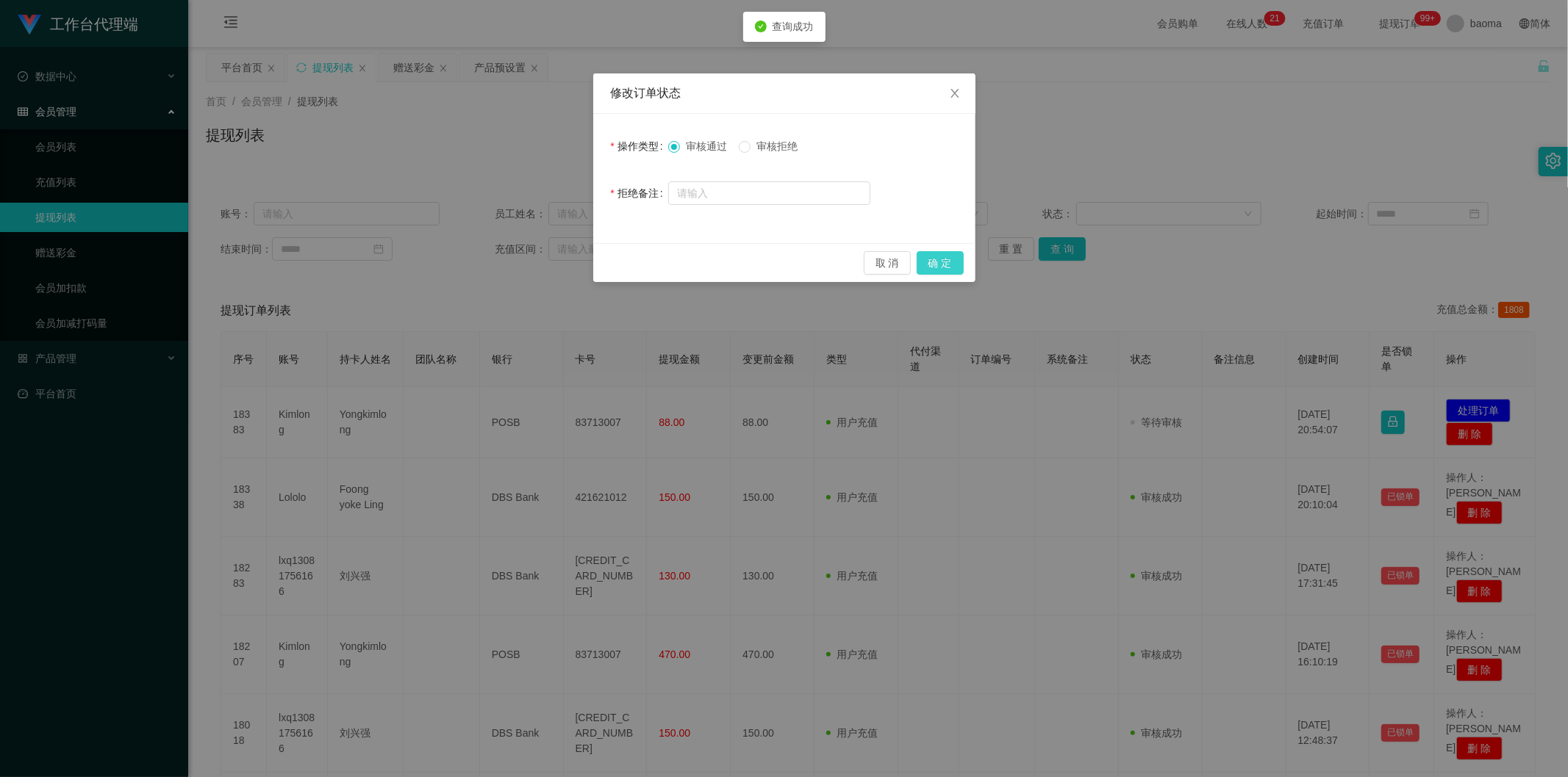
click at [950, 263] on button "确 定" at bounding box center [940, 263] width 47 height 23
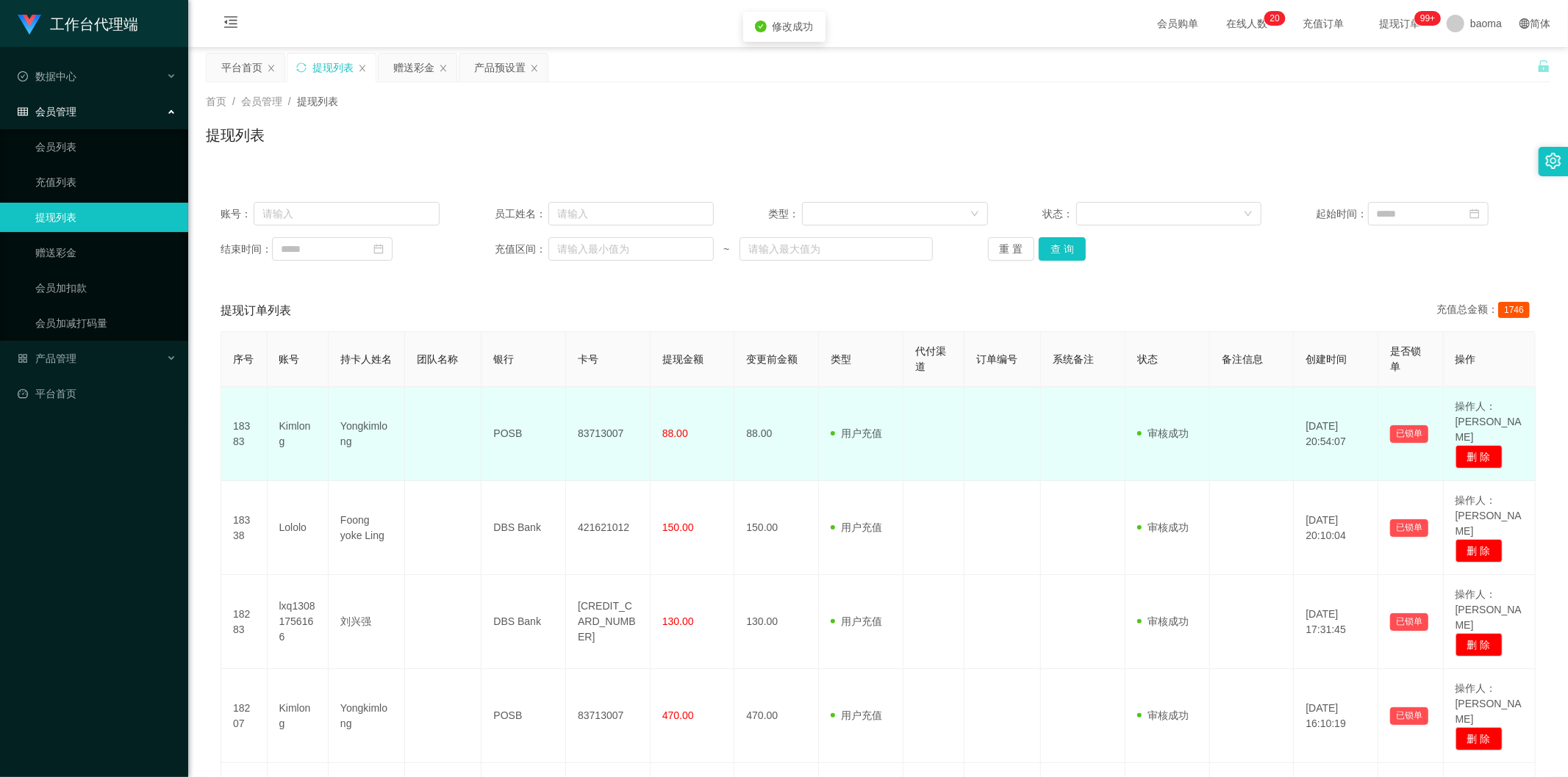
click at [611, 421] on td "83713007" at bounding box center [608, 434] width 85 height 94
copy td "83713007"
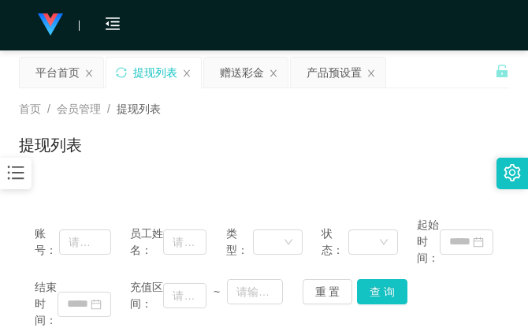
drag, startPoint x: 452, startPoint y: 85, endPoint x: 452, endPoint y: 73, distance: 12.6
click at [452, 75] on div "平台首页 提现列表 赠送彩金 产品预设置" at bounding box center [257, 84] width 476 height 54
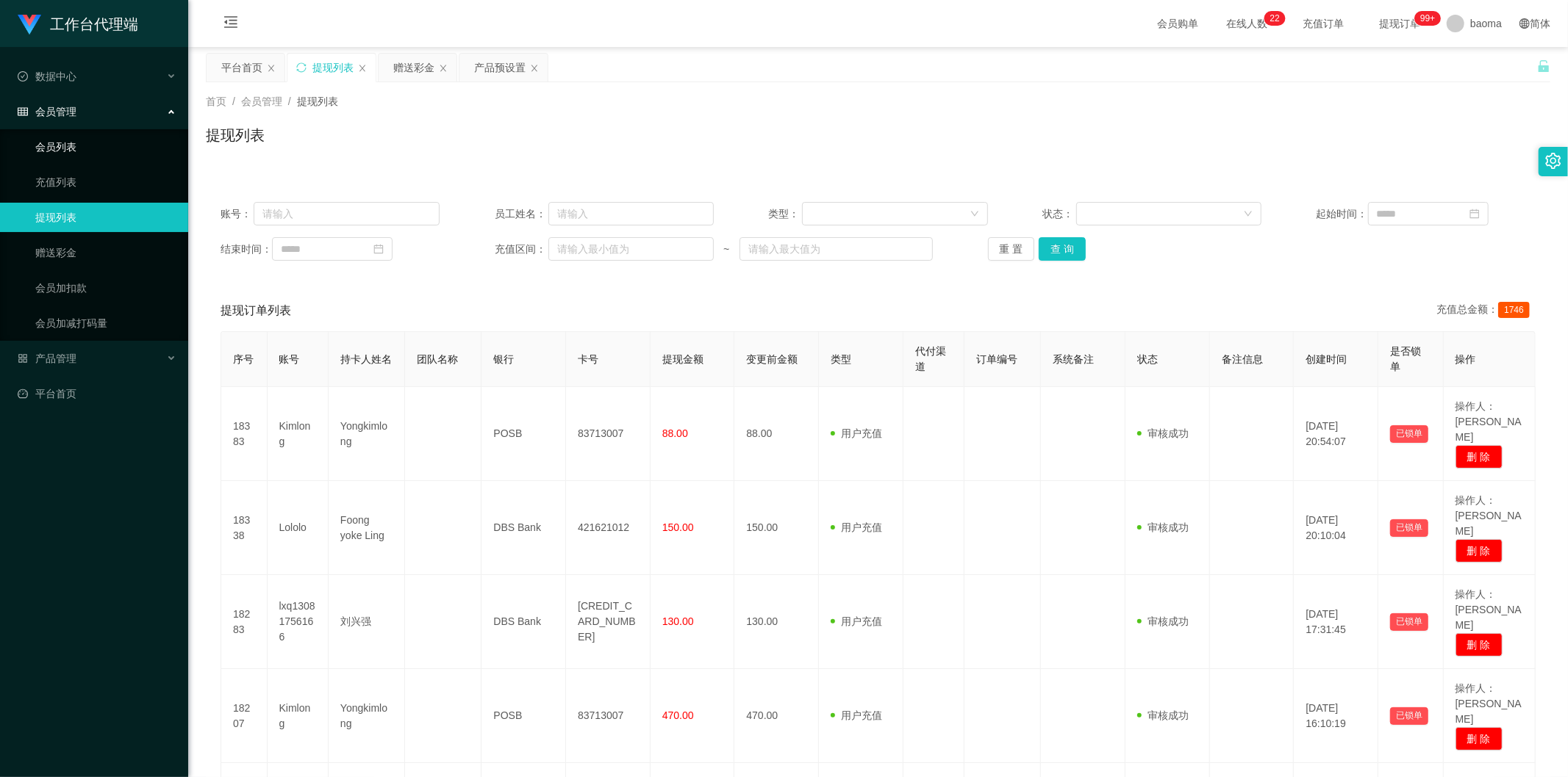
click at [66, 143] on link "会员列表" at bounding box center [105, 147] width 141 height 30
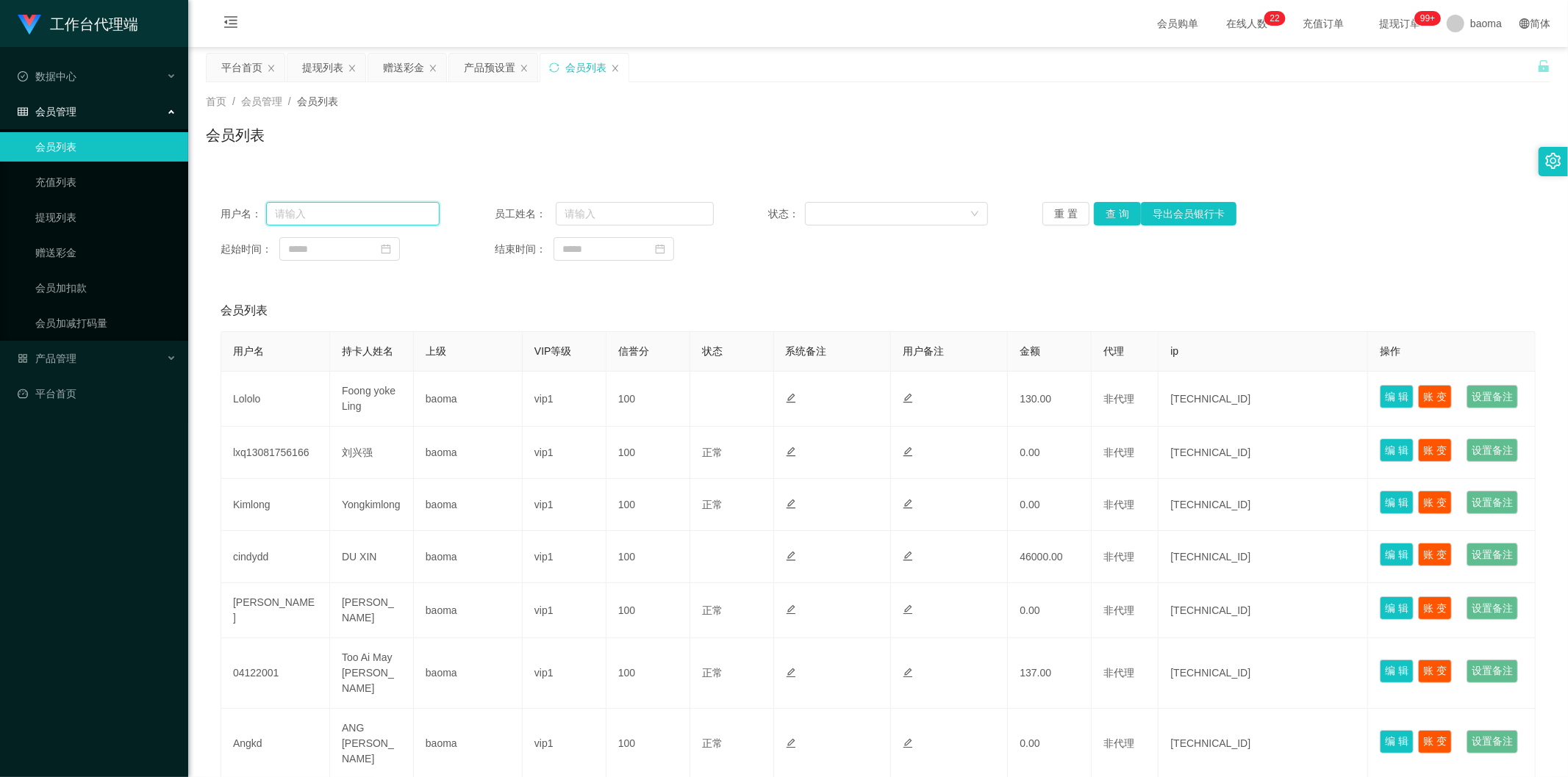
click at [340, 217] on input "text" at bounding box center [352, 213] width 173 height 23
paste input "Lololo"
type input "Lololo"
click at [1107, 210] on button "查 询" at bounding box center [1117, 213] width 47 height 23
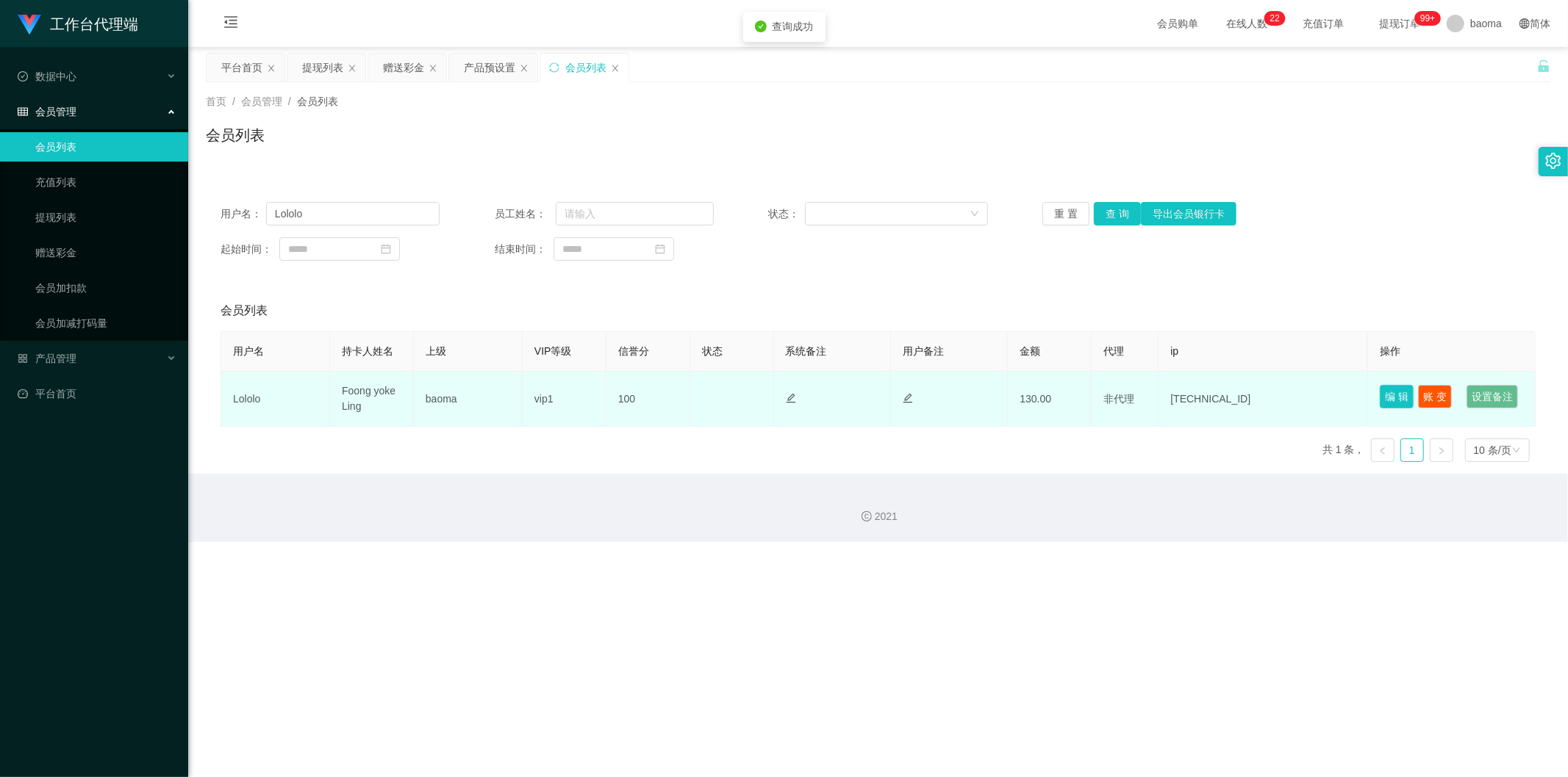
click at [1395, 393] on button "编 辑" at bounding box center [1396, 396] width 34 height 23
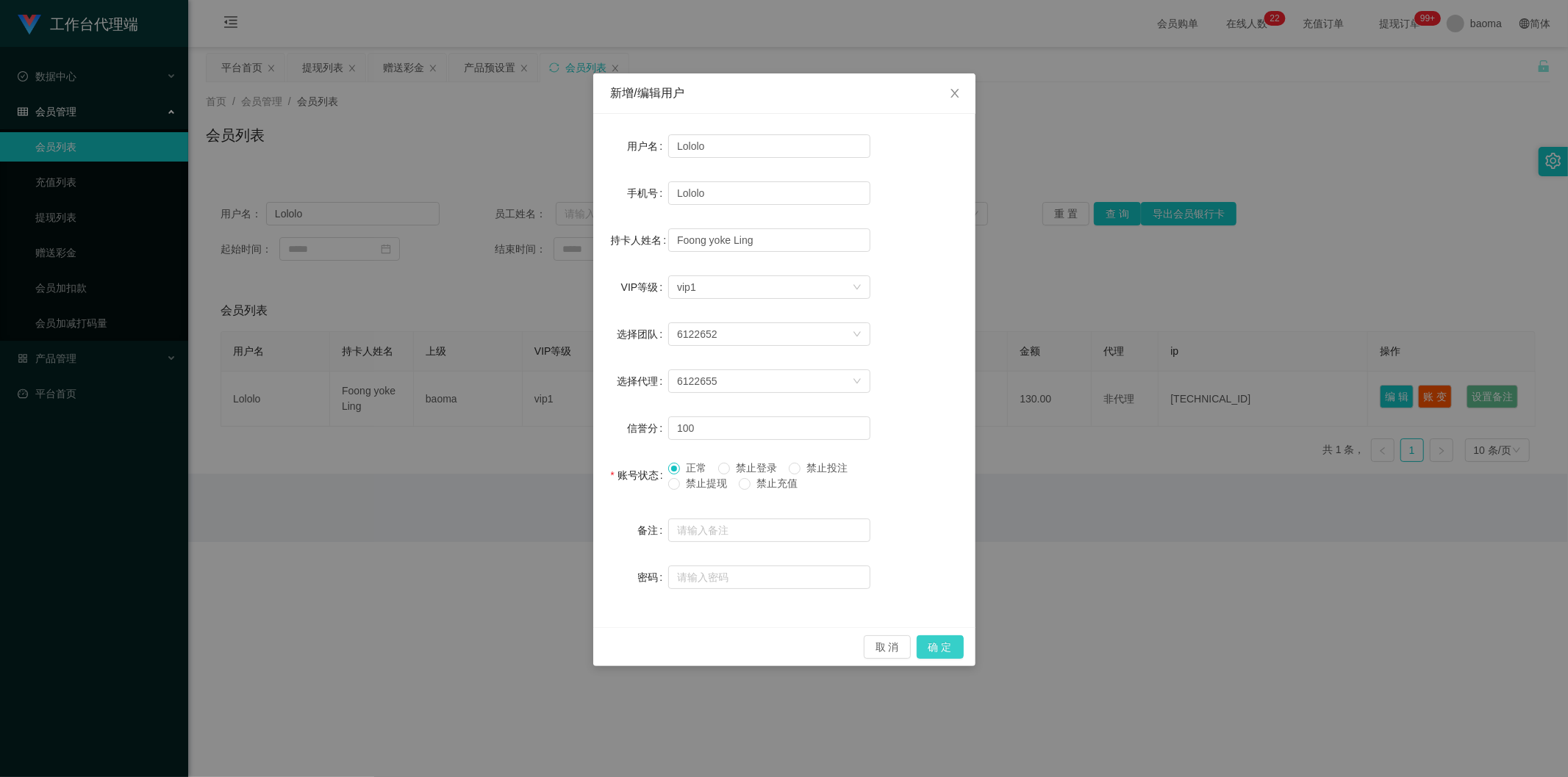
click at [942, 645] on button "确 定" at bounding box center [940, 647] width 47 height 23
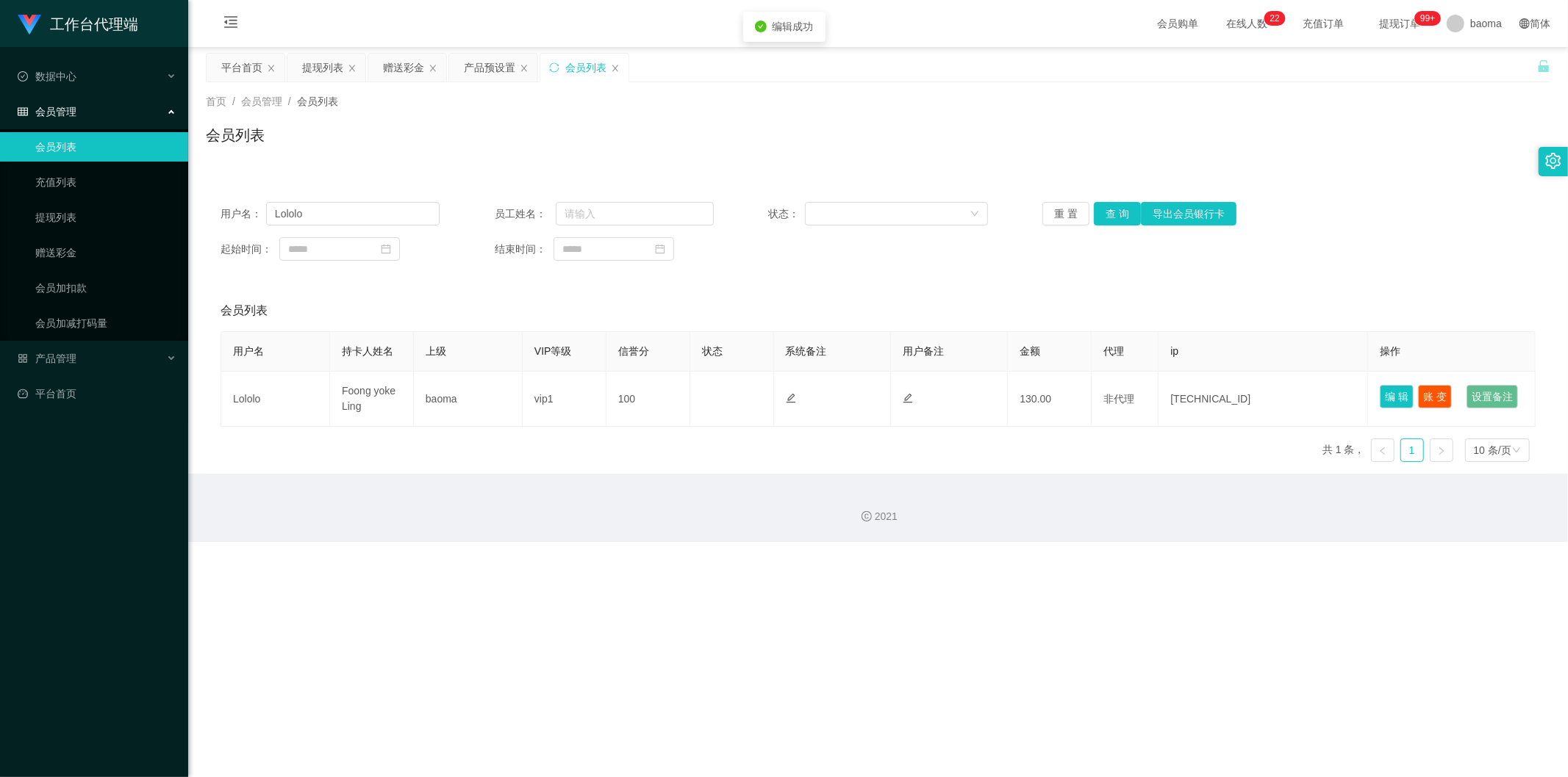
click at [1011, 605] on div "工作台代理端 数据中心 会员管理 会员列表 充值列表 提现列表 赠送彩金 会员加扣款 会员加减打码量 产品管理 平台首页 保存配置 重置配置 整体风格设置 主…" at bounding box center [784, 388] width 1568 height 777
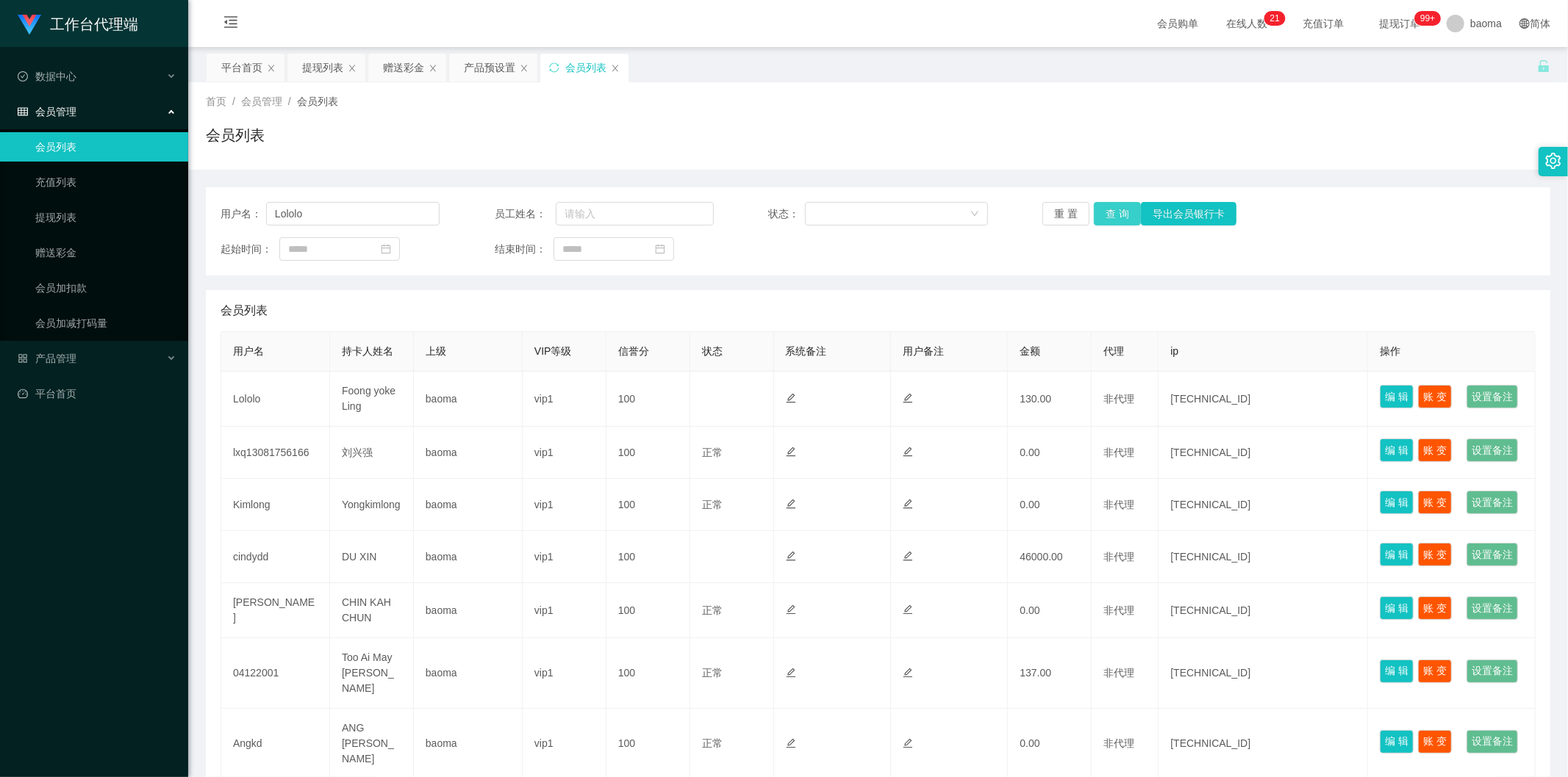
type input "Lololo"
drag, startPoint x: 1107, startPoint y: 211, endPoint x: 1111, endPoint y: 221, distance: 10.8
click at [1106, 211] on button "查 询" at bounding box center [1117, 213] width 47 height 23
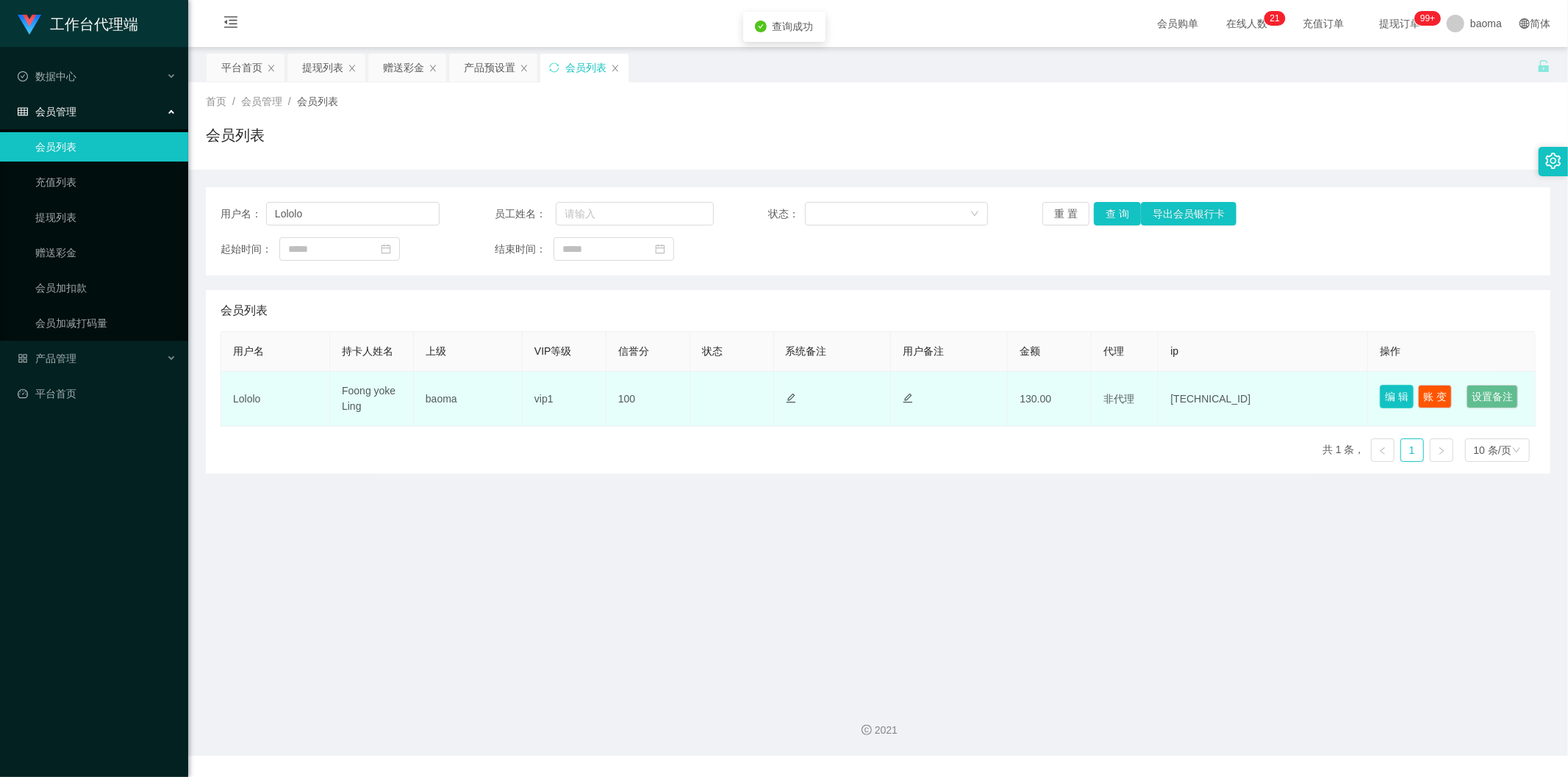
click at [1386, 388] on button "编 辑" at bounding box center [1396, 396] width 34 height 23
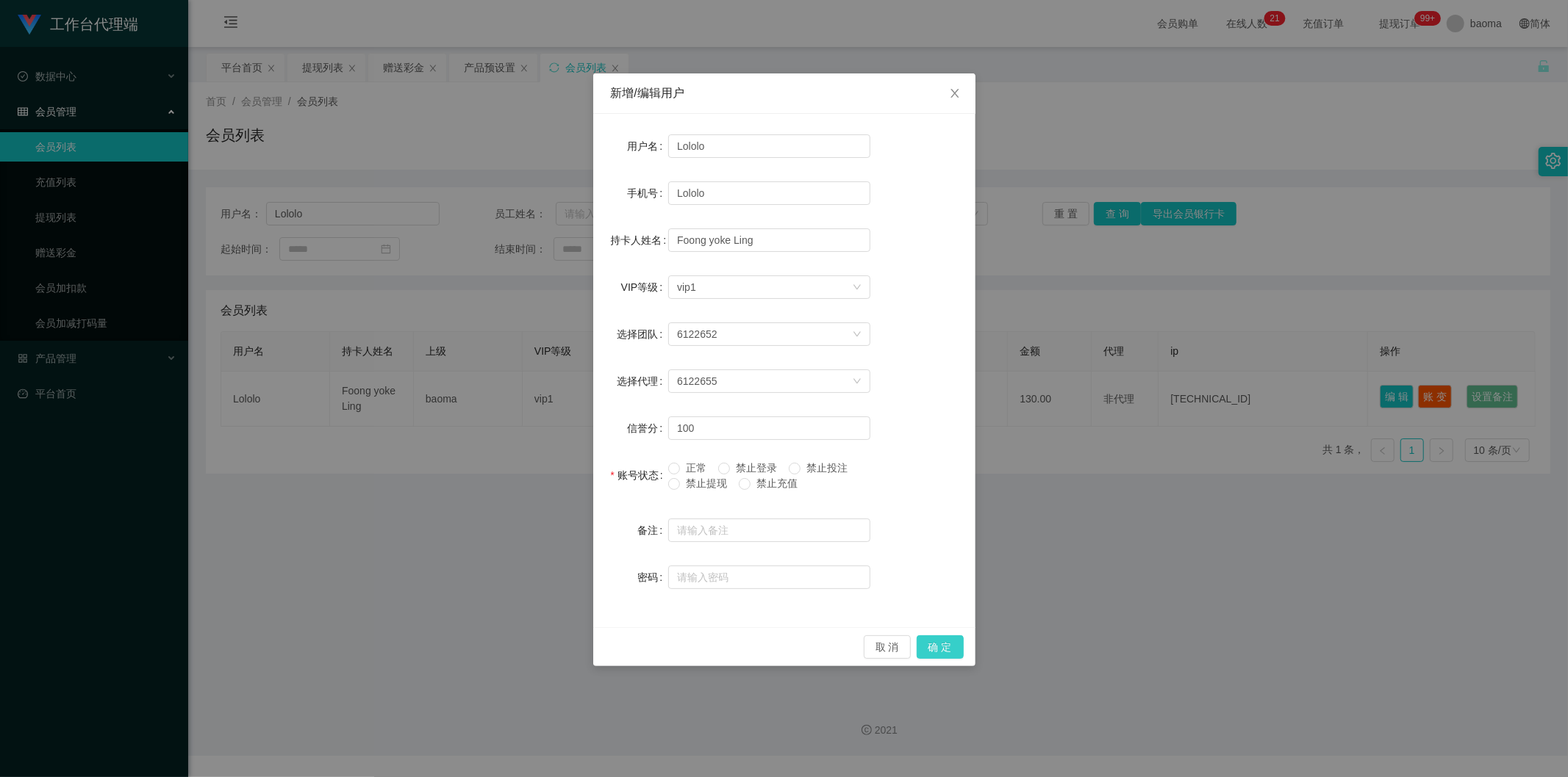
click at [939, 642] on button "确 定" at bounding box center [940, 647] width 47 height 23
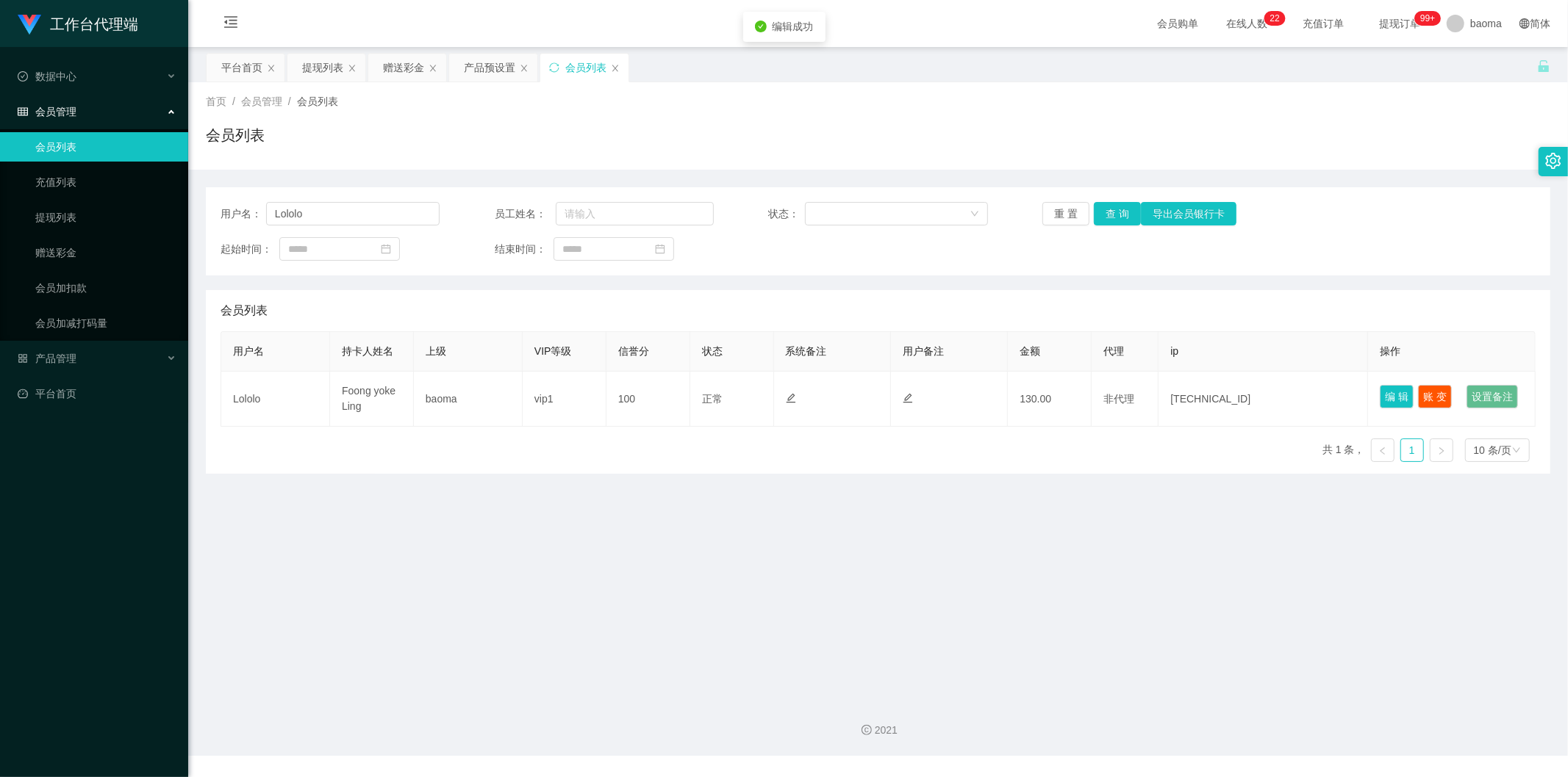
click at [1062, 597] on main "关闭左侧 关闭右侧 关闭其它 刷新页面 平台首页 提现列表 赠送彩金 产品预设置 会员列表 首页 / 会员管理 / 会员列表 / 会员列表 用户名： Lolo…" at bounding box center [878, 367] width 1380 height 641
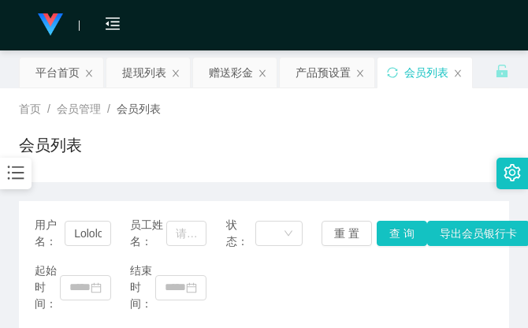
click at [443, 158] on div "会员列表" at bounding box center [264, 151] width 491 height 36
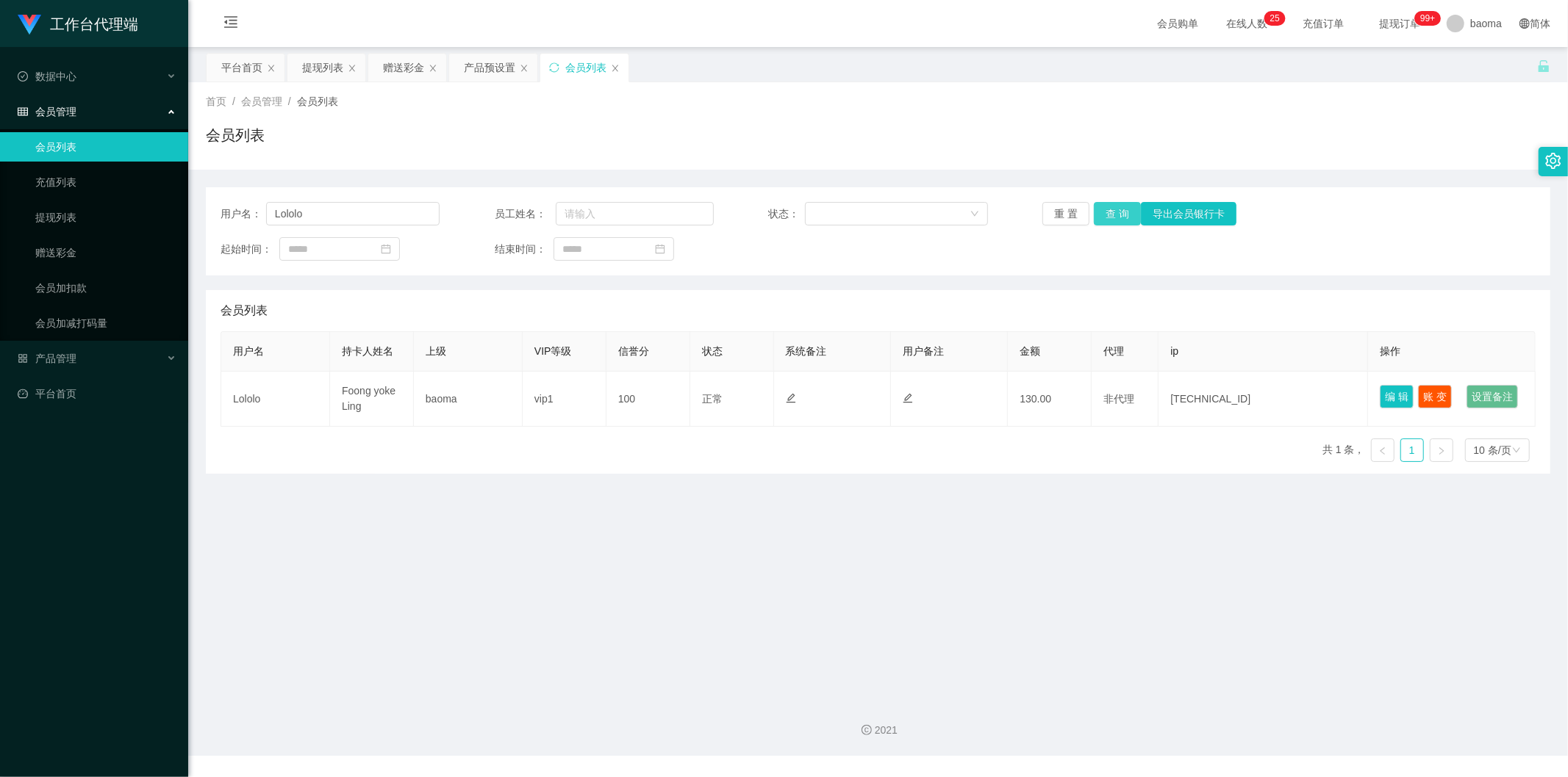
click at [1115, 211] on button "查 询" at bounding box center [1117, 213] width 47 height 23
click at [323, 64] on div "提现列表" at bounding box center [323, 68] width 41 height 28
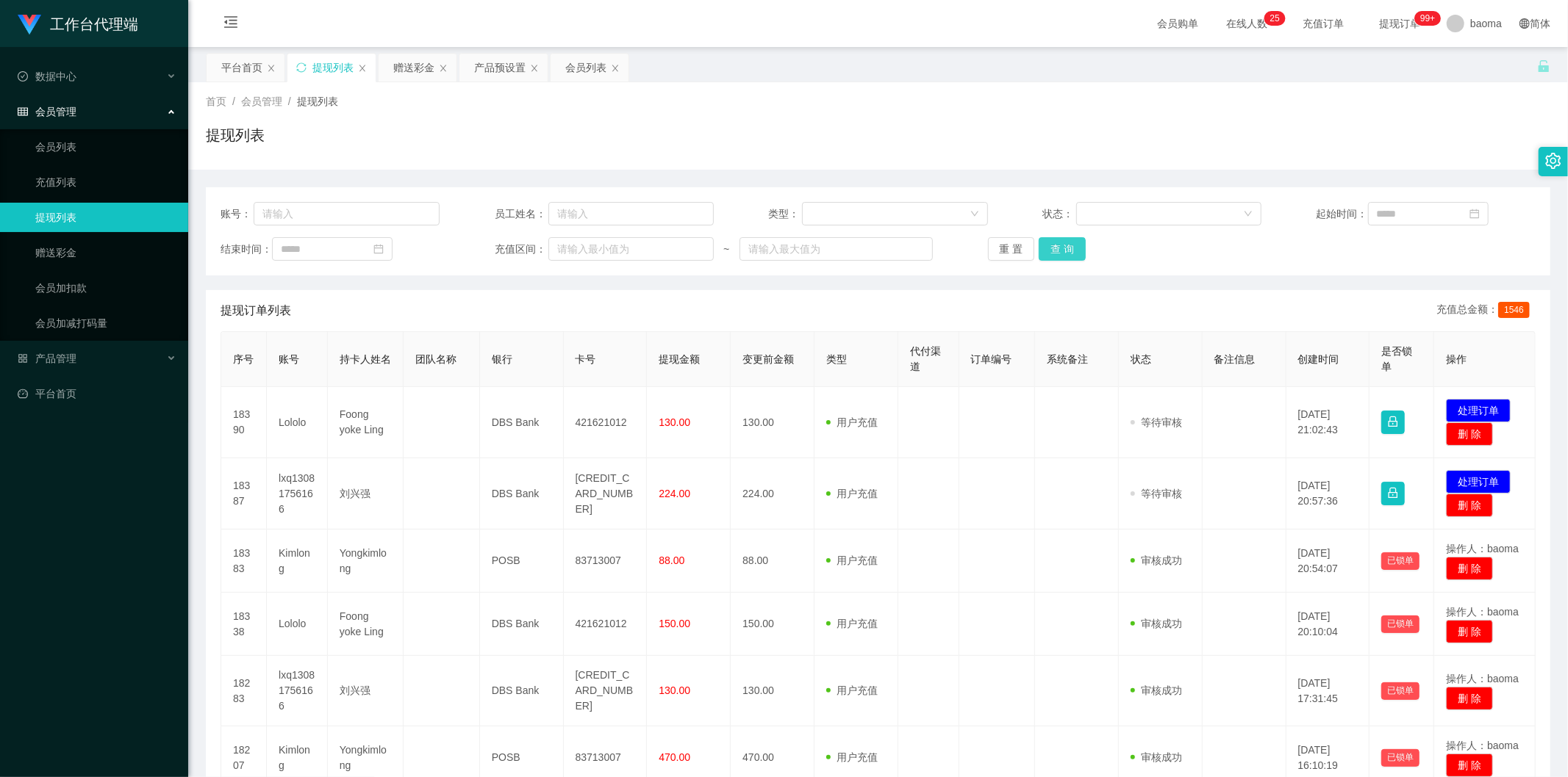
drag, startPoint x: 1069, startPoint y: 249, endPoint x: 1053, endPoint y: 252, distance: 16.3
click at [1070, 249] on button "查 询" at bounding box center [1062, 249] width 47 height 23
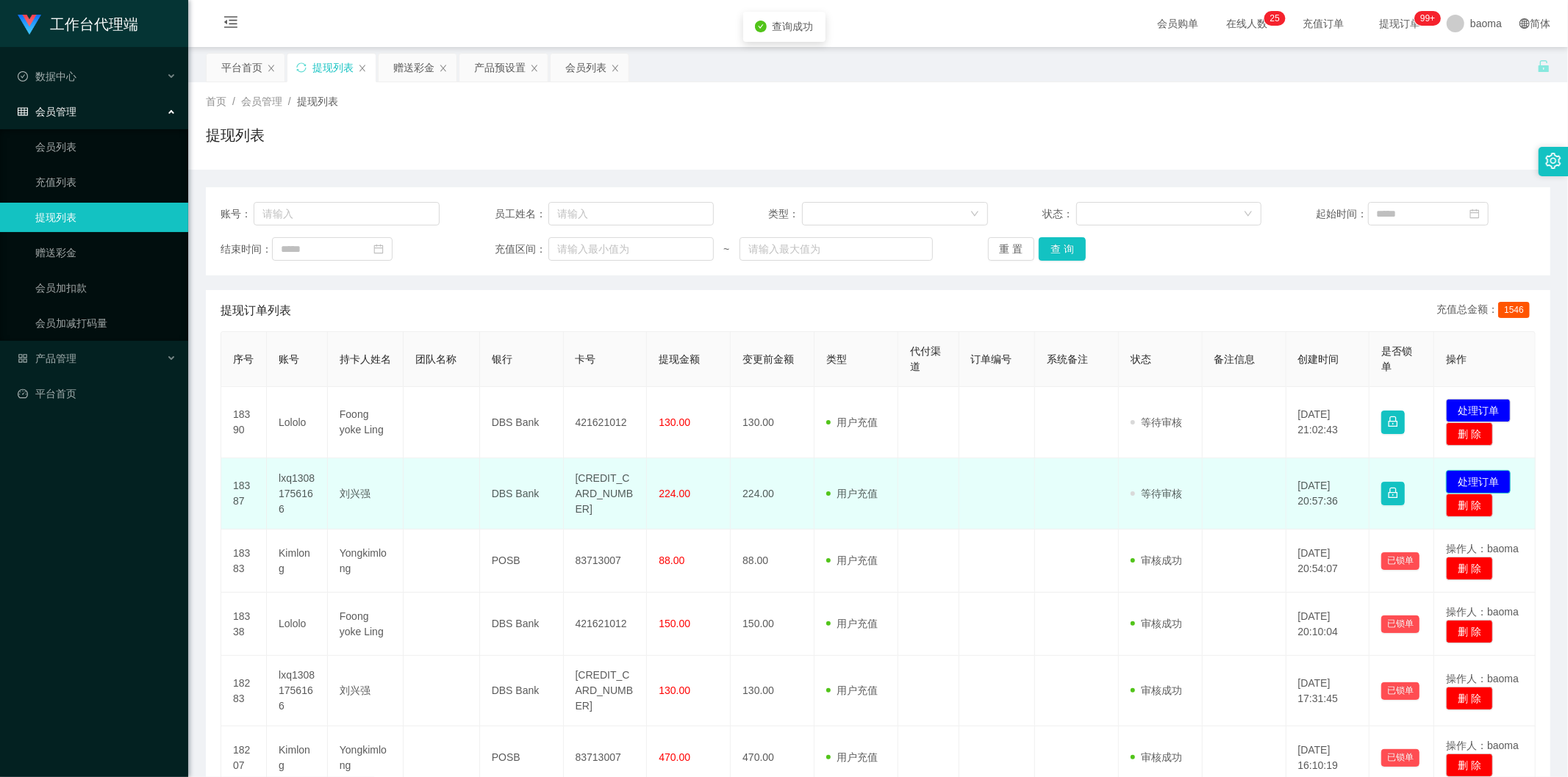
click at [1475, 481] on button "处理订单" at bounding box center [1478, 482] width 64 height 23
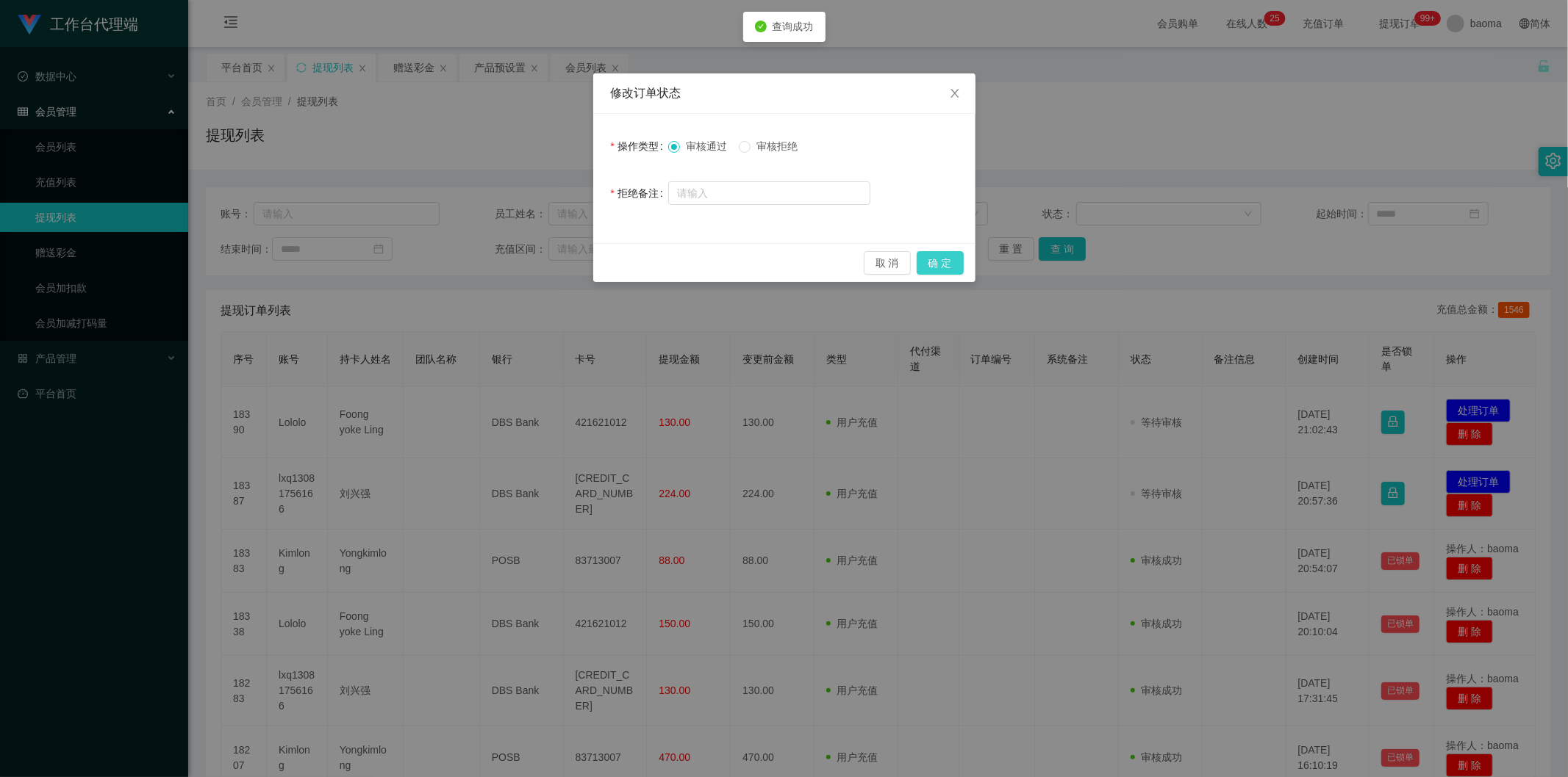
click at [948, 261] on button "确 定" at bounding box center [940, 263] width 47 height 23
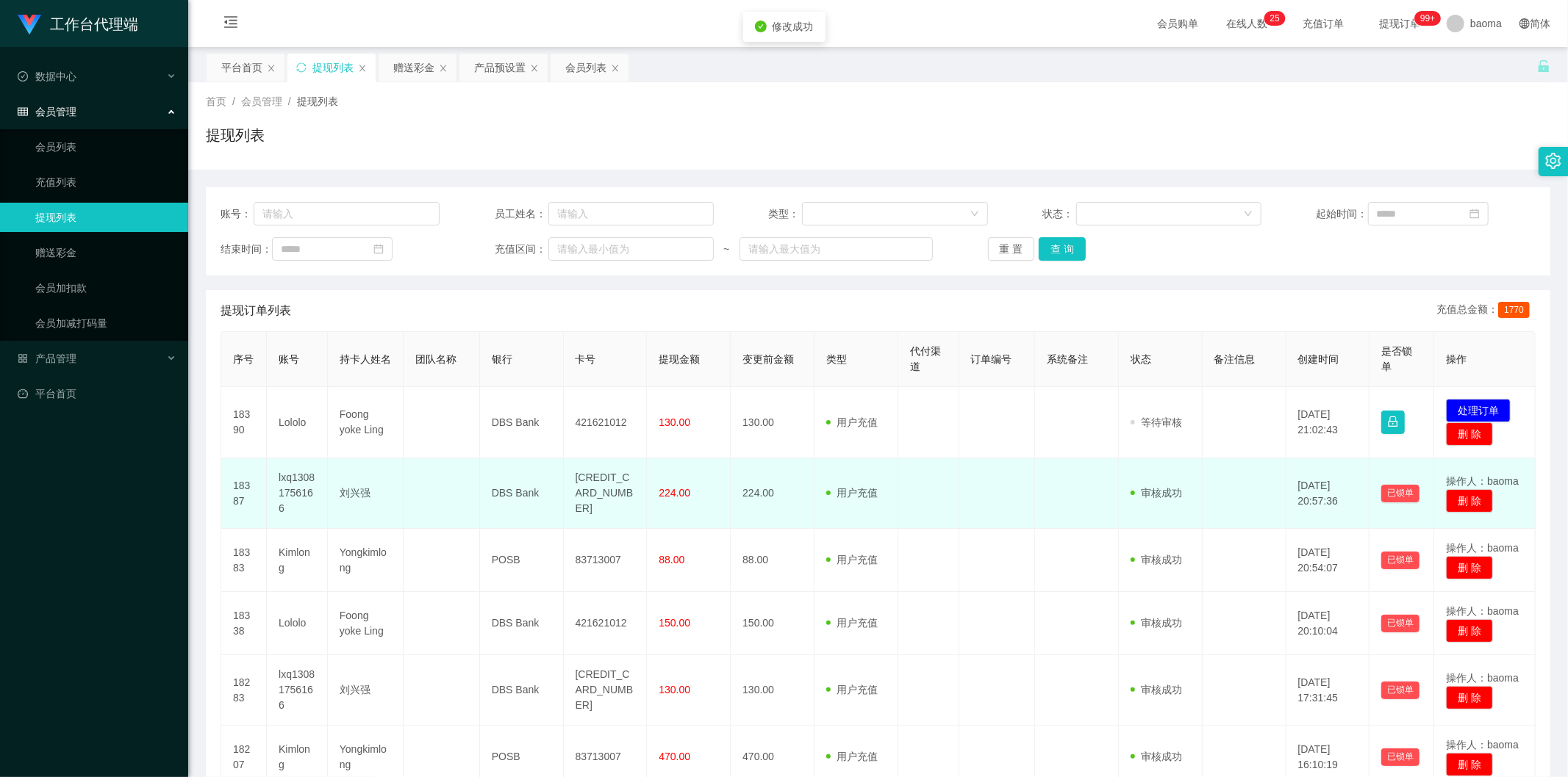
click at [615, 484] on td "[CREDIT_CARD_NUMBER]" at bounding box center [606, 494] width 84 height 71
copy td "[CREDIT_CARD_NUMBER]"
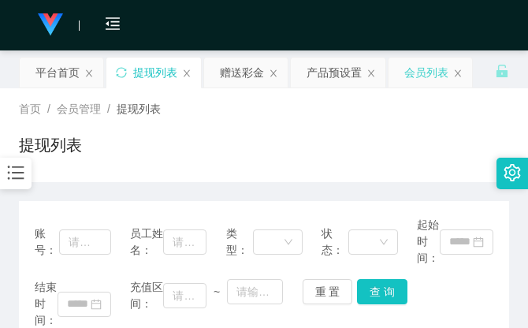
drag, startPoint x: 418, startPoint y: 110, endPoint x: 453, endPoint y: 62, distance: 60.4
click at [418, 110] on div "首页 / 会员管理 / 提现列表 /" at bounding box center [264, 109] width 491 height 17
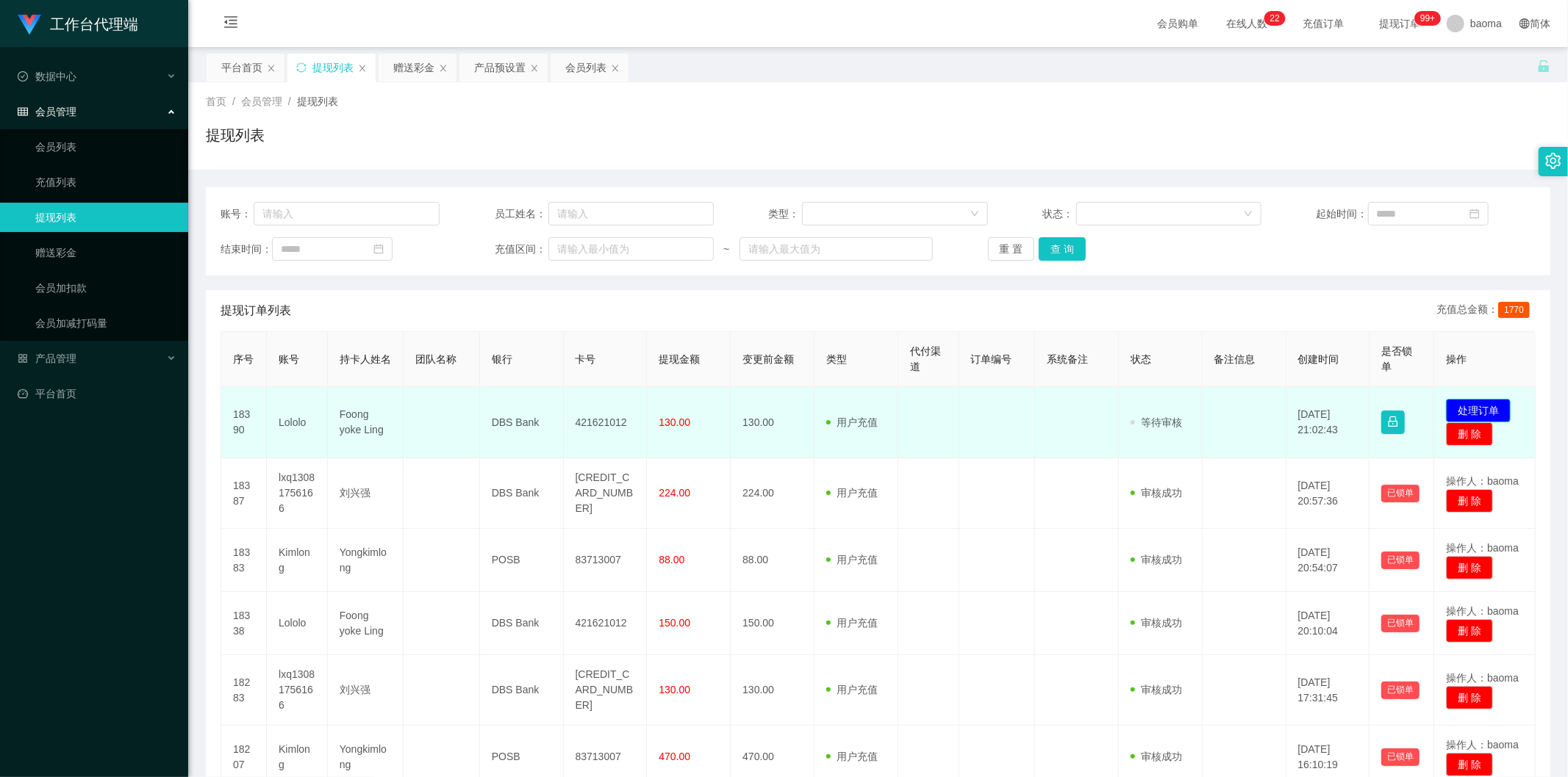
click at [1479, 405] on button "处理订单" at bounding box center [1478, 410] width 64 height 23
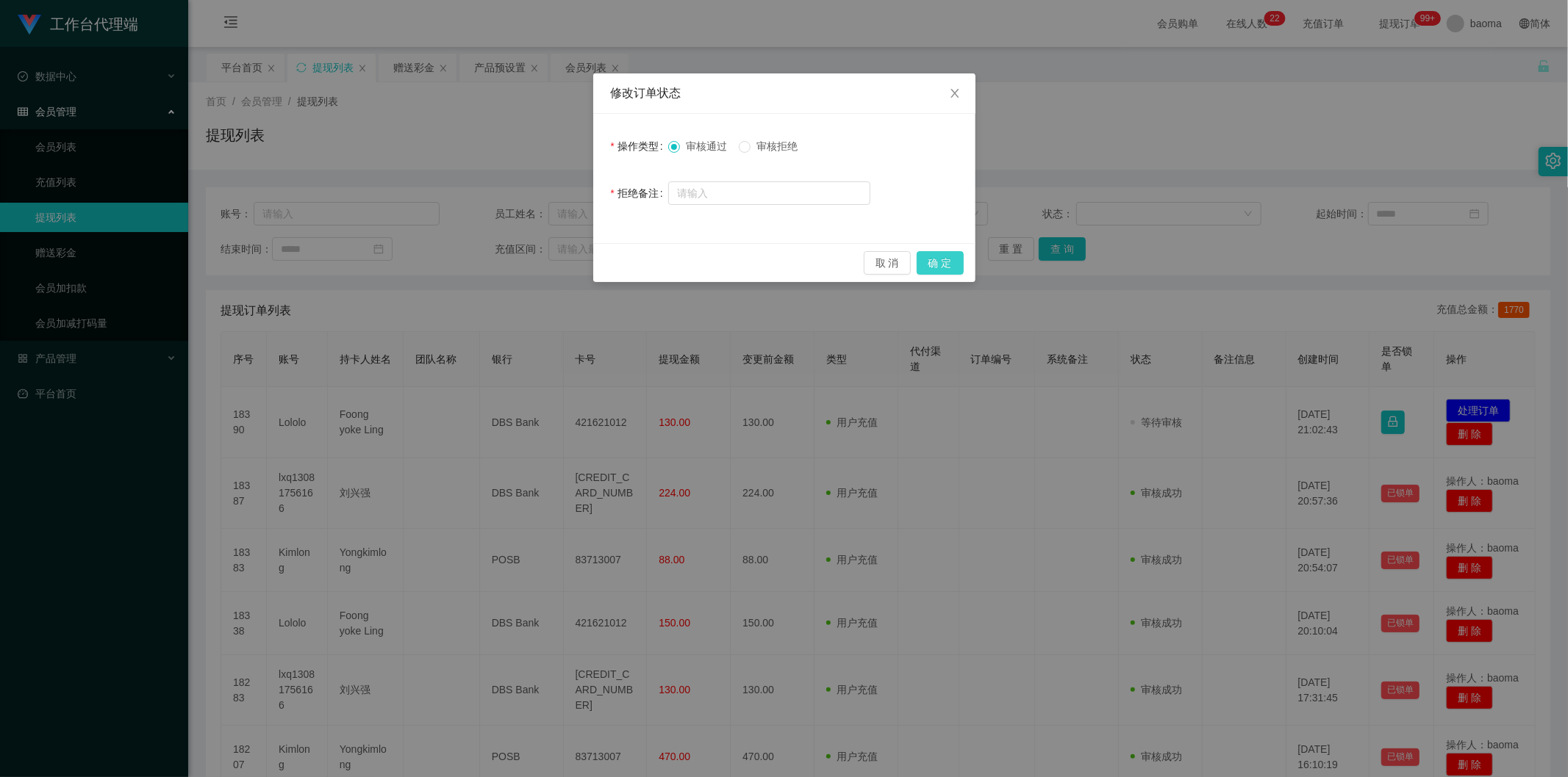
click at [955, 255] on button "确 定" at bounding box center [940, 263] width 47 height 23
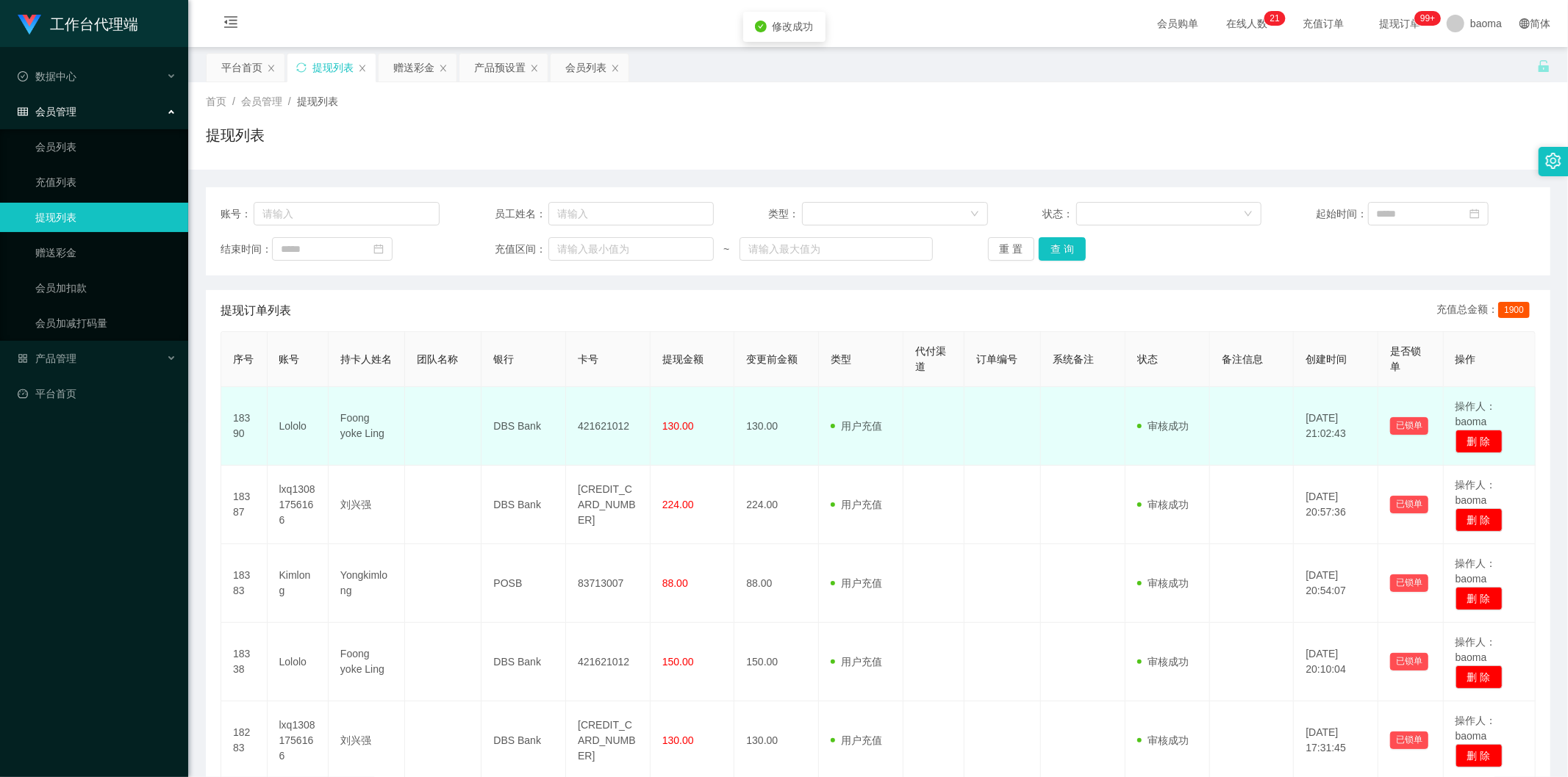
click at [612, 420] on td "421621012" at bounding box center [608, 427] width 85 height 78
copy td "421621012"
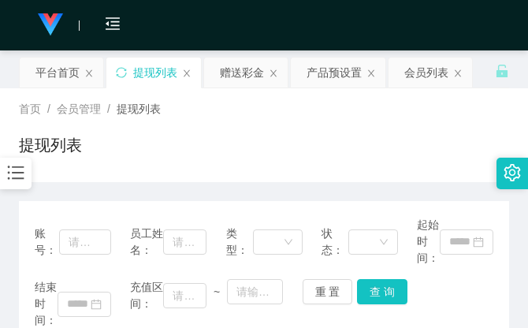
click at [455, 124] on div "首页 / 会员管理 / 提现列表 / 提现列表" at bounding box center [264, 135] width 491 height 69
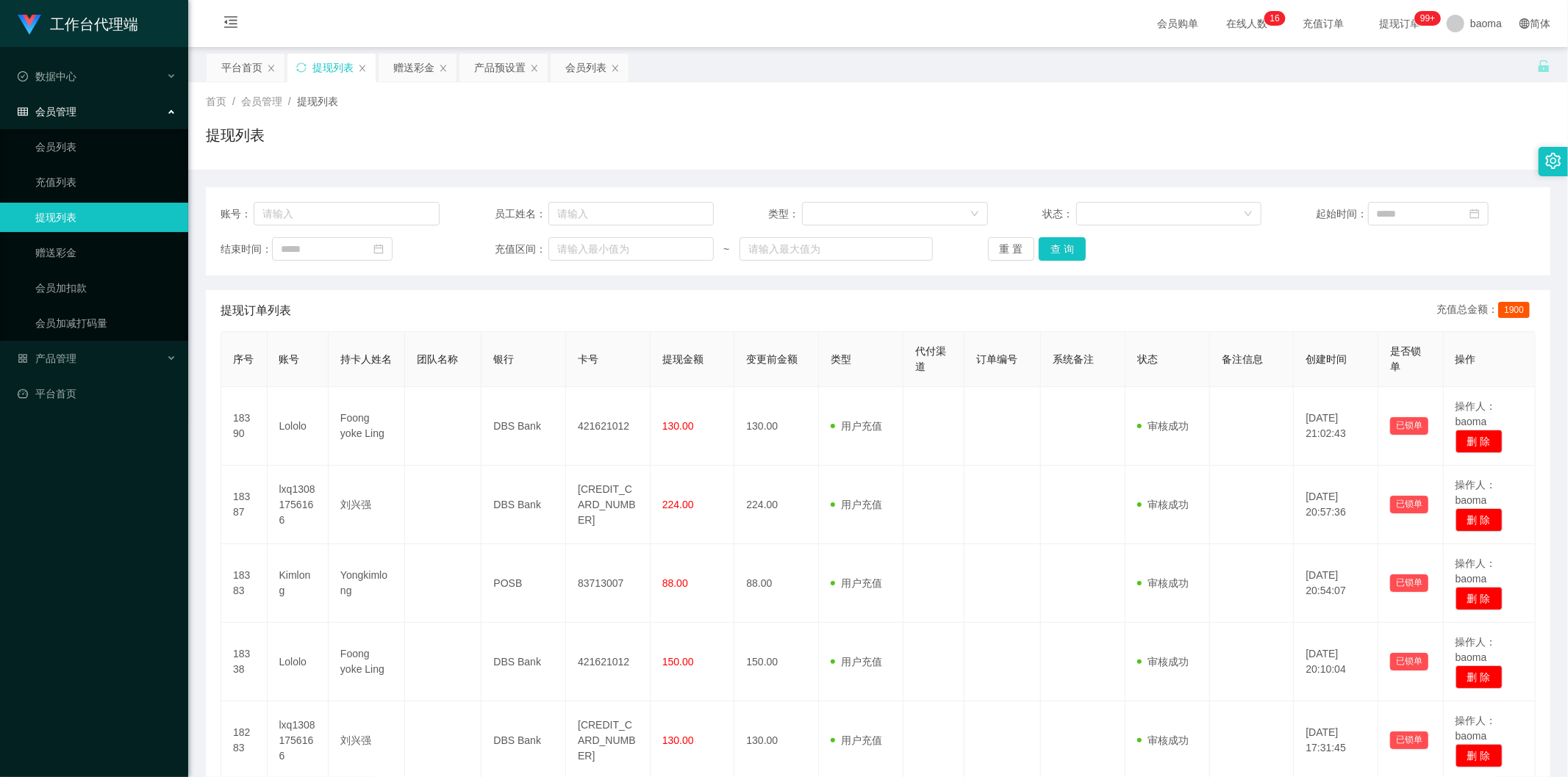
drag, startPoint x: 413, startPoint y: 61, endPoint x: 416, endPoint y: 84, distance: 23.2
click at [413, 61] on div "赠送彩金" at bounding box center [414, 68] width 41 height 28
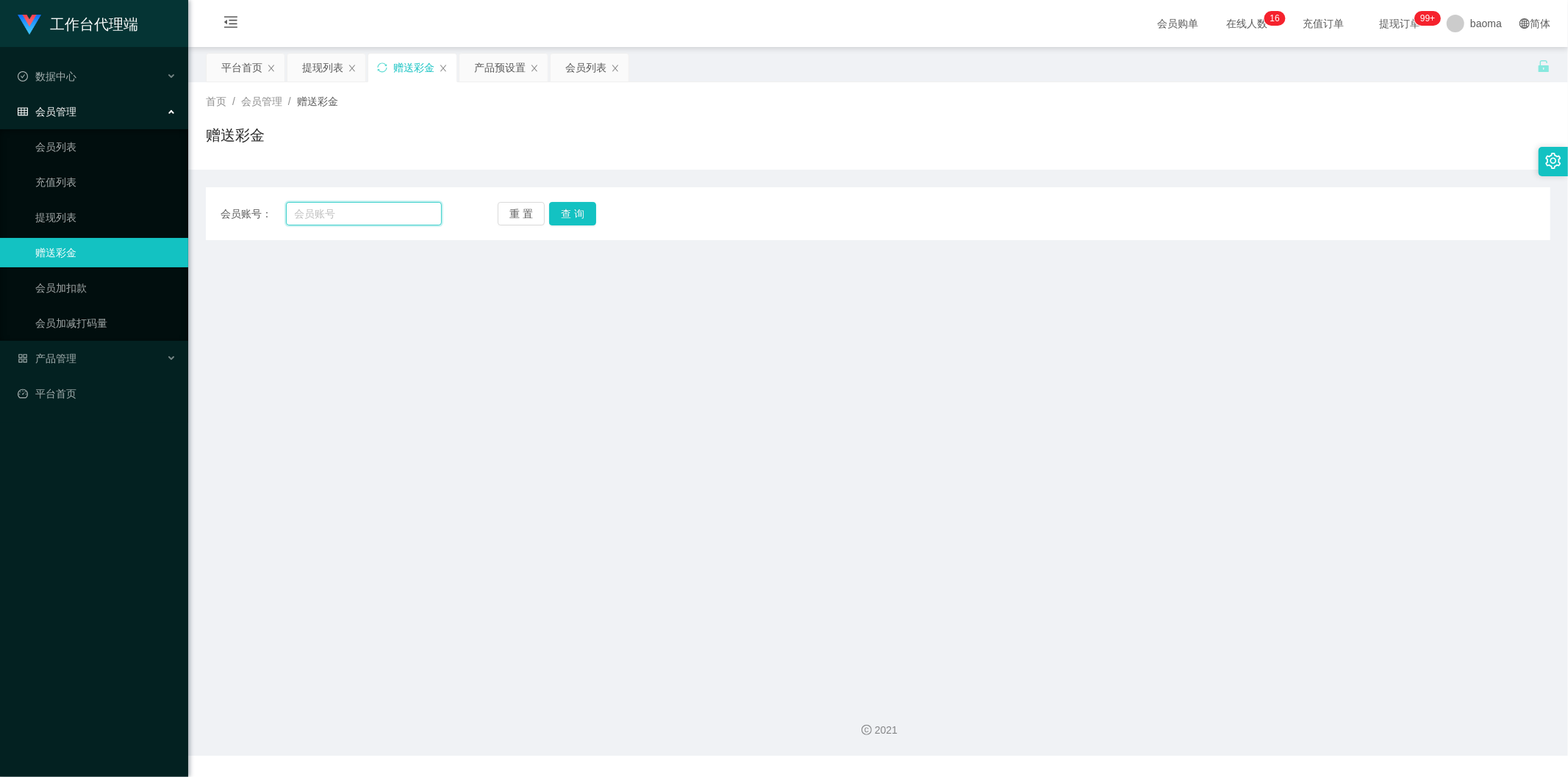
click at [339, 214] on input "text" at bounding box center [364, 213] width 157 height 23
paste input "Lololo"
type input "Lololo"
click at [559, 215] on button "查 询" at bounding box center [572, 213] width 47 height 23
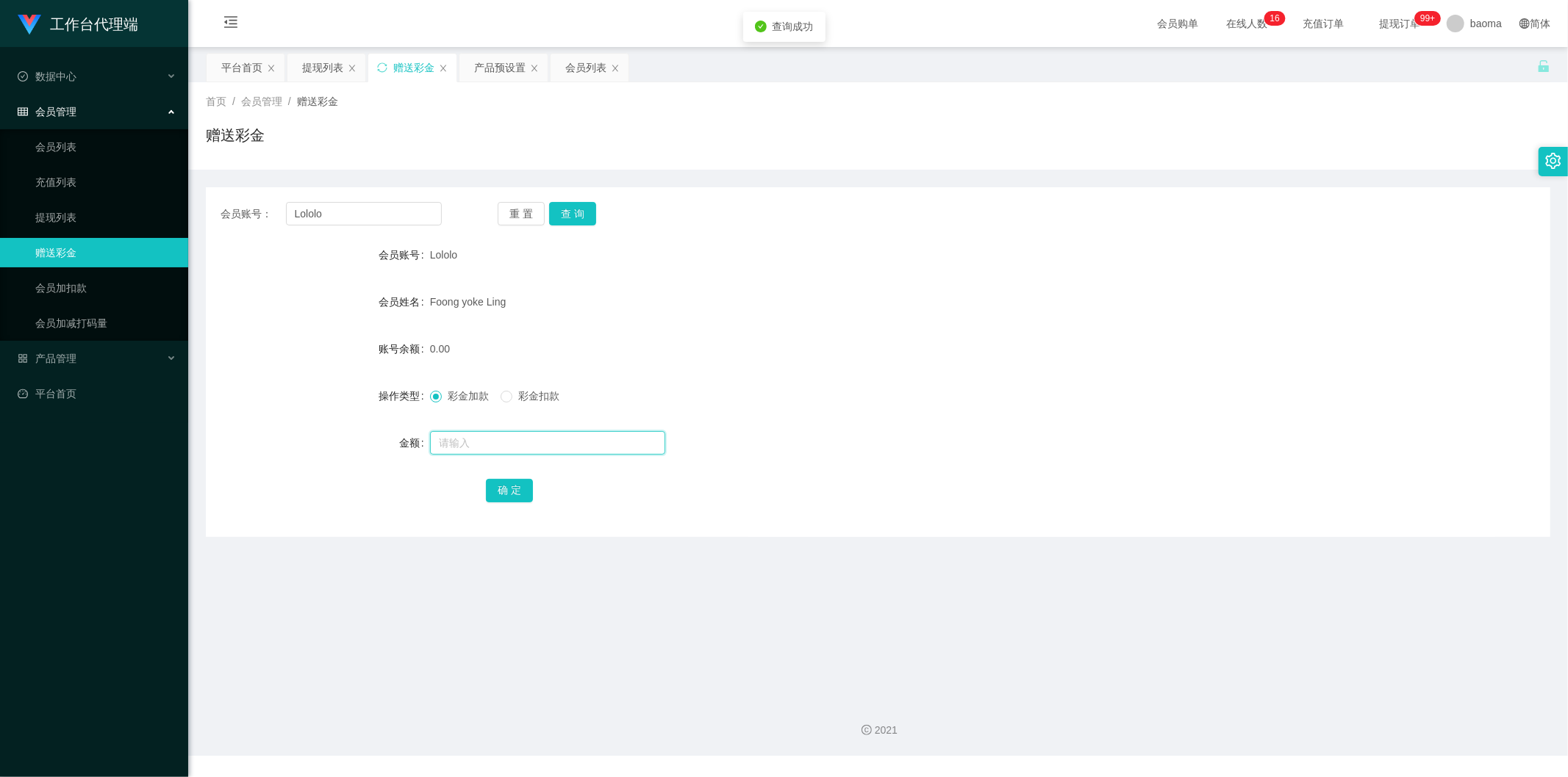
click at [465, 446] on input "text" at bounding box center [547, 443] width 235 height 23
type input "72"
click at [494, 490] on button "确 定" at bounding box center [509, 490] width 47 height 23
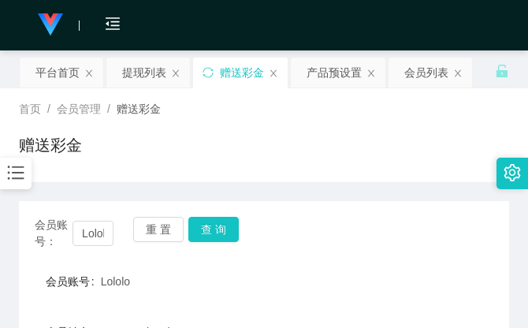
drag, startPoint x: 409, startPoint y: 120, endPoint x: 450, endPoint y: 0, distance: 126.7
click at [412, 114] on div "首页 / 会员管理 / 赠送彩金 / 赠送彩金" at bounding box center [264, 135] width 491 height 69
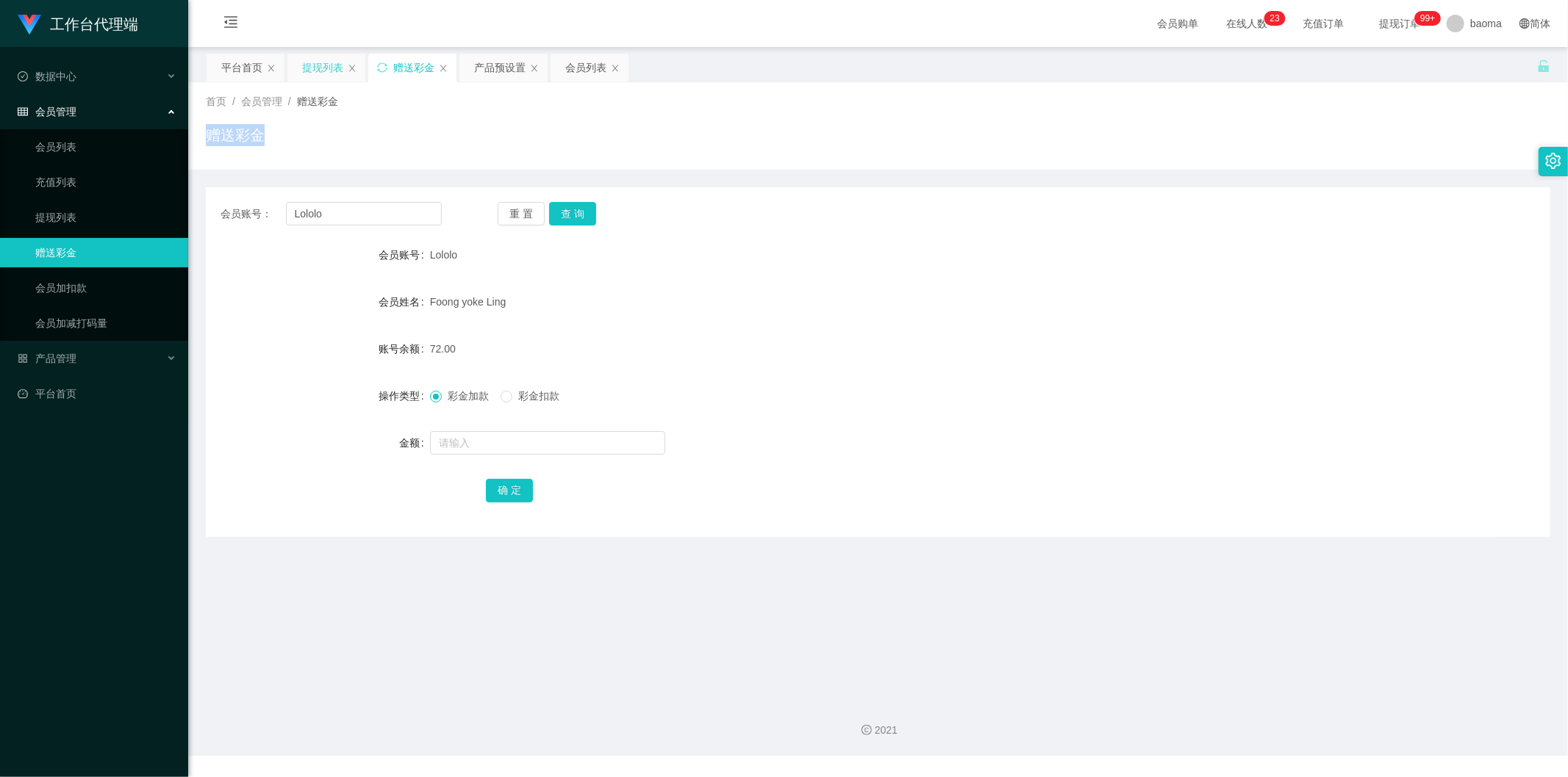
click at [318, 61] on div "提现列表" at bounding box center [323, 68] width 41 height 28
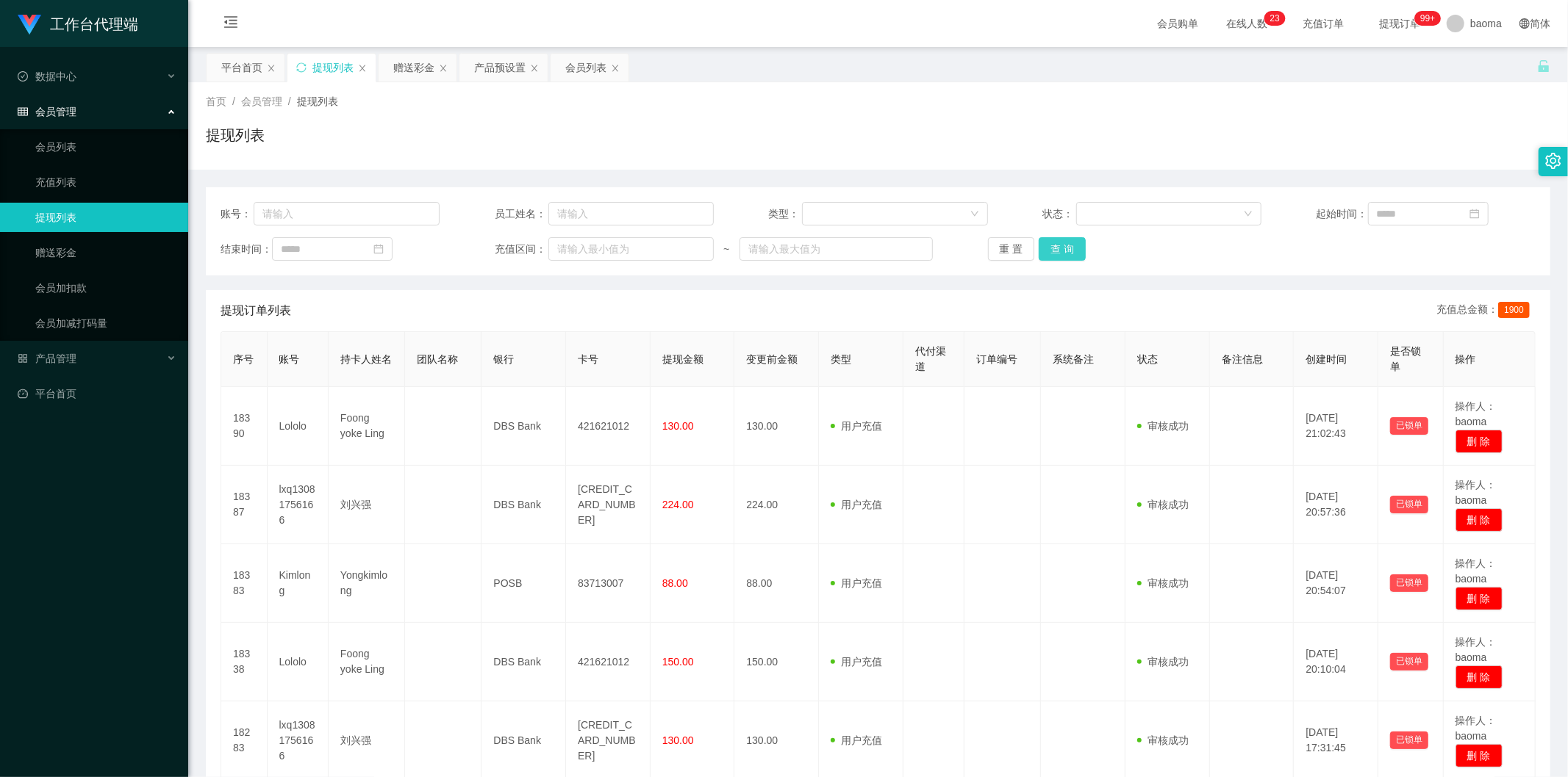
click at [1057, 252] on button "查 询" at bounding box center [1062, 249] width 47 height 23
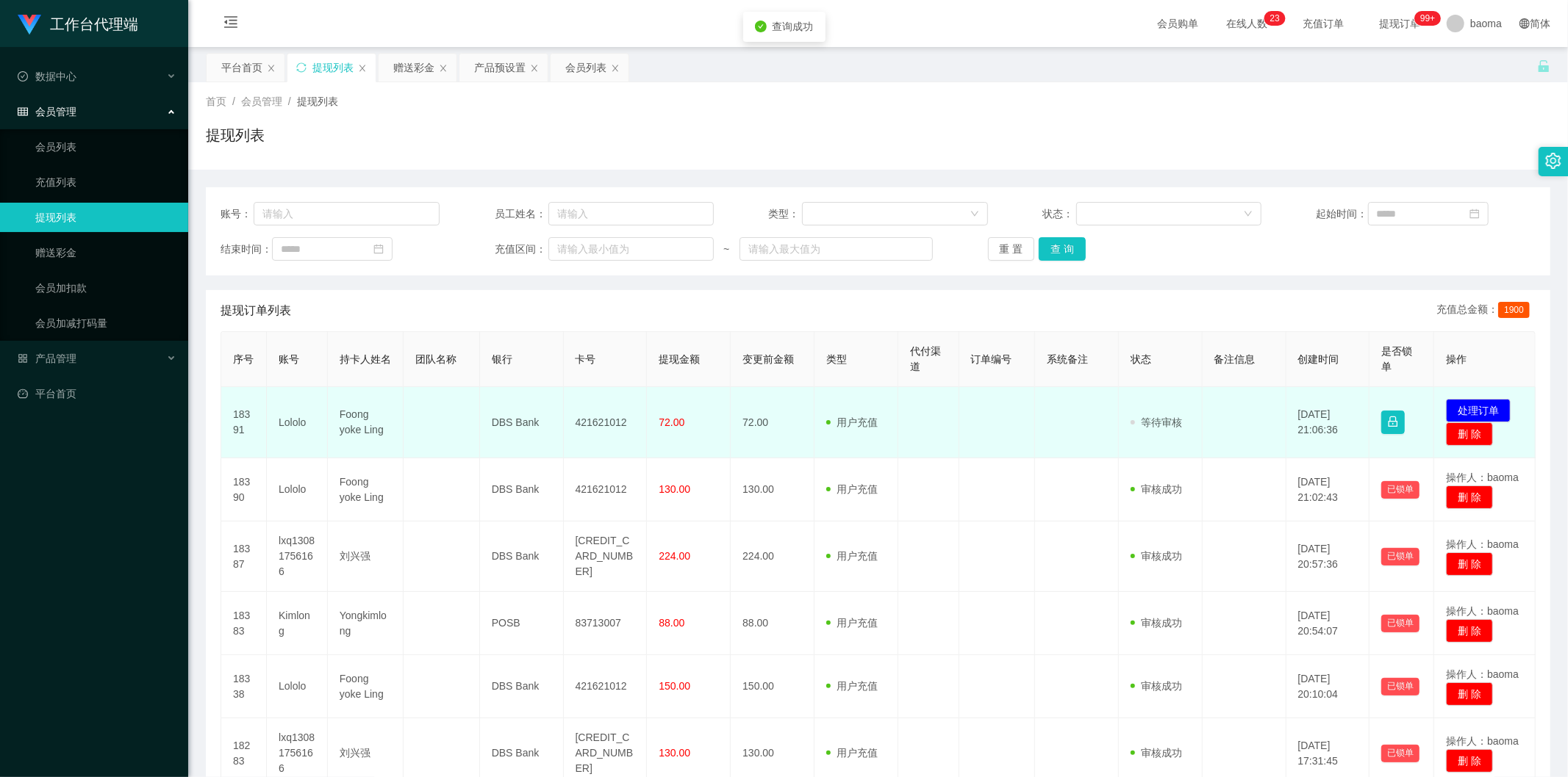
click at [1466, 394] on td "发起代付 处理订单 删 除" at bounding box center [1485, 423] width 102 height 71
click at [1462, 402] on button "处理订单" at bounding box center [1478, 410] width 64 height 23
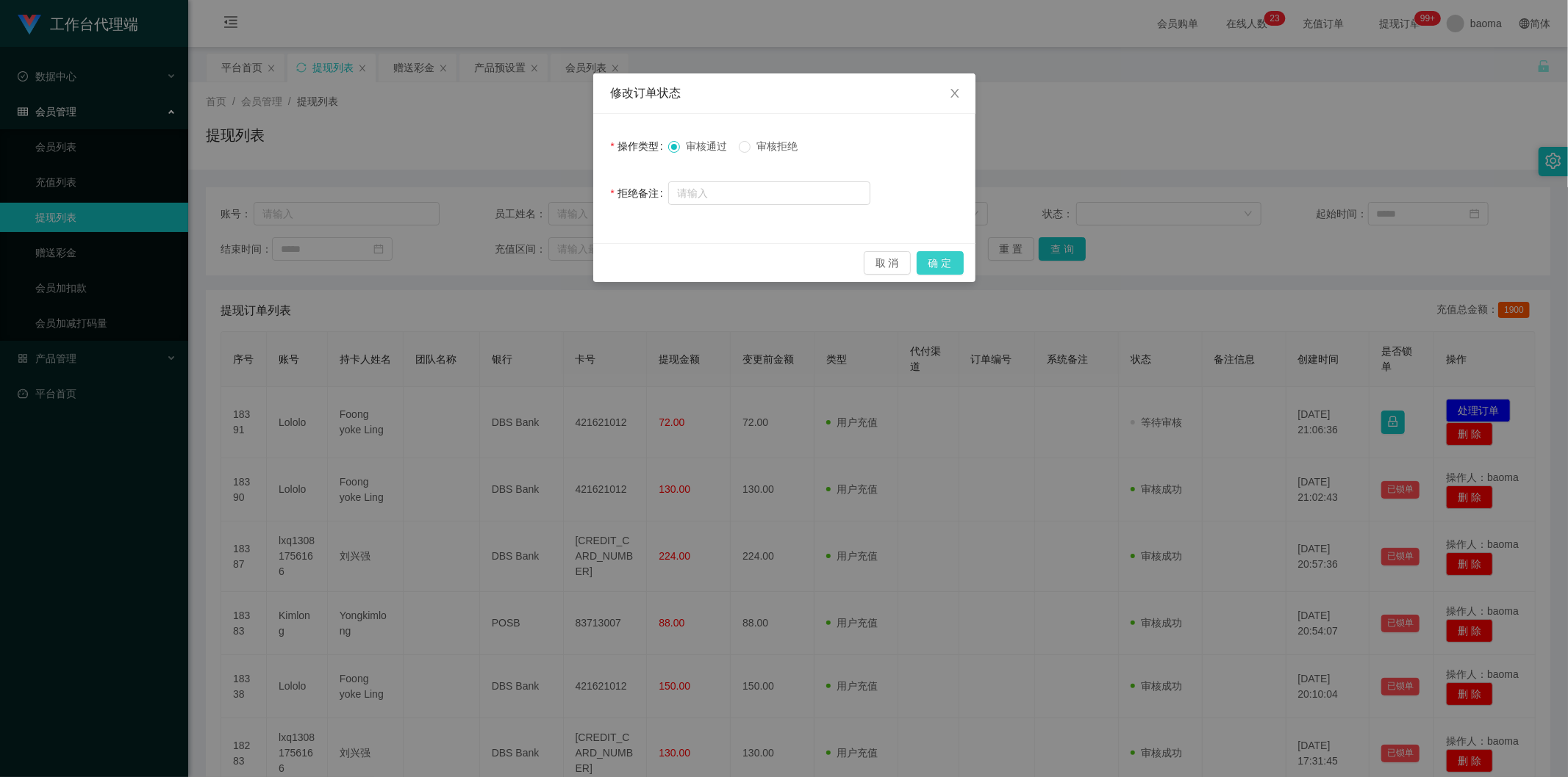
click at [952, 266] on button "确 定" at bounding box center [940, 263] width 47 height 23
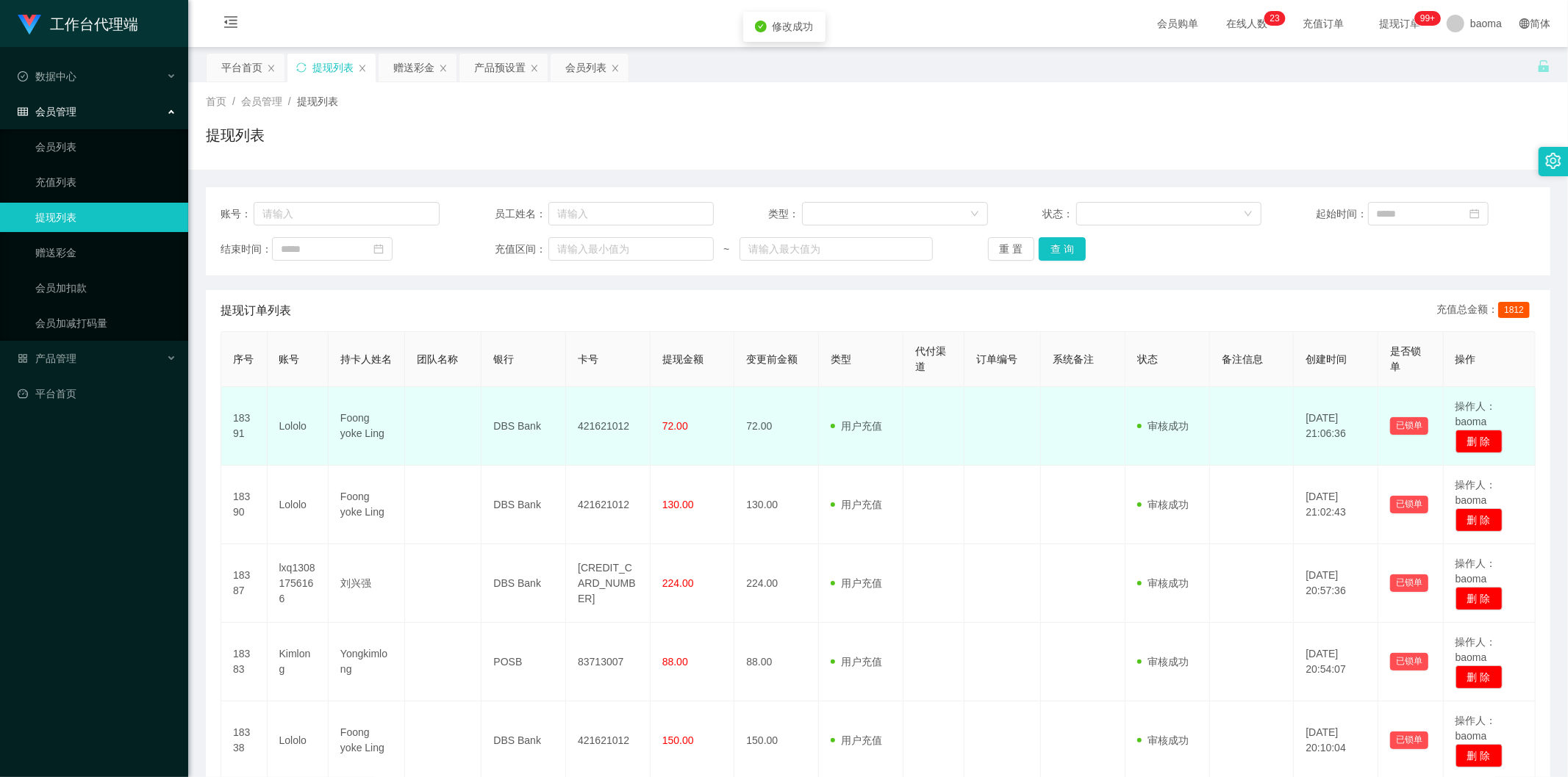
click at [600, 420] on td "421621012" at bounding box center [608, 427] width 85 height 78
click at [600, 419] on td "421621012" at bounding box center [608, 427] width 85 height 78
copy td "421621012"
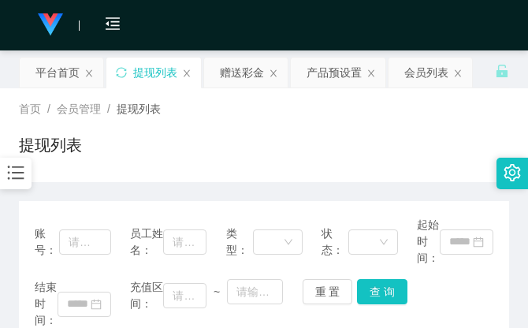
click at [453, 117] on div "首页 / 会员管理 / 提现列表 /" at bounding box center [264, 109] width 491 height 17
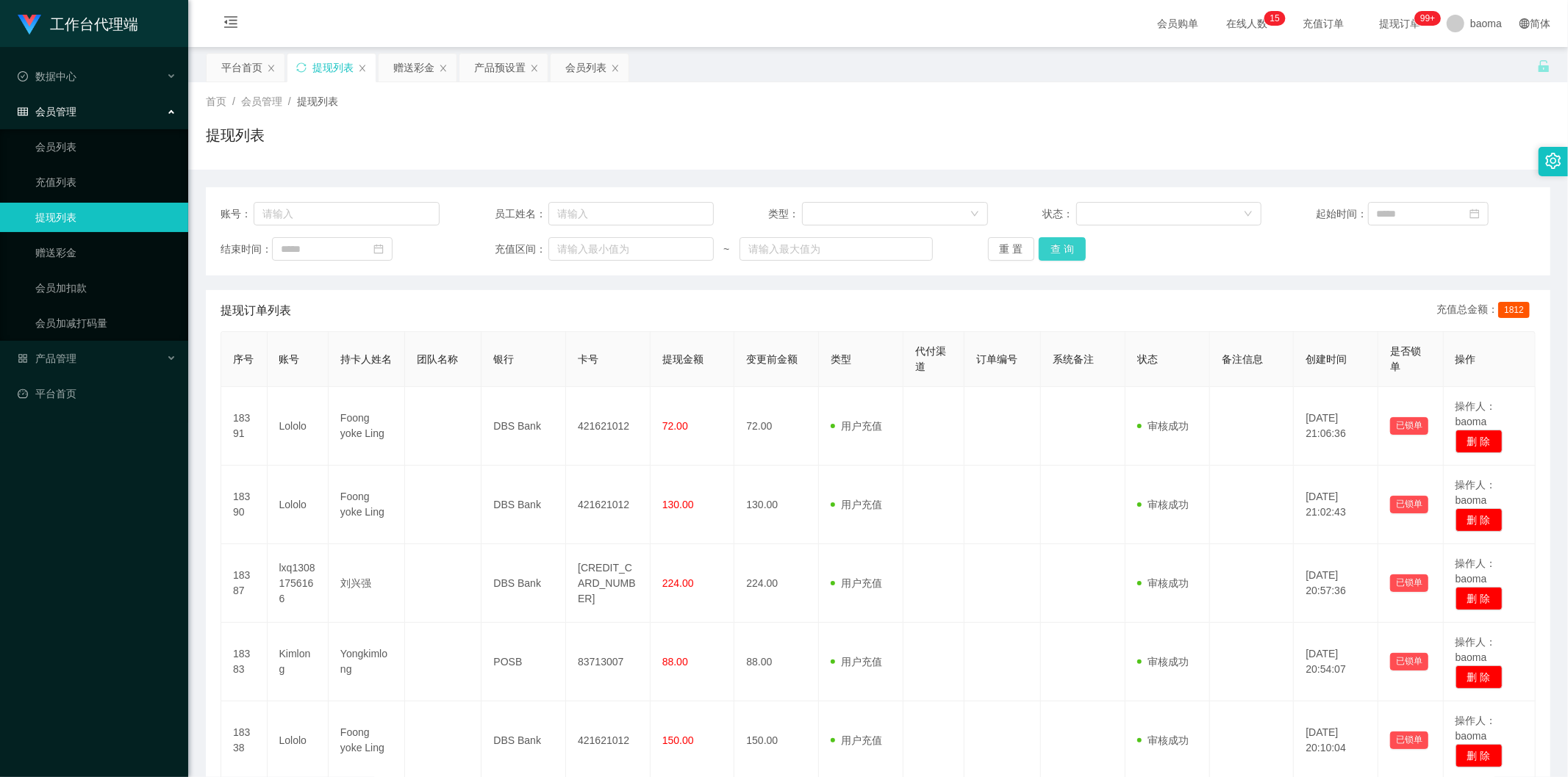
click at [1066, 247] on button "查 询" at bounding box center [1062, 249] width 47 height 23
click at [1066, 247] on button "查 询" at bounding box center [1062, 249] width 47 height 23
click at [1067, 246] on div "重 置 查 询" at bounding box center [1097, 249] width 219 height 23
click at [1067, 246] on button "查 询" at bounding box center [1062, 249] width 47 height 23
click at [1067, 246] on div "重 置 查 询" at bounding box center [1097, 249] width 219 height 23
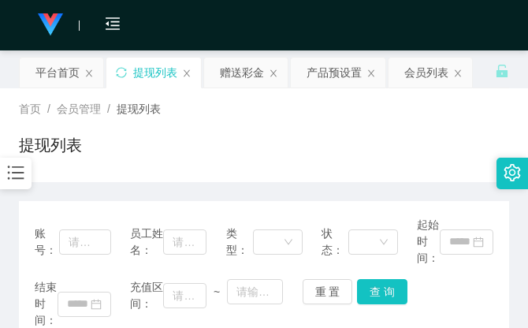
click at [374, 112] on div "首页 / 会员管理 / 提现列表 /" at bounding box center [264, 109] width 491 height 17
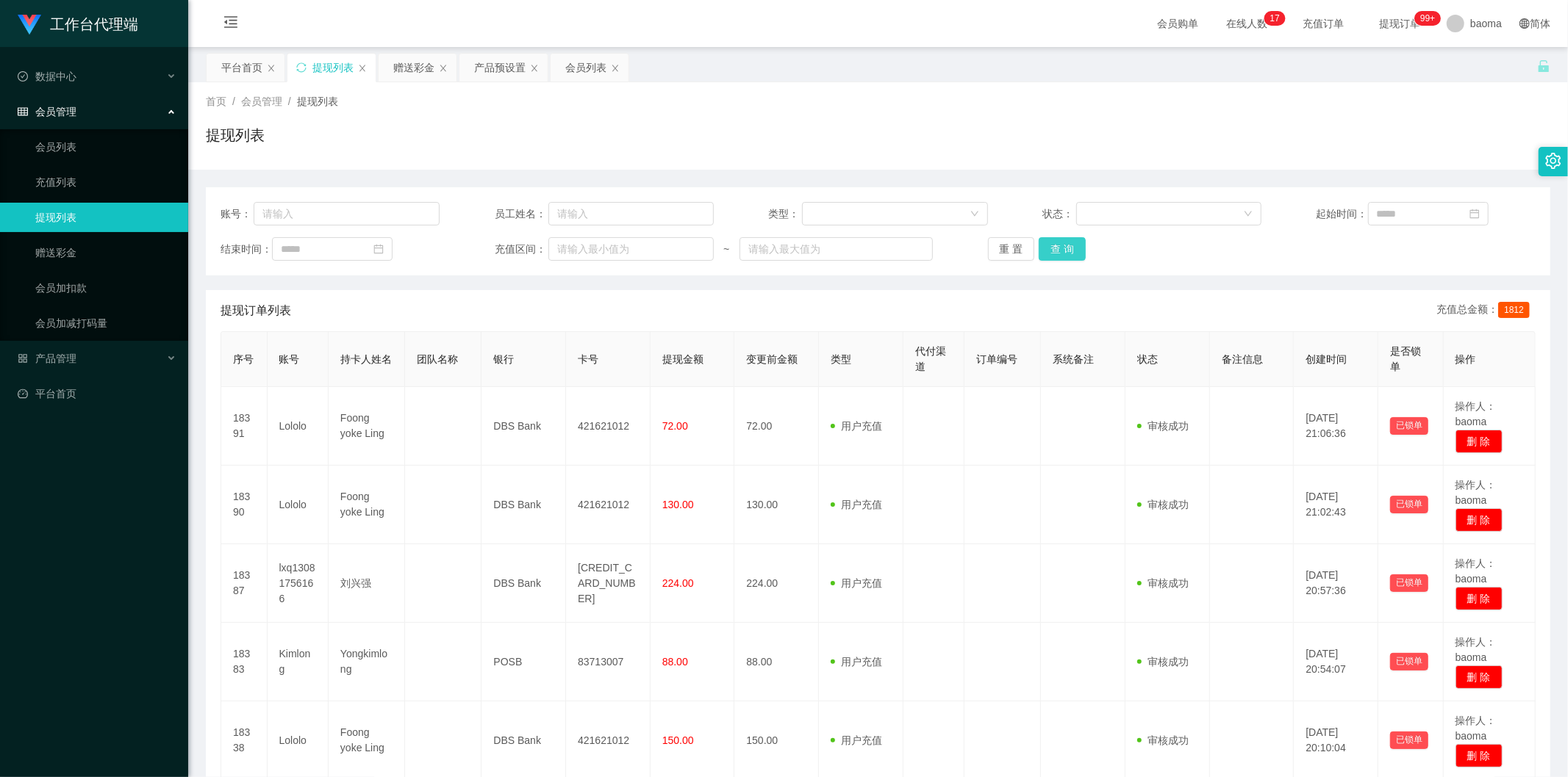
click at [1066, 252] on button "查 询" at bounding box center [1062, 249] width 47 height 23
click at [1066, 252] on div "重 置 查 询" at bounding box center [1097, 249] width 219 height 23
click at [1066, 252] on button "查 询" at bounding box center [1062, 249] width 47 height 23
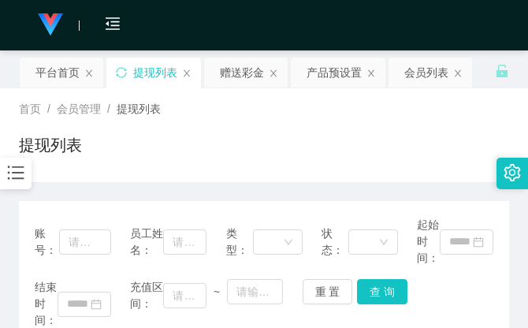
click at [427, 116] on div "首页 / 会员管理 / 提现列表 /" at bounding box center [264, 109] width 491 height 17
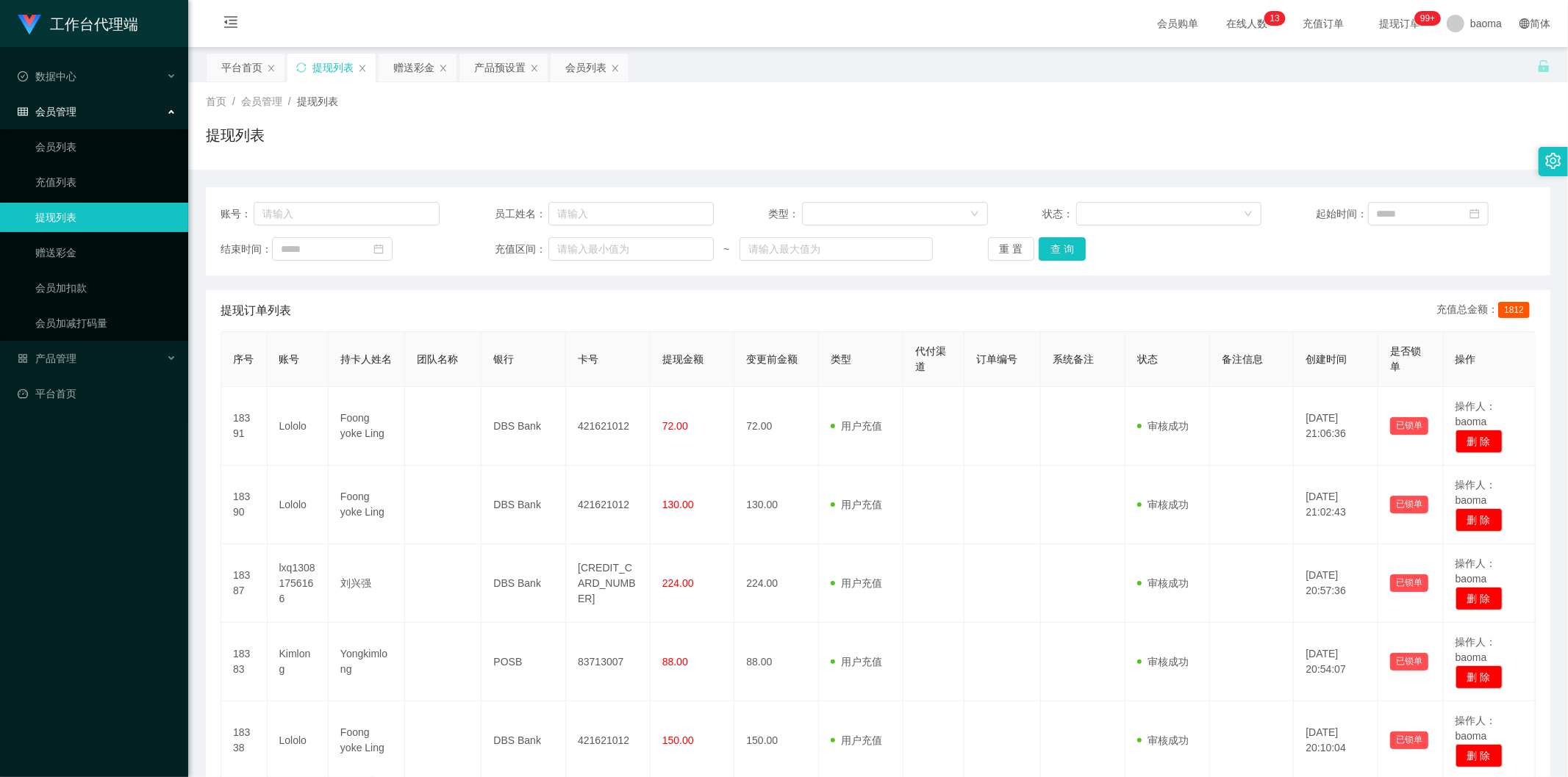
click at [1059, 236] on div "账号： 员工姓名： 类型： 状态： 起始时间： 结束时间： 充值区间： ~ 重 置 查 询" at bounding box center [878, 231] width 1344 height 89
click at [1052, 253] on button "查 询" at bounding box center [1062, 249] width 47 height 23
drag, startPoint x: 1142, startPoint y: 112, endPoint x: 1171, endPoint y: 118, distance: 29.6
click at [1143, 112] on div "首页 / 会员管理 / 提现列表 / 提现列表" at bounding box center [878, 126] width 1344 height 64
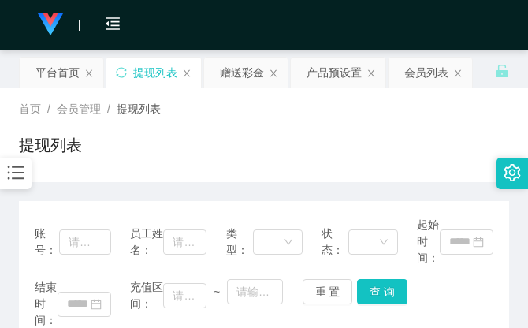
click at [457, 114] on div "首页 / 会员管理 / 提现列表 /" at bounding box center [264, 109] width 491 height 17
